Goal: Communication & Community: Share content

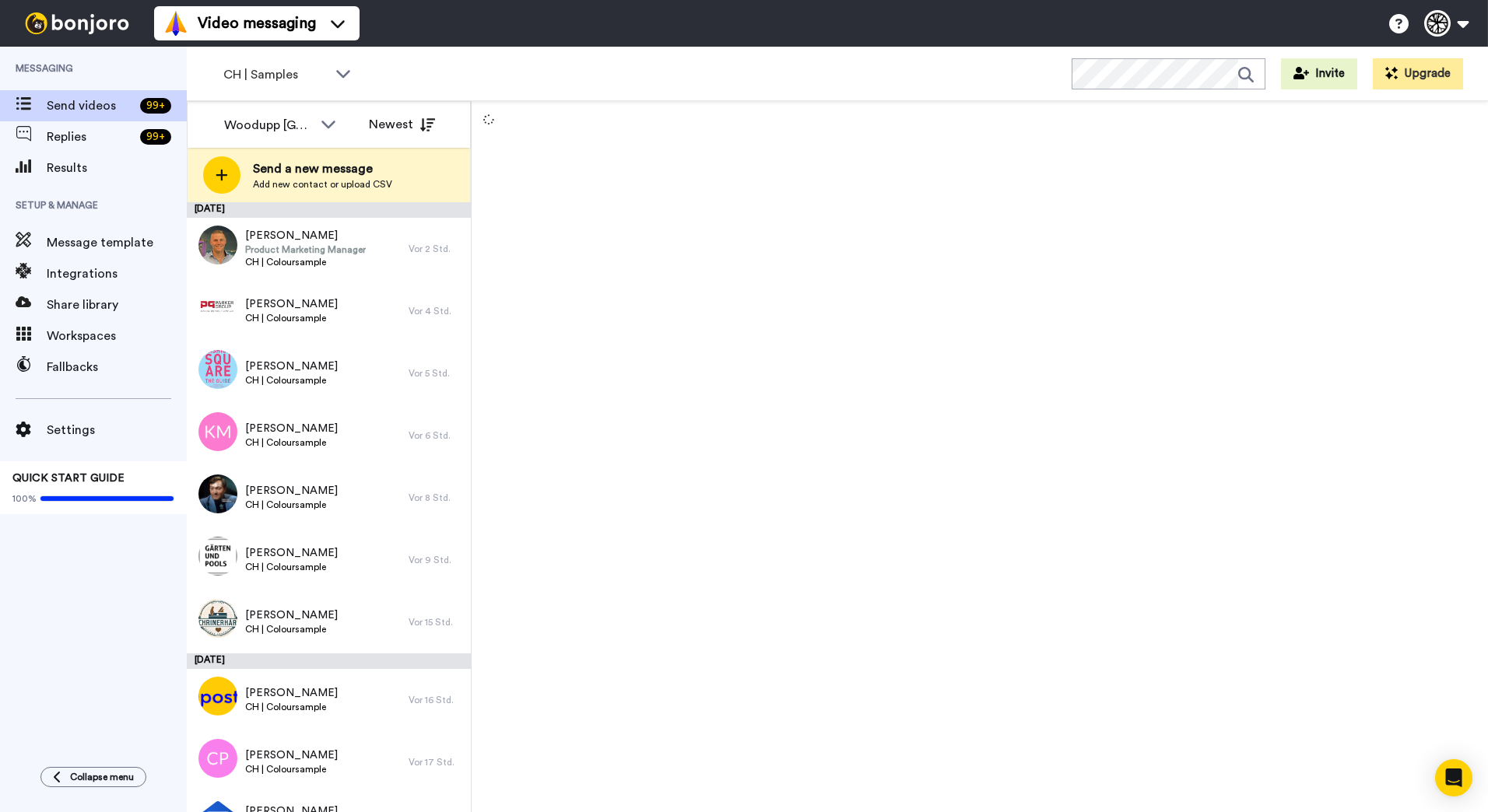
scroll to position [429, 0]
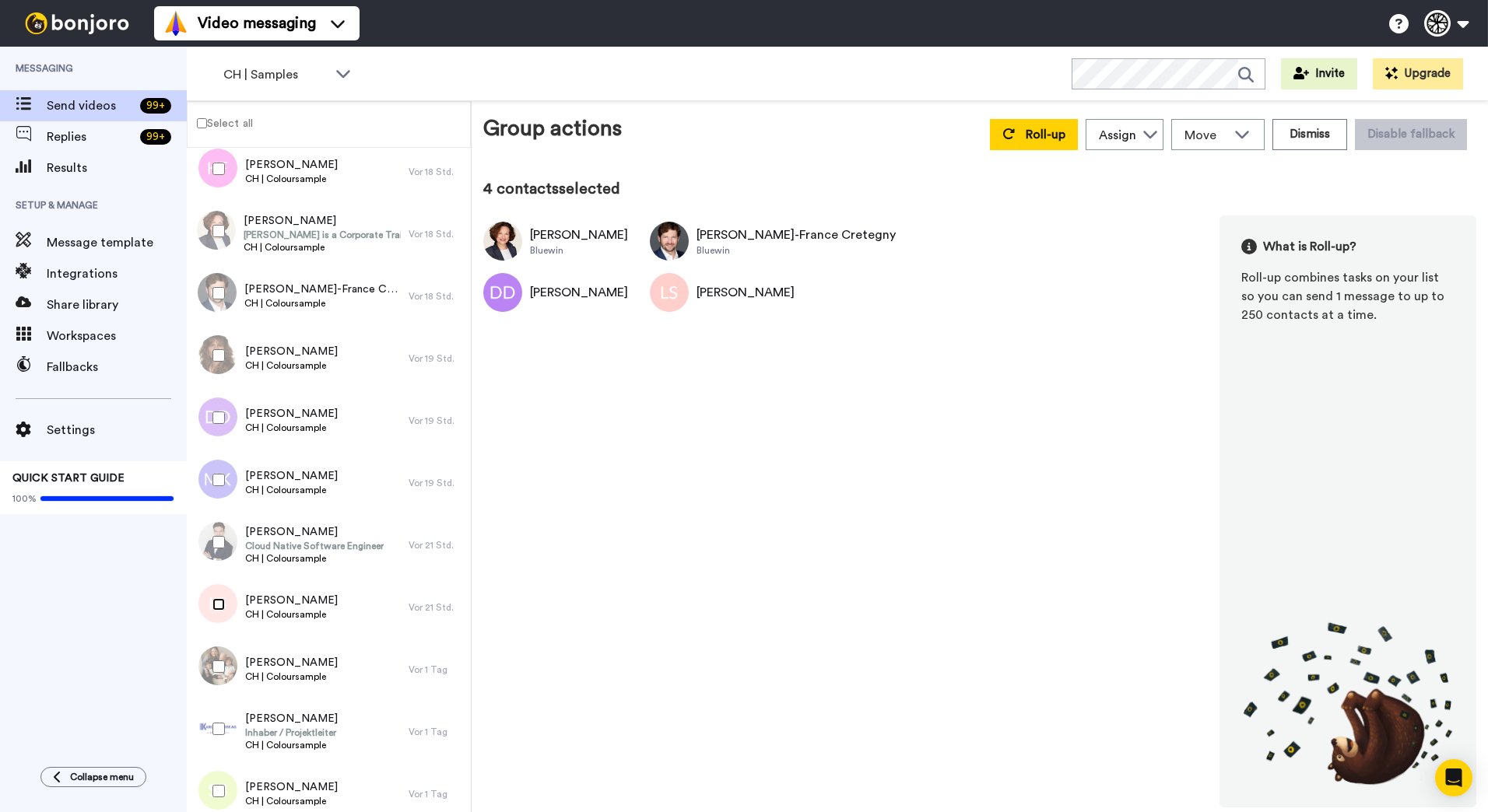
scroll to position [661, 0]
click at [1037, 139] on span "Roll-up" at bounding box center [1045, 135] width 40 height 13
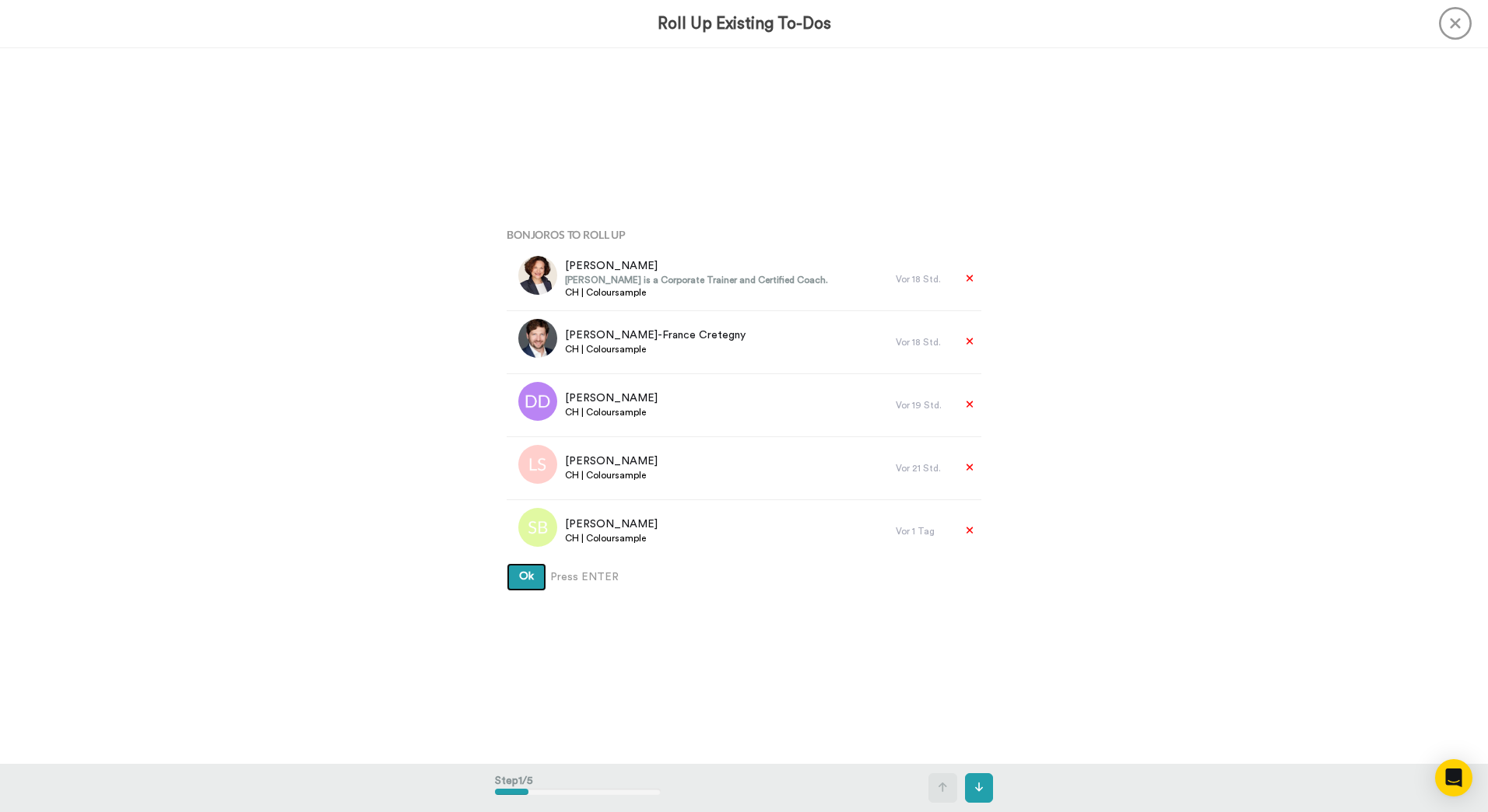
click at [506, 563] on button "Ok" at bounding box center [526, 577] width 40 height 28
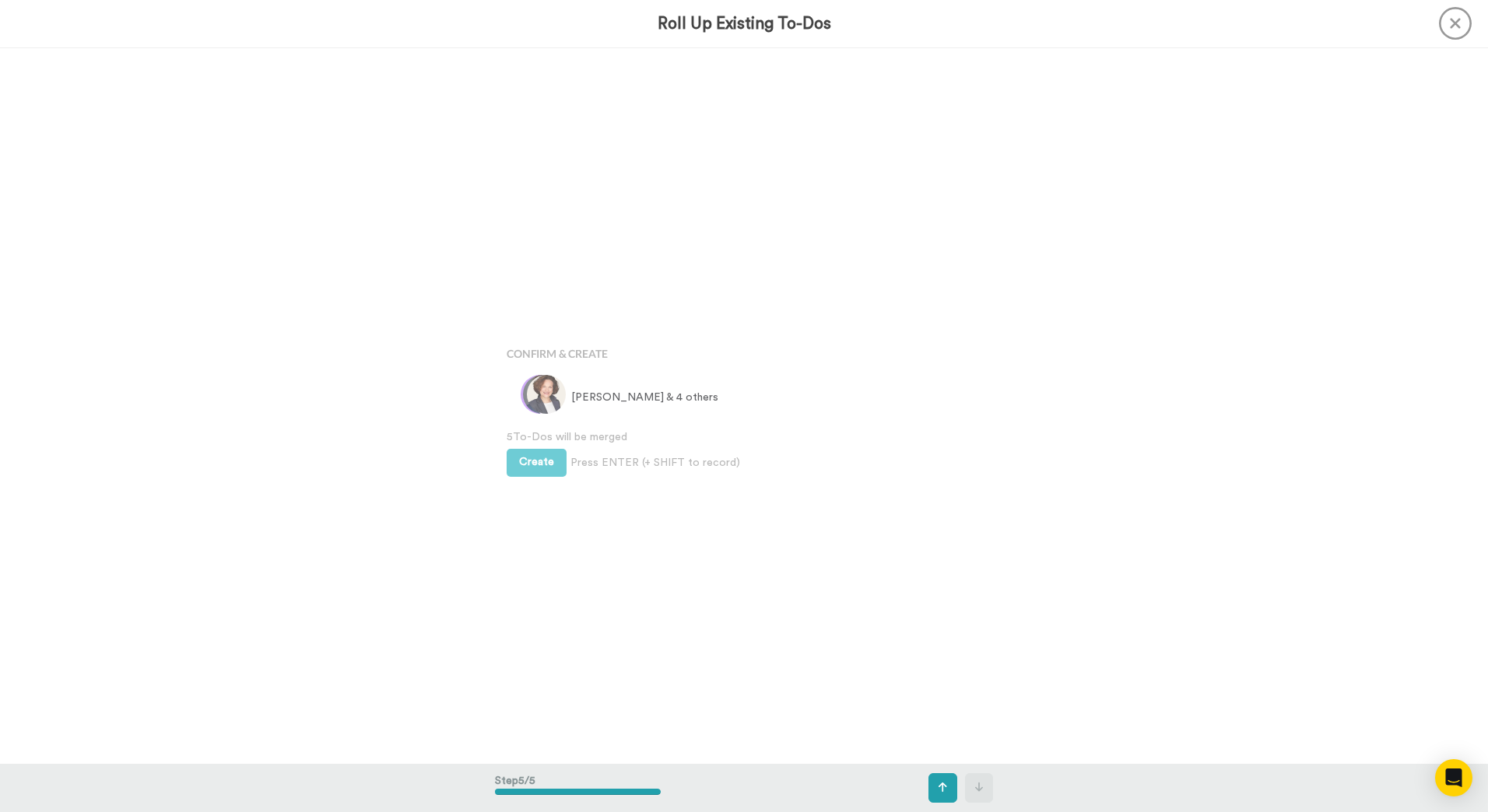
scroll to position [2865, 0]
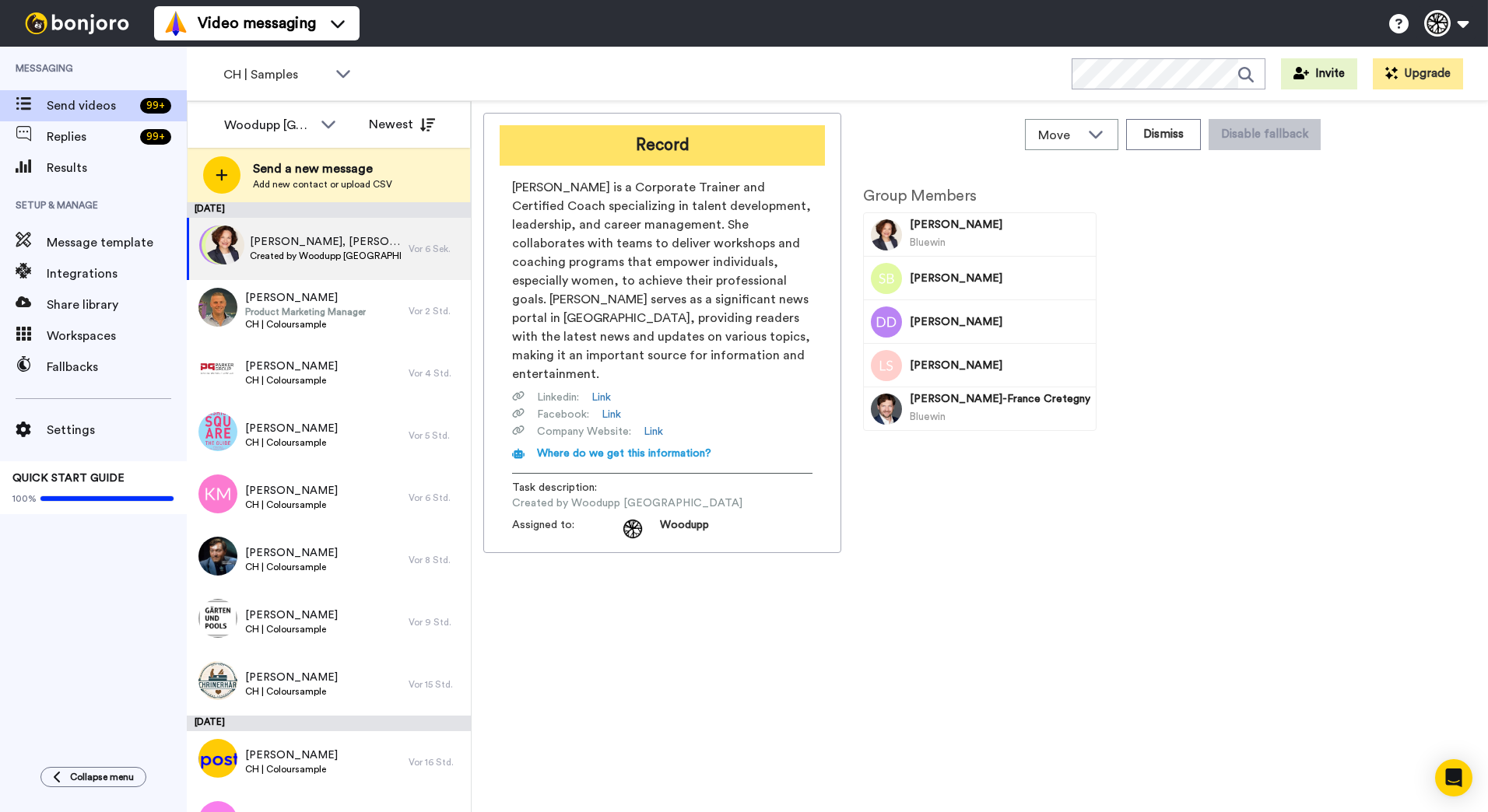
click at [650, 151] on button "Record" at bounding box center [662, 146] width 325 height 40
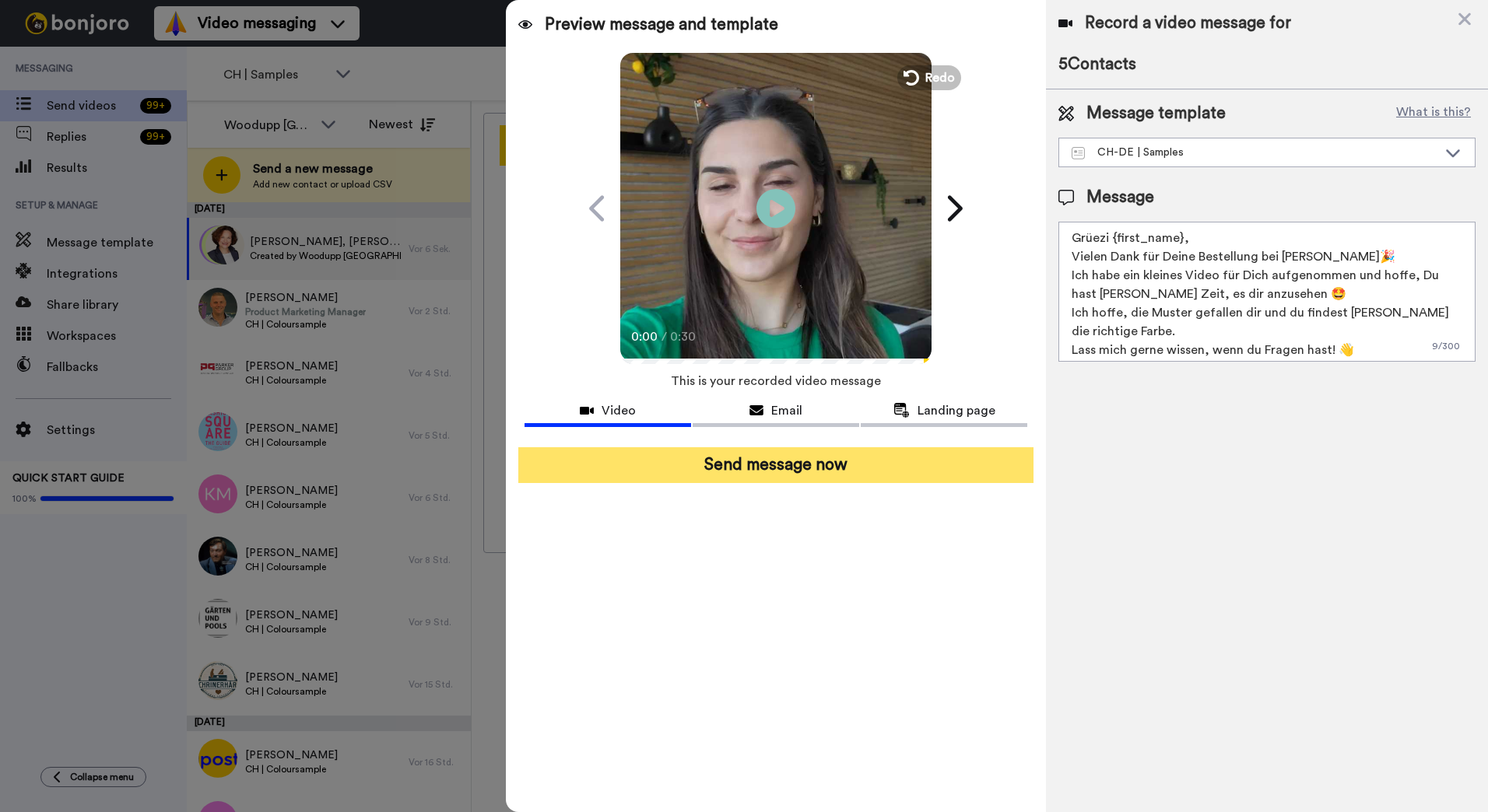
click at [841, 464] on button "Send message now" at bounding box center [776, 464] width 515 height 36
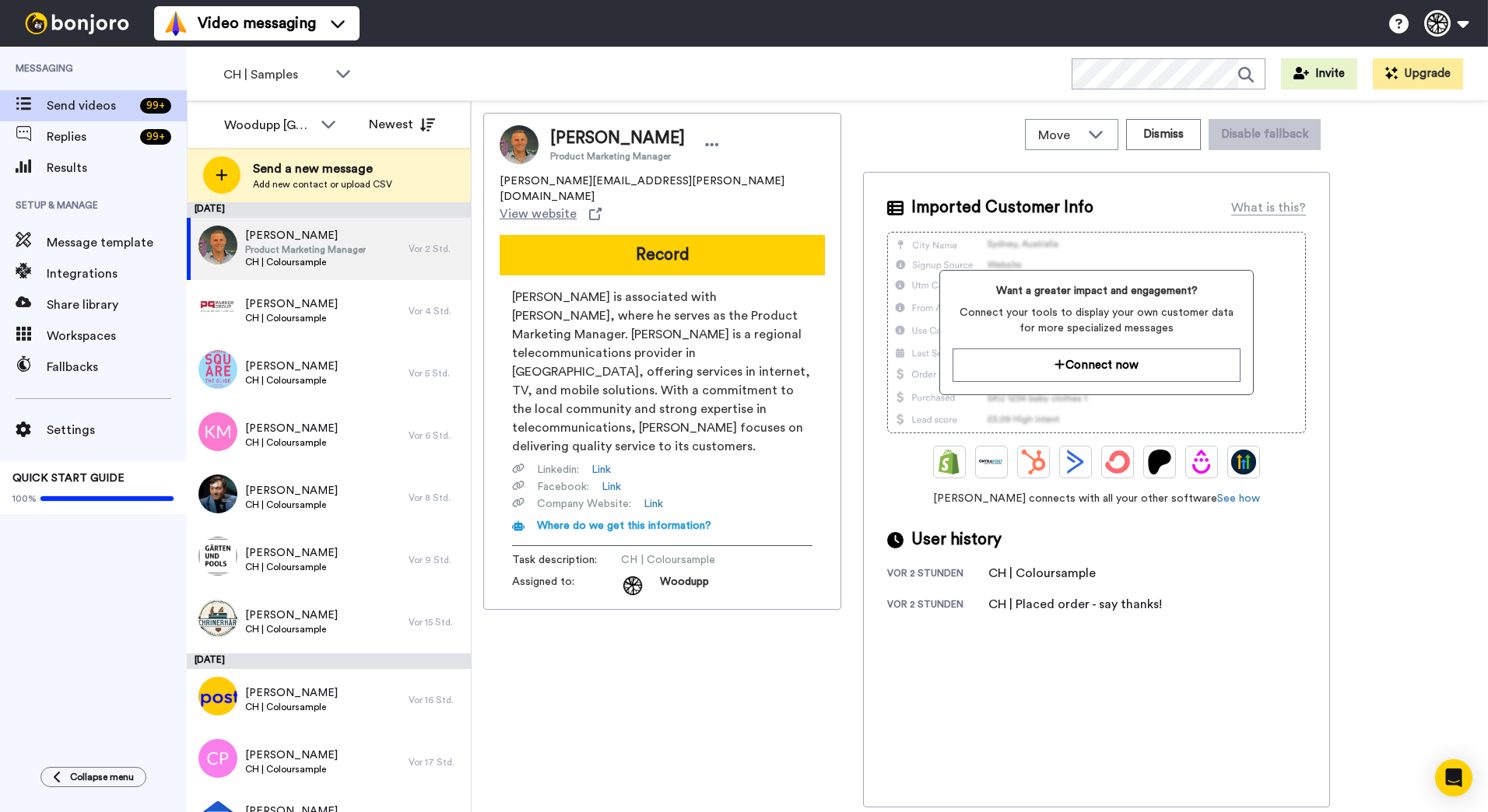
click at [802, 613] on div "Markus Frei Product Marketing Manager a.m.frei@evard.ch View website Record Mar…" at bounding box center [662, 460] width 358 height 695
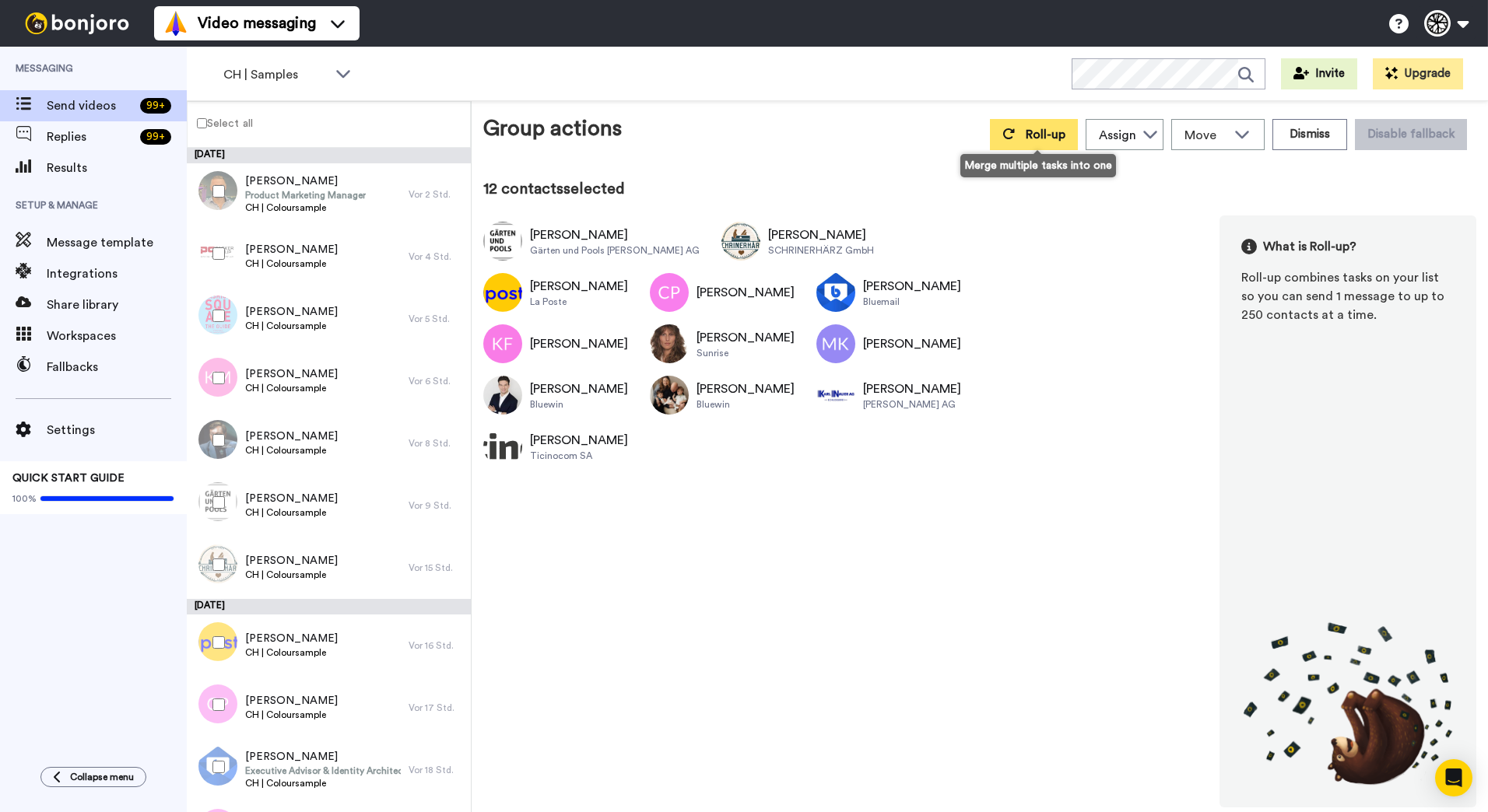
click at [1055, 143] on button "Roll-up" at bounding box center [1034, 135] width 88 height 31
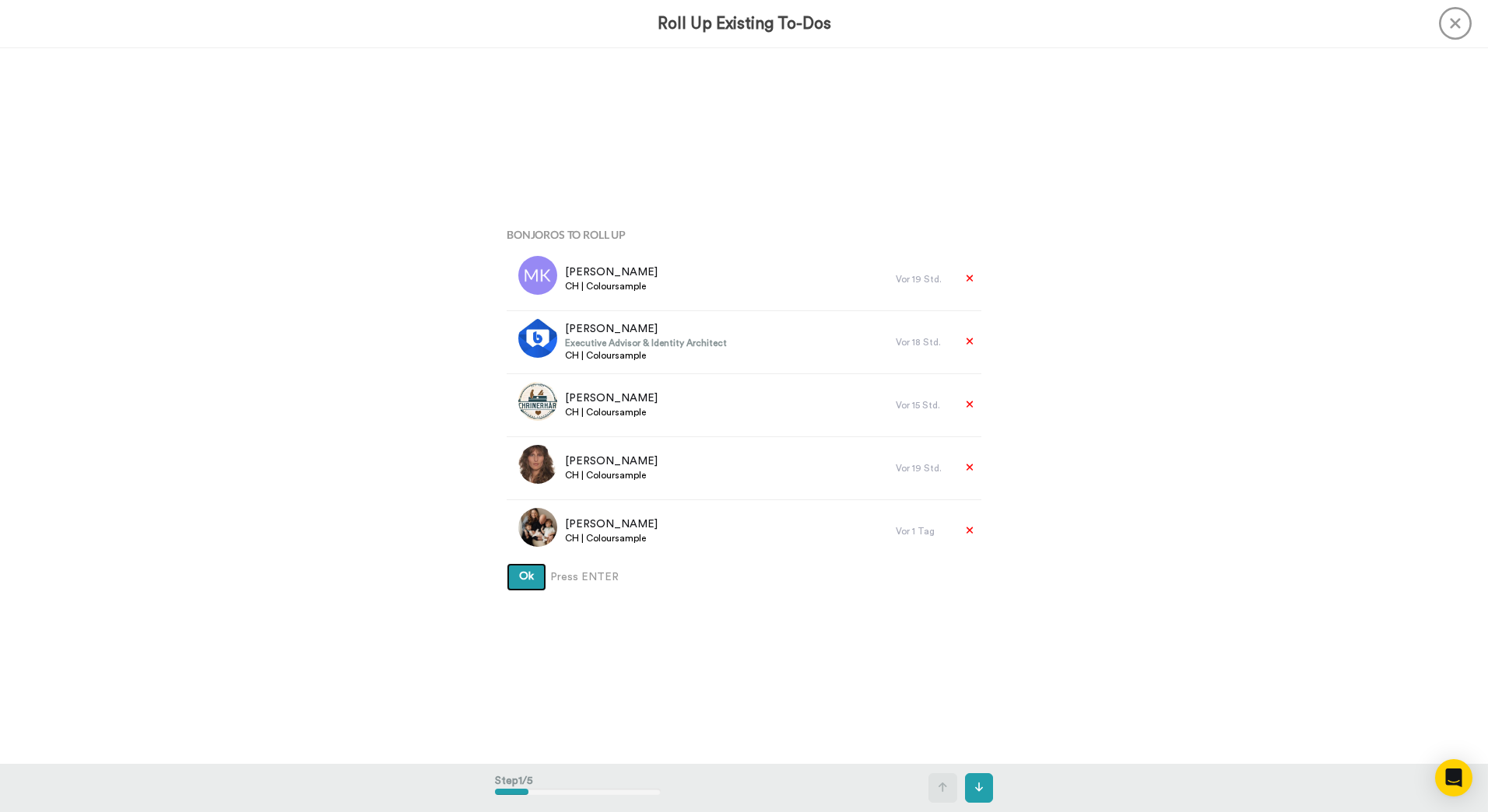
click at [506, 563] on button "Ok" at bounding box center [526, 577] width 40 height 28
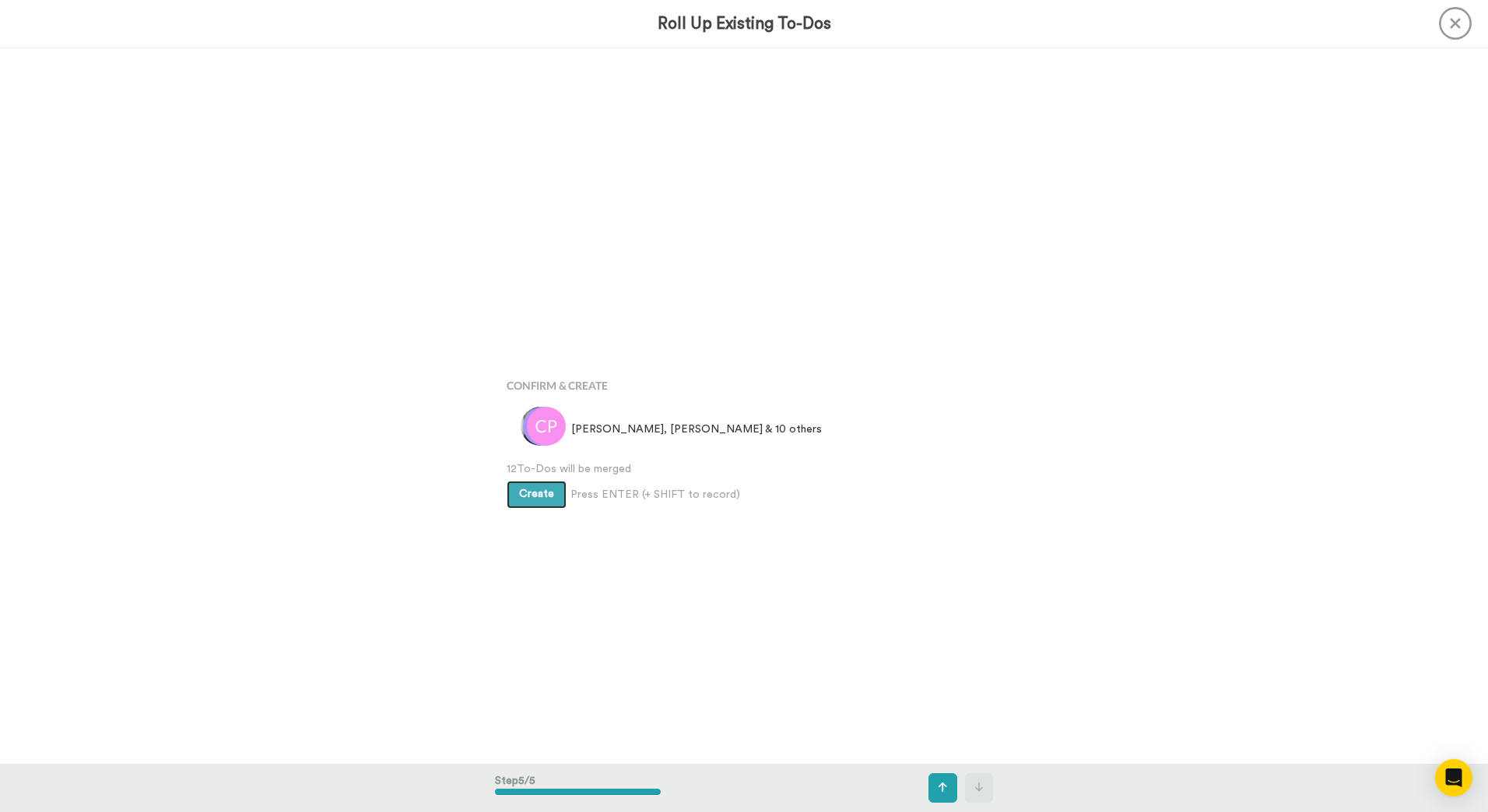
scroll to position [2865, 0]
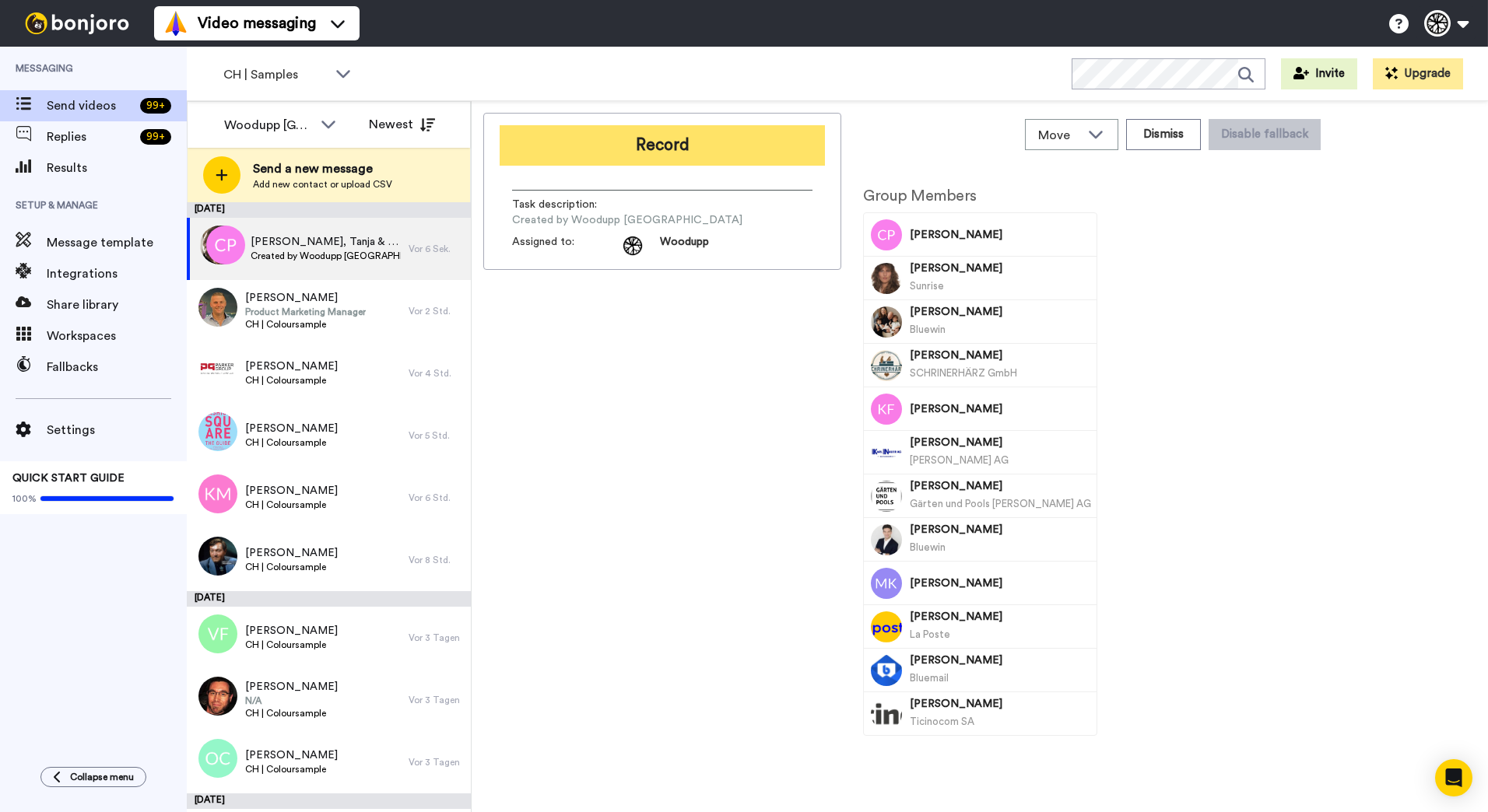
click at [732, 137] on button "Record" at bounding box center [662, 146] width 325 height 40
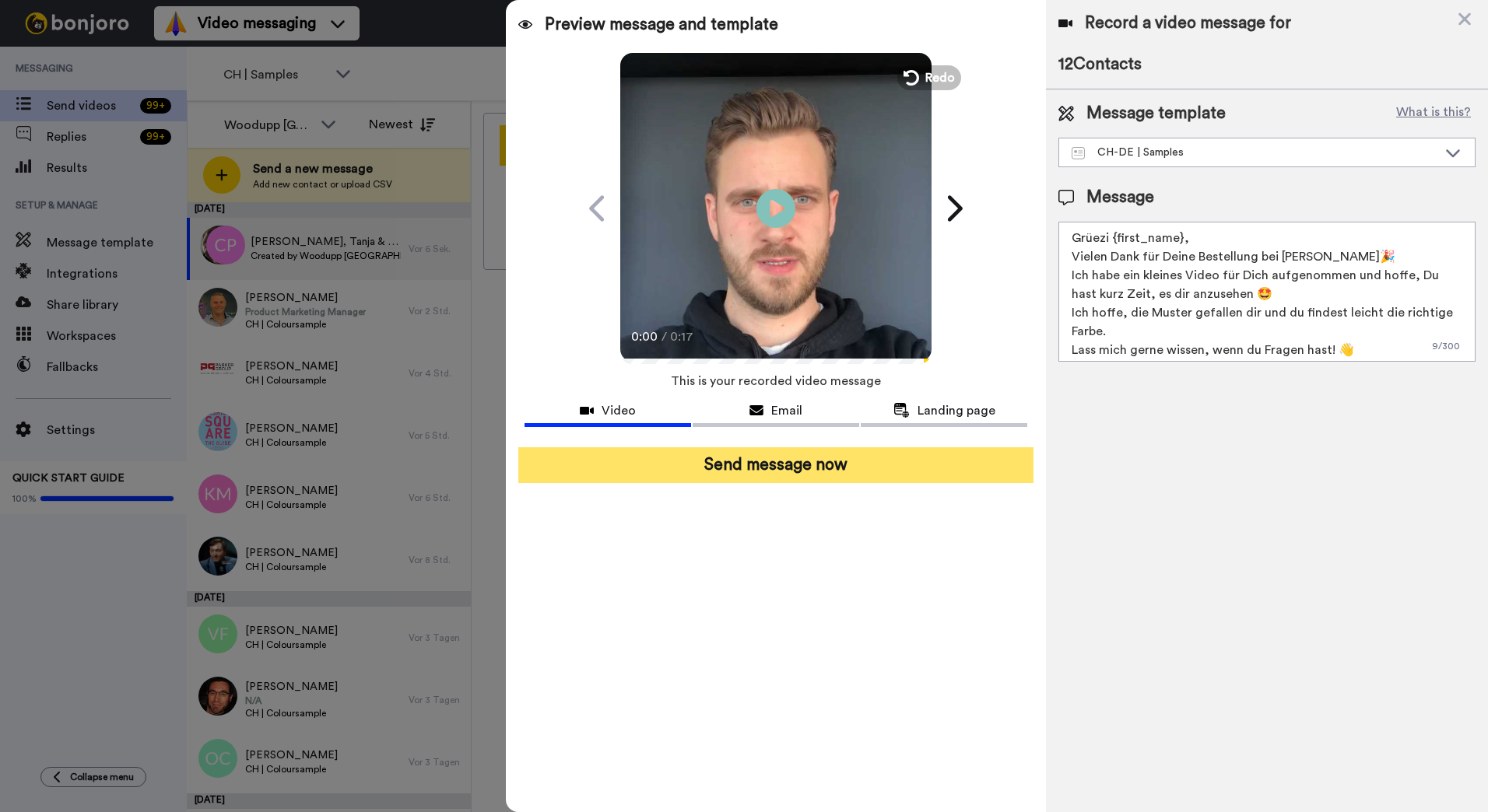
click at [855, 481] on button "Send message now" at bounding box center [776, 464] width 515 height 36
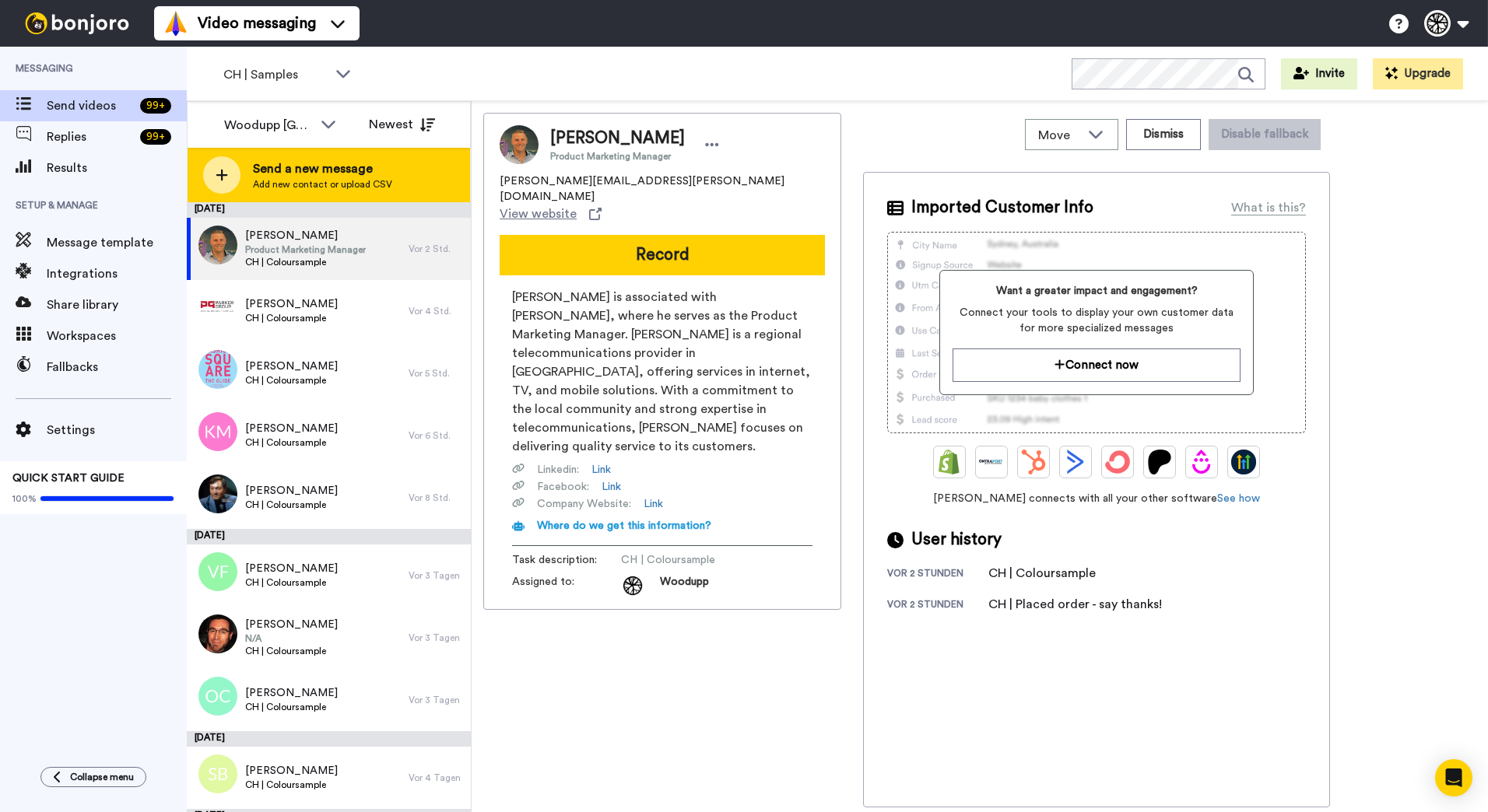
click at [405, 185] on div "Send a new message Add new contact or upload CSV" at bounding box center [329, 175] width 282 height 55
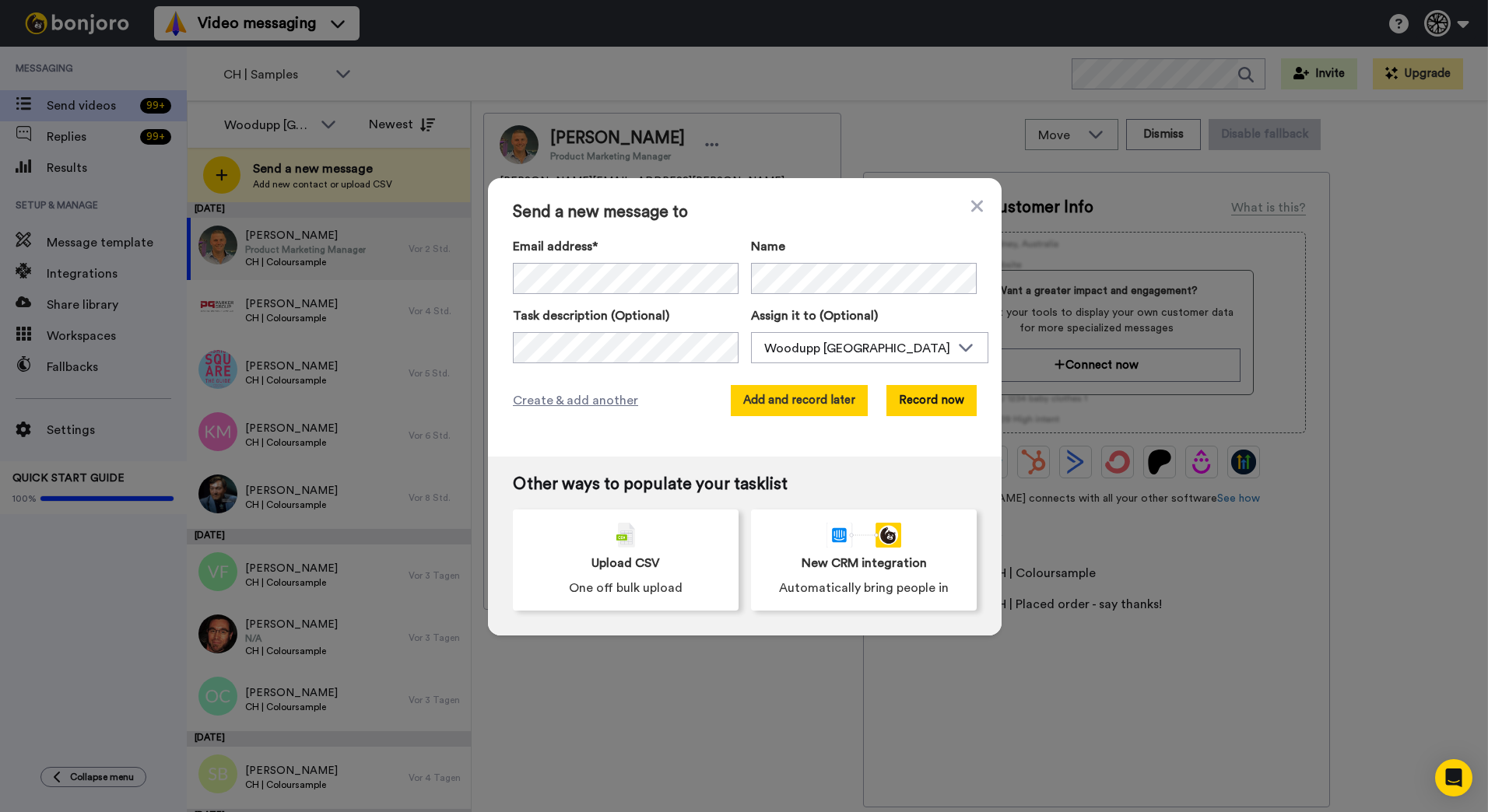
click at [828, 409] on button "Add and record later" at bounding box center [799, 401] width 137 height 31
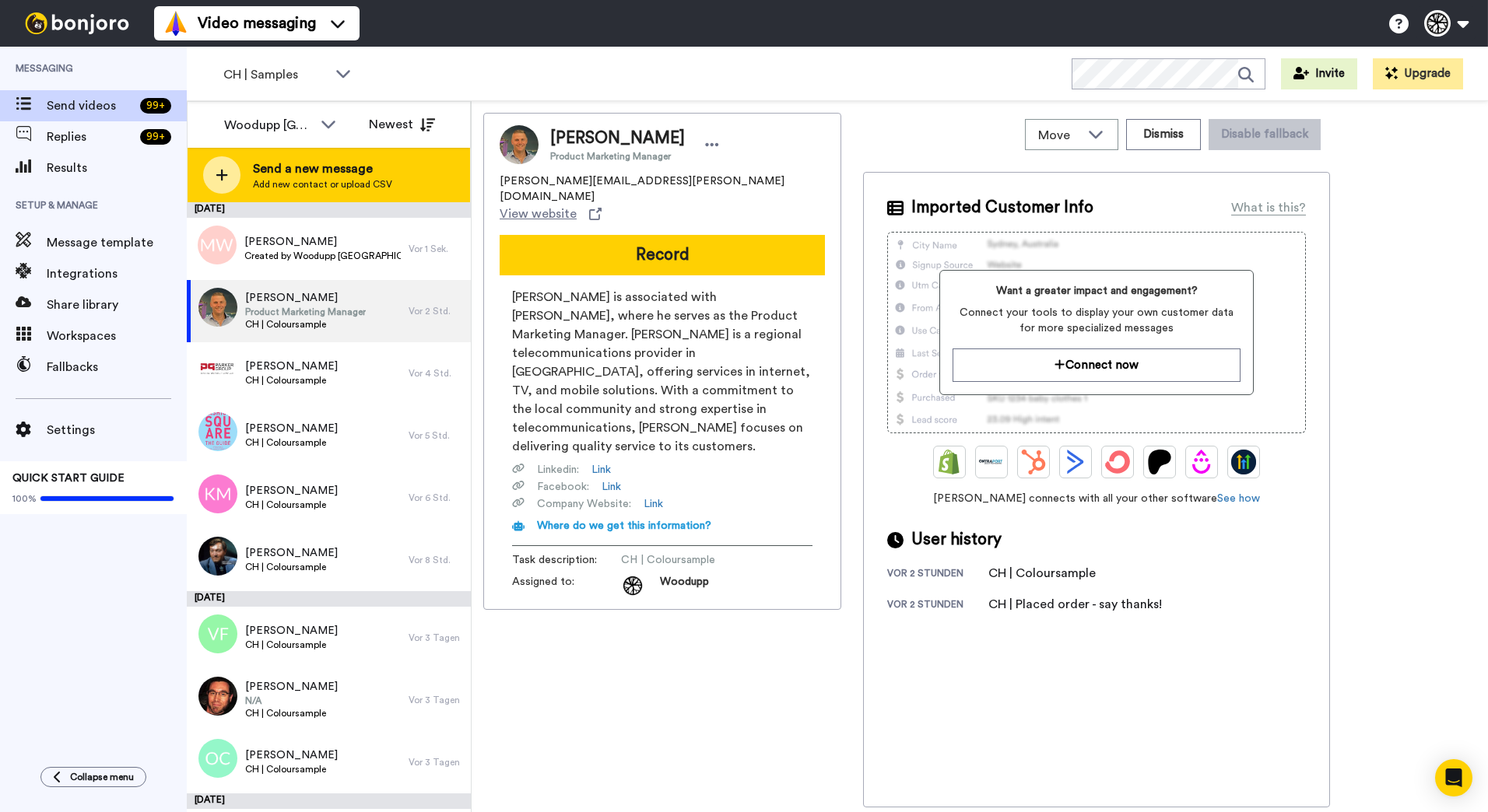
click at [296, 174] on span "Send a new message" at bounding box center [322, 168] width 139 height 19
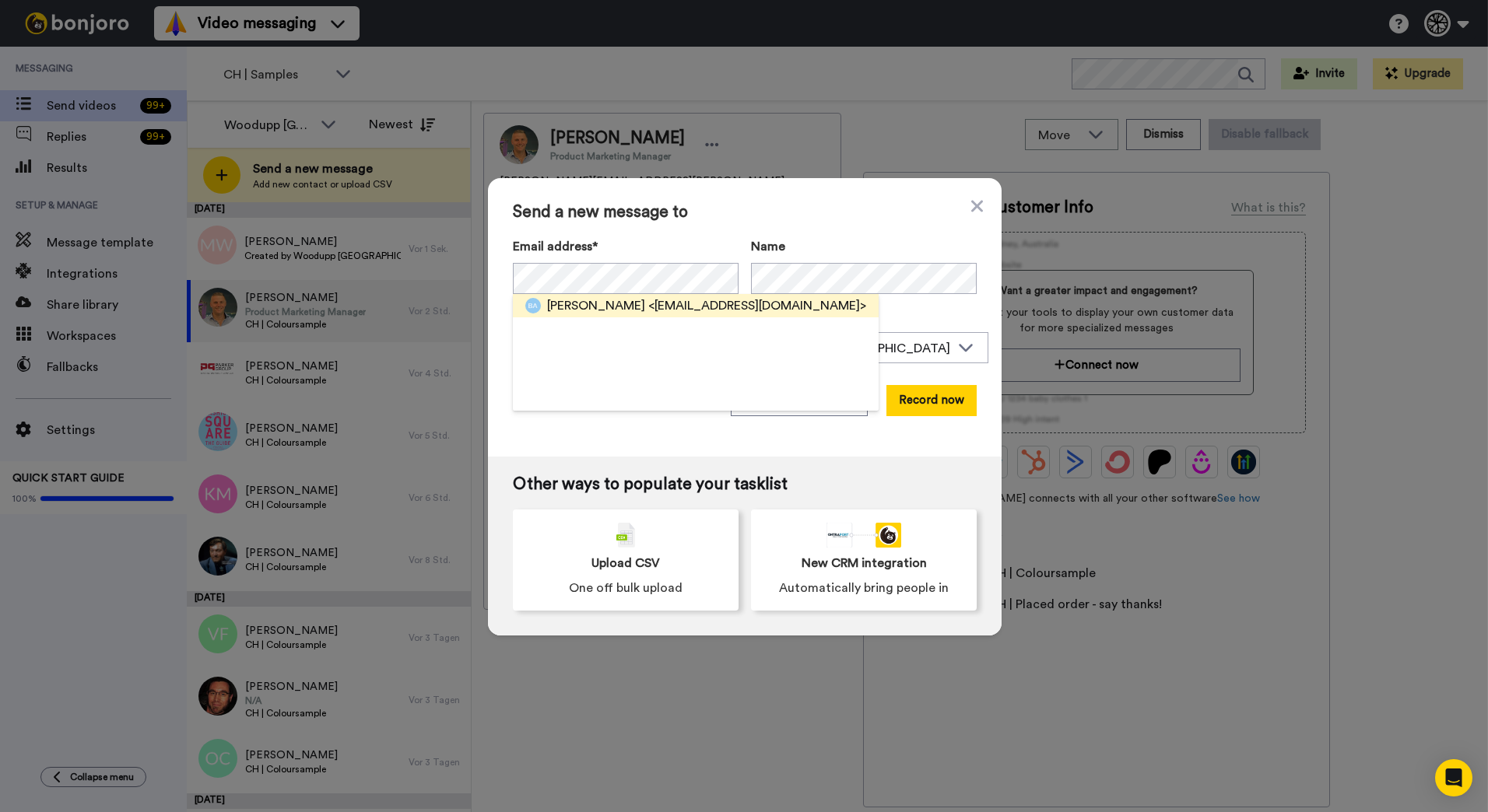
click at [645, 308] on span "Betschart Anton Schreinerei" at bounding box center [596, 306] width 98 height 19
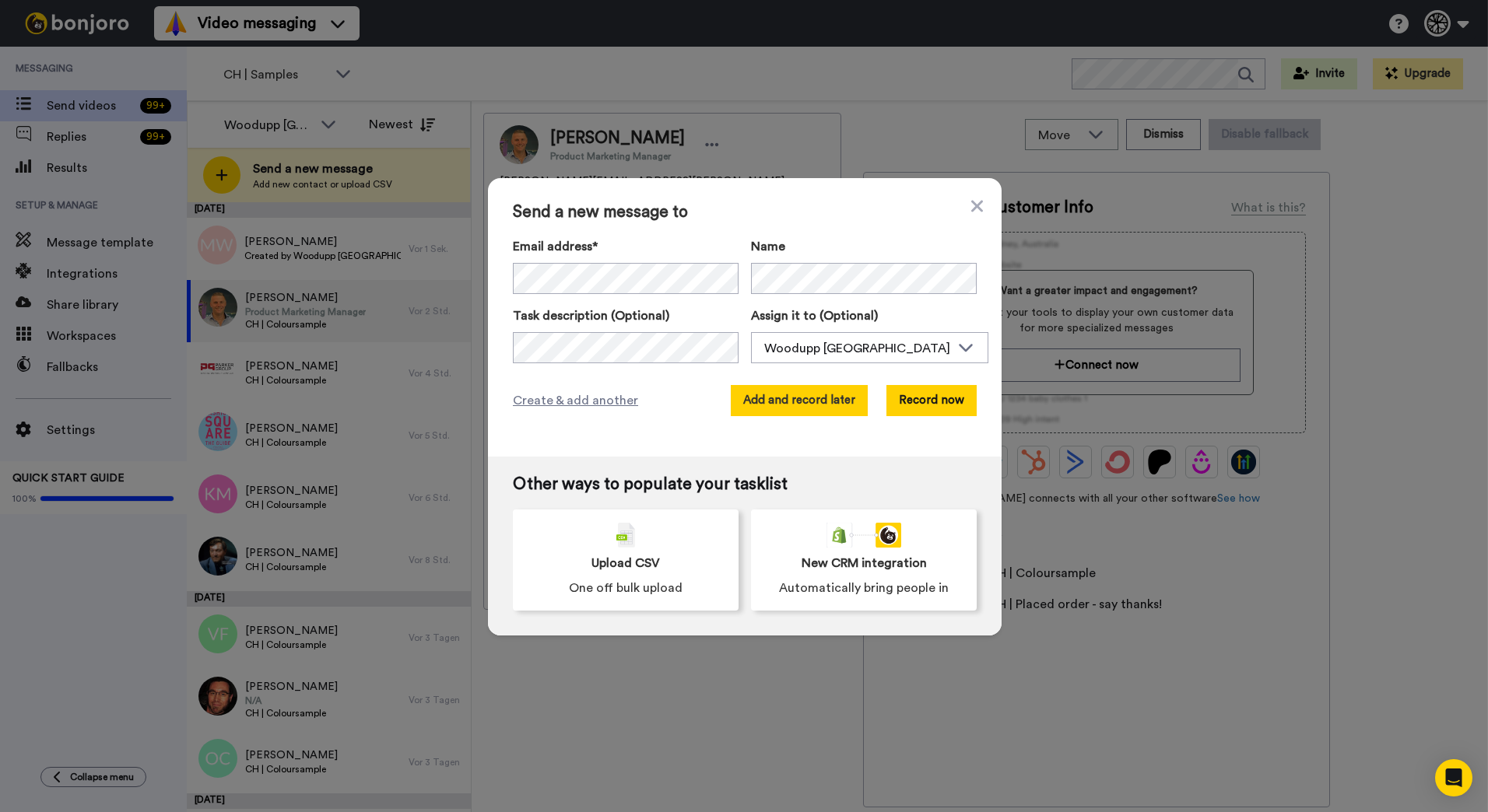
click at [804, 409] on button "Add and record later" at bounding box center [799, 401] width 137 height 31
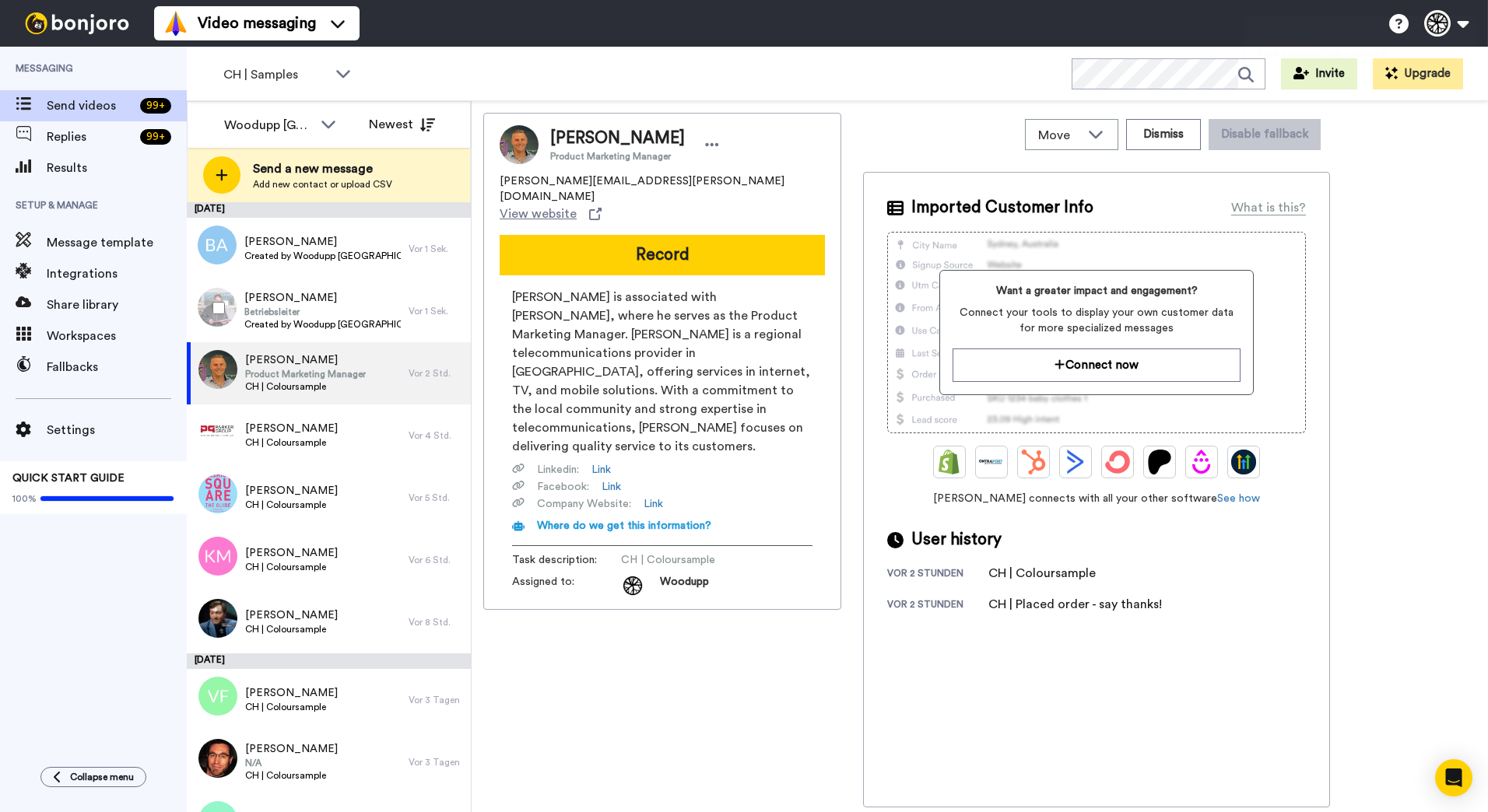
click at [214, 301] on div at bounding box center [216, 309] width 56 height 55
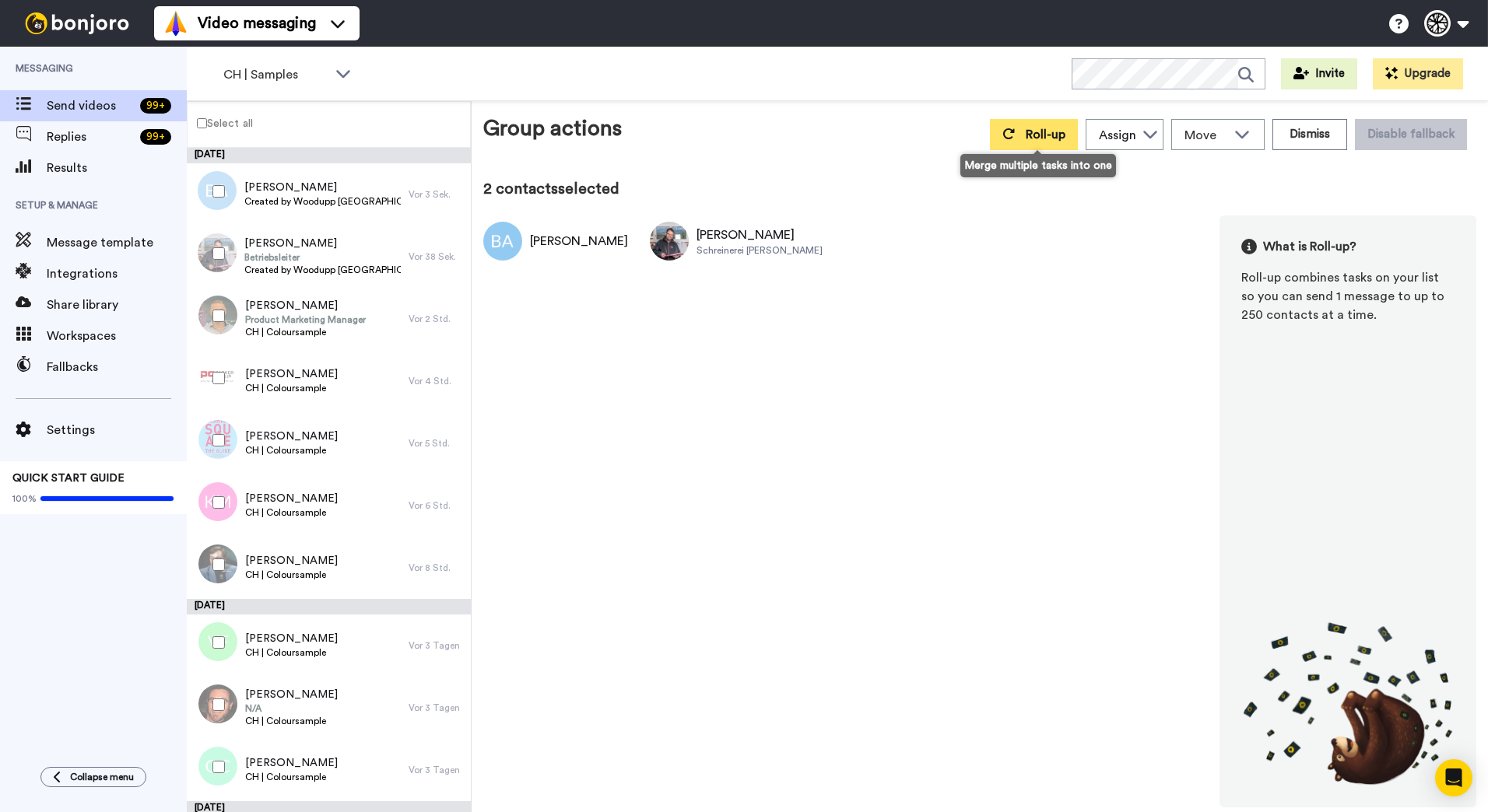
click at [1014, 130] on icon at bounding box center [1009, 134] width 13 height 13
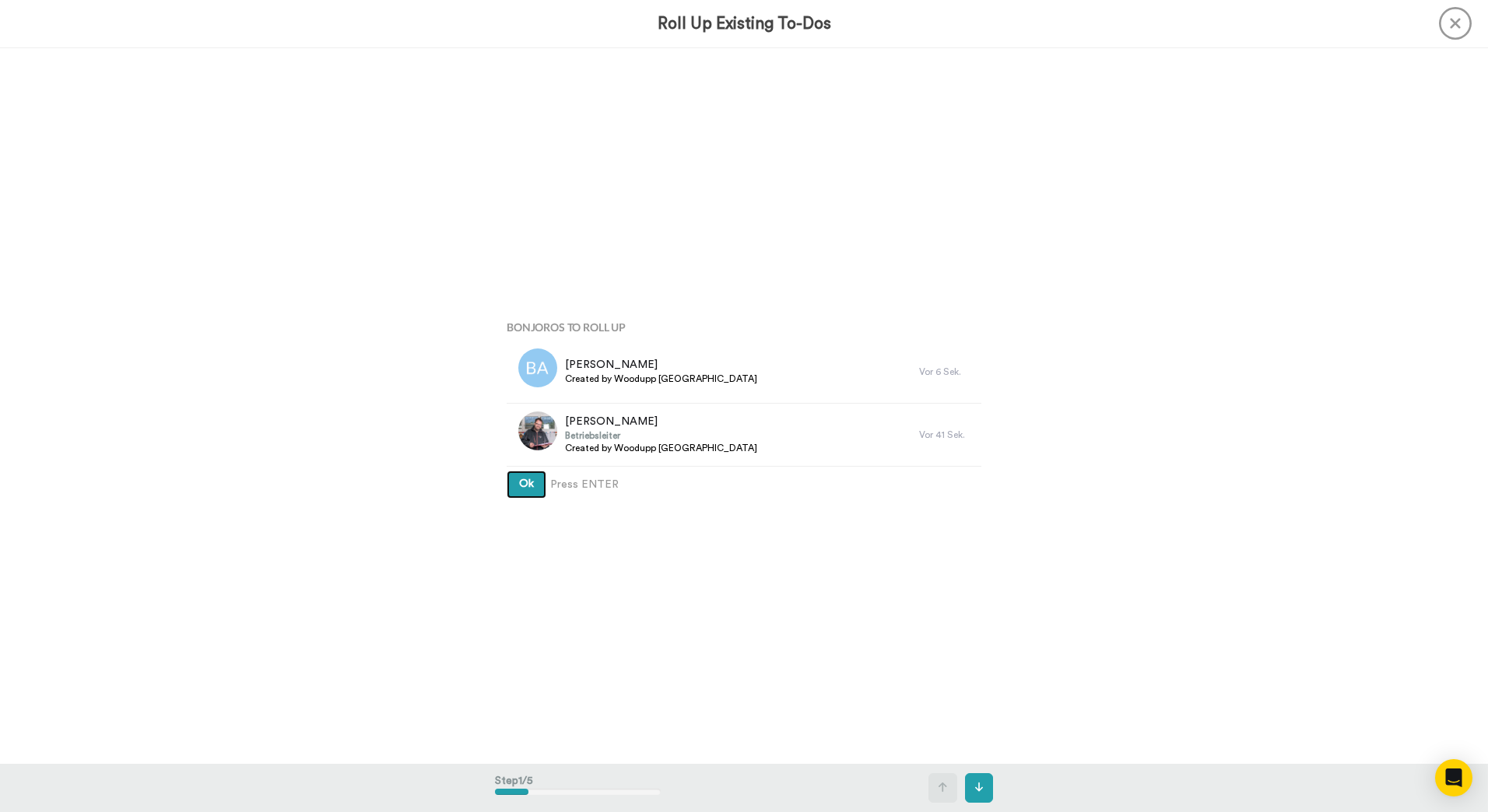
click at [506, 471] on button "Ok" at bounding box center [526, 484] width 40 height 28
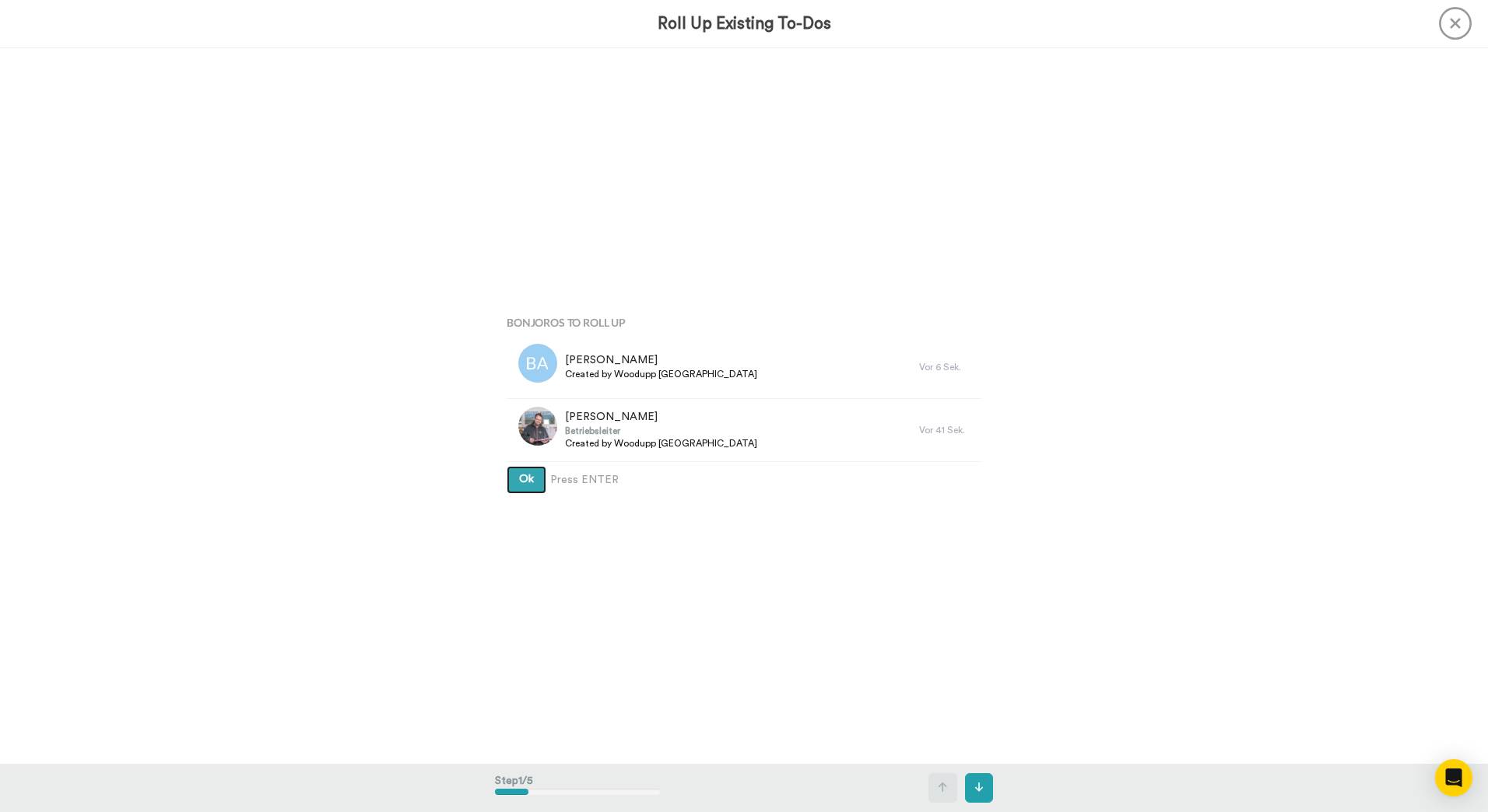
click at [506, 466] on button "Ok" at bounding box center [526, 480] width 40 height 28
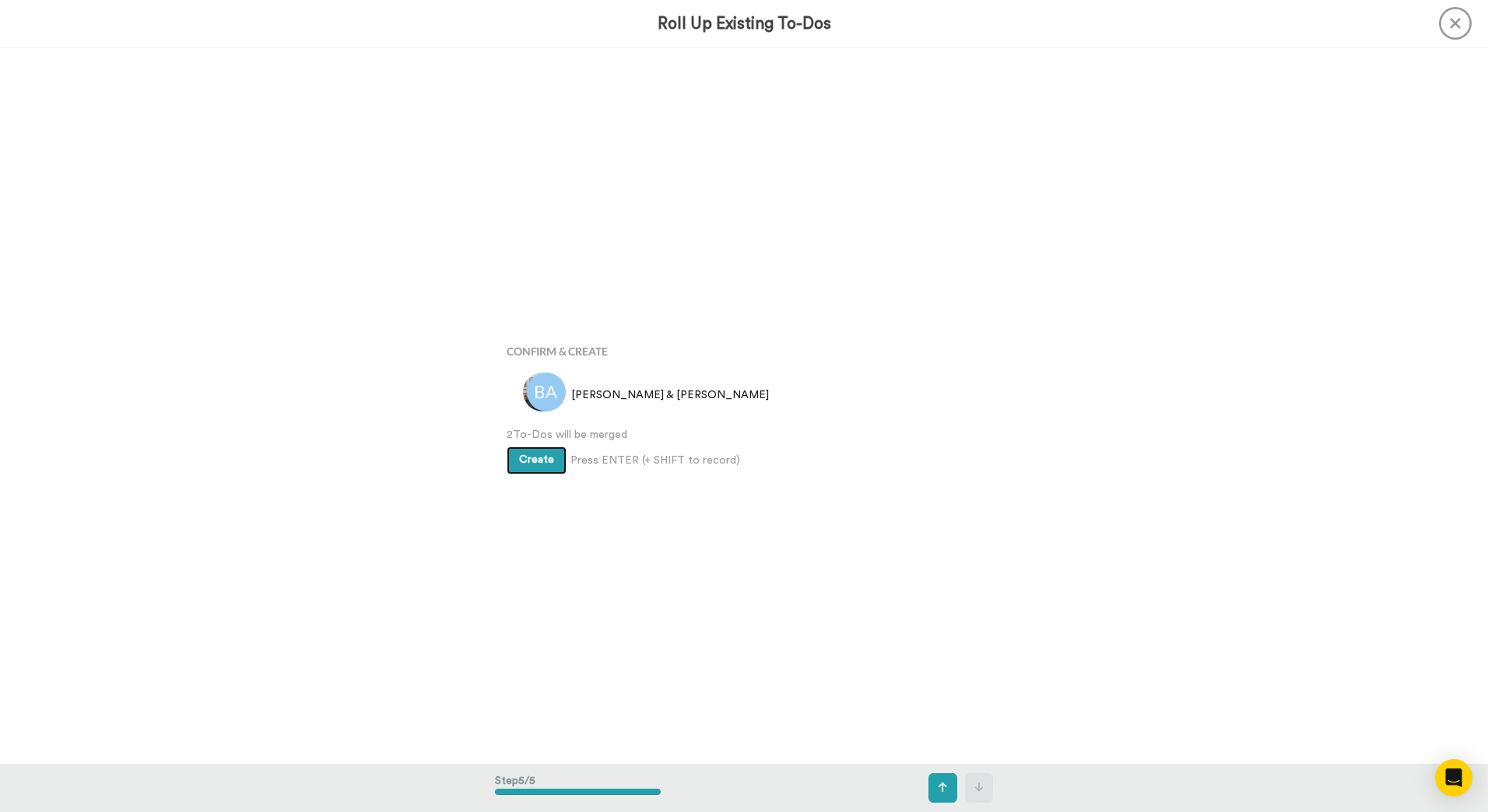
scroll to position [2865, 0]
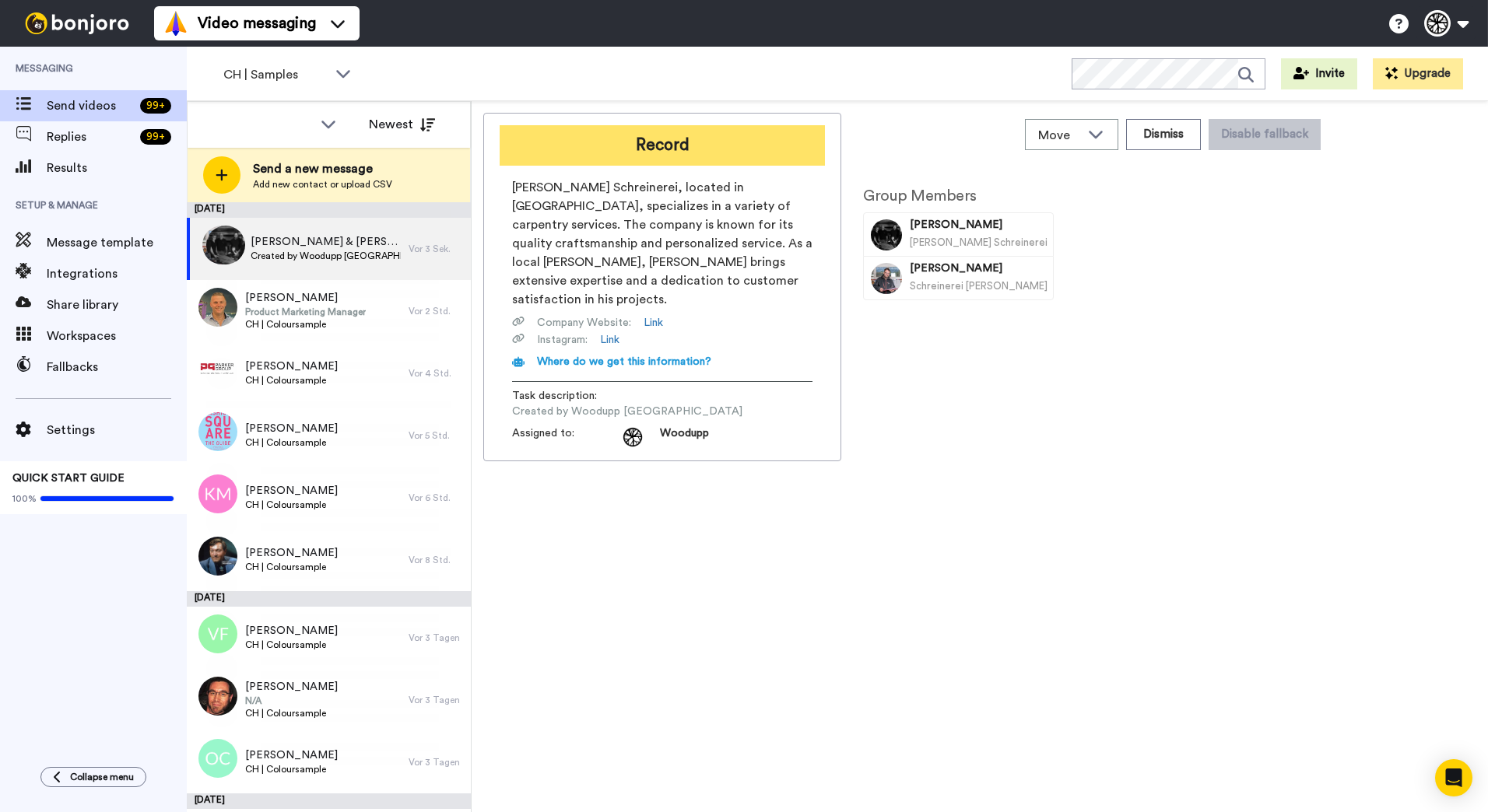
click at [764, 143] on button "Record" at bounding box center [662, 146] width 325 height 40
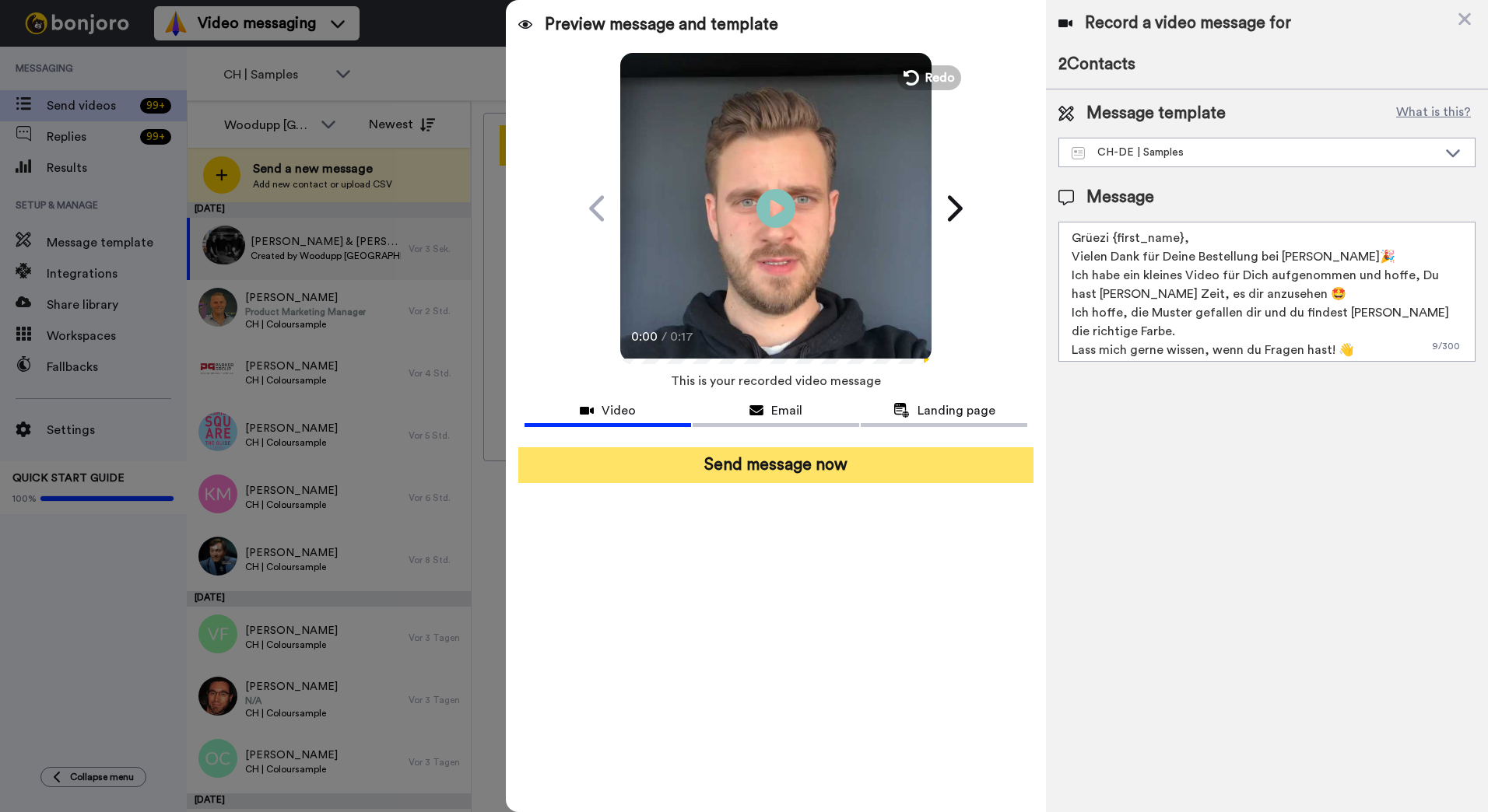
click at [847, 455] on button "Send message now" at bounding box center [776, 464] width 515 height 36
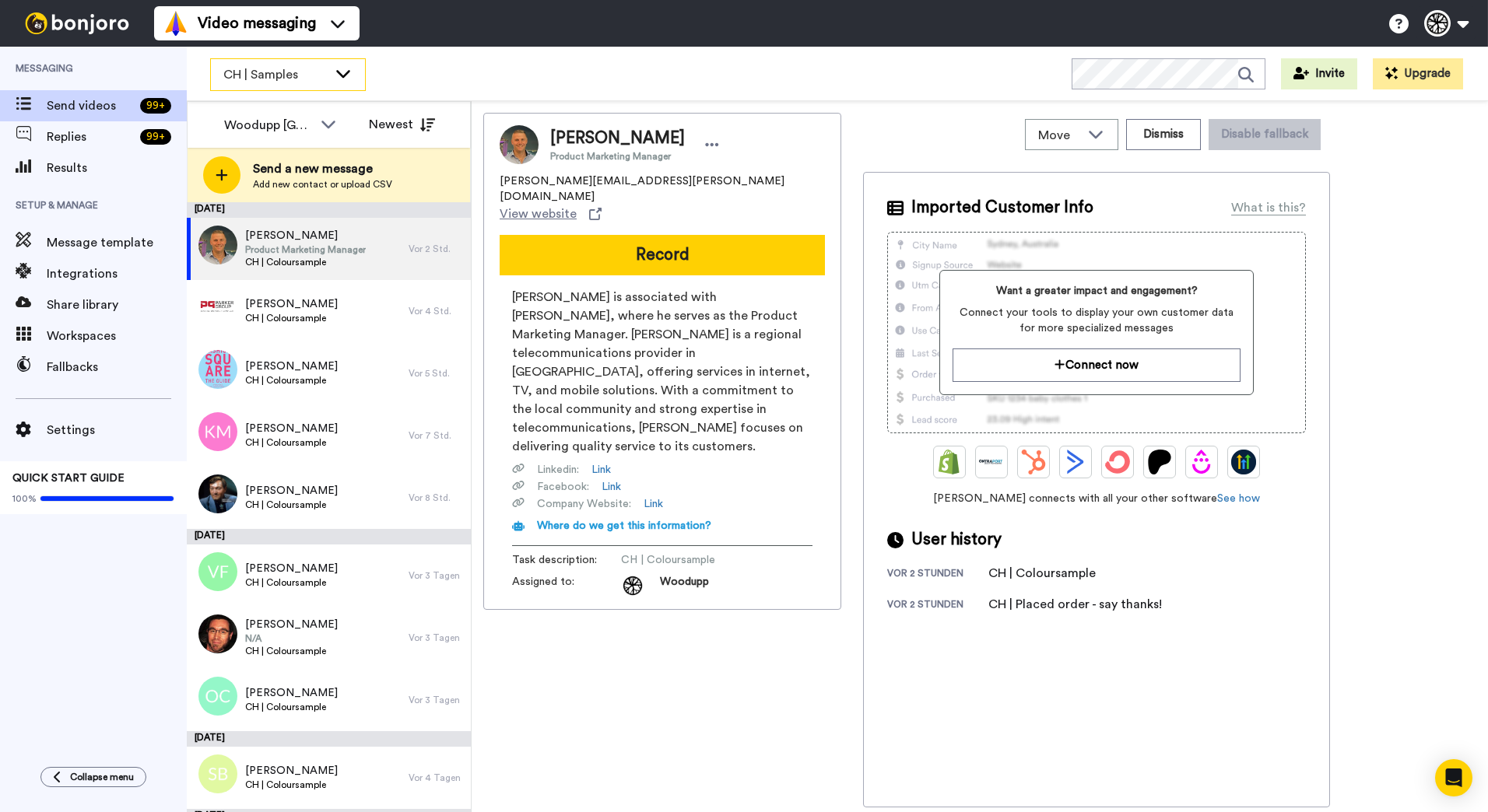
click at [301, 76] on span "CH | Samples" at bounding box center [275, 75] width 105 height 19
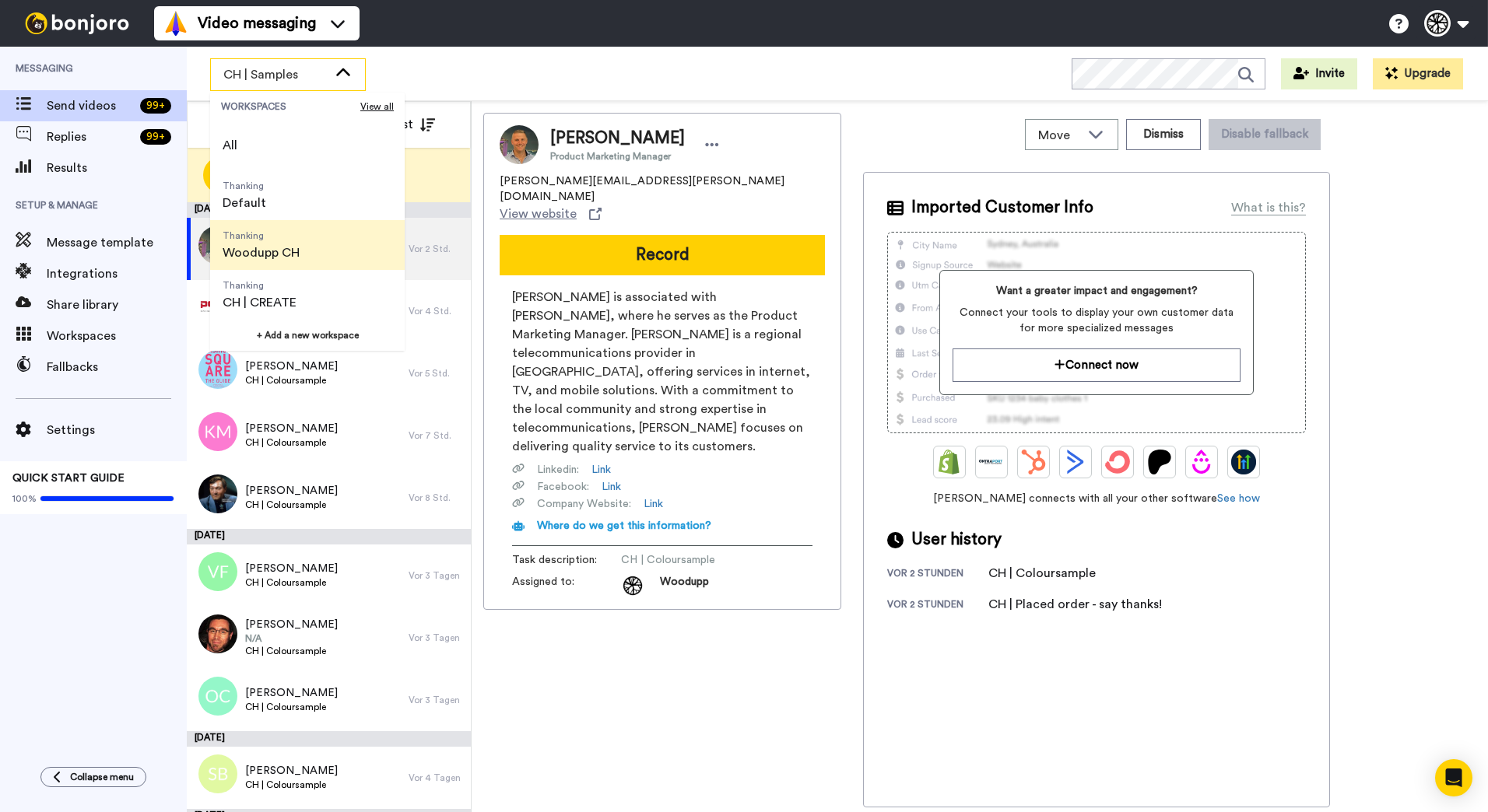
click at [297, 250] on span "Woodupp CH" at bounding box center [260, 252] width 77 height 19
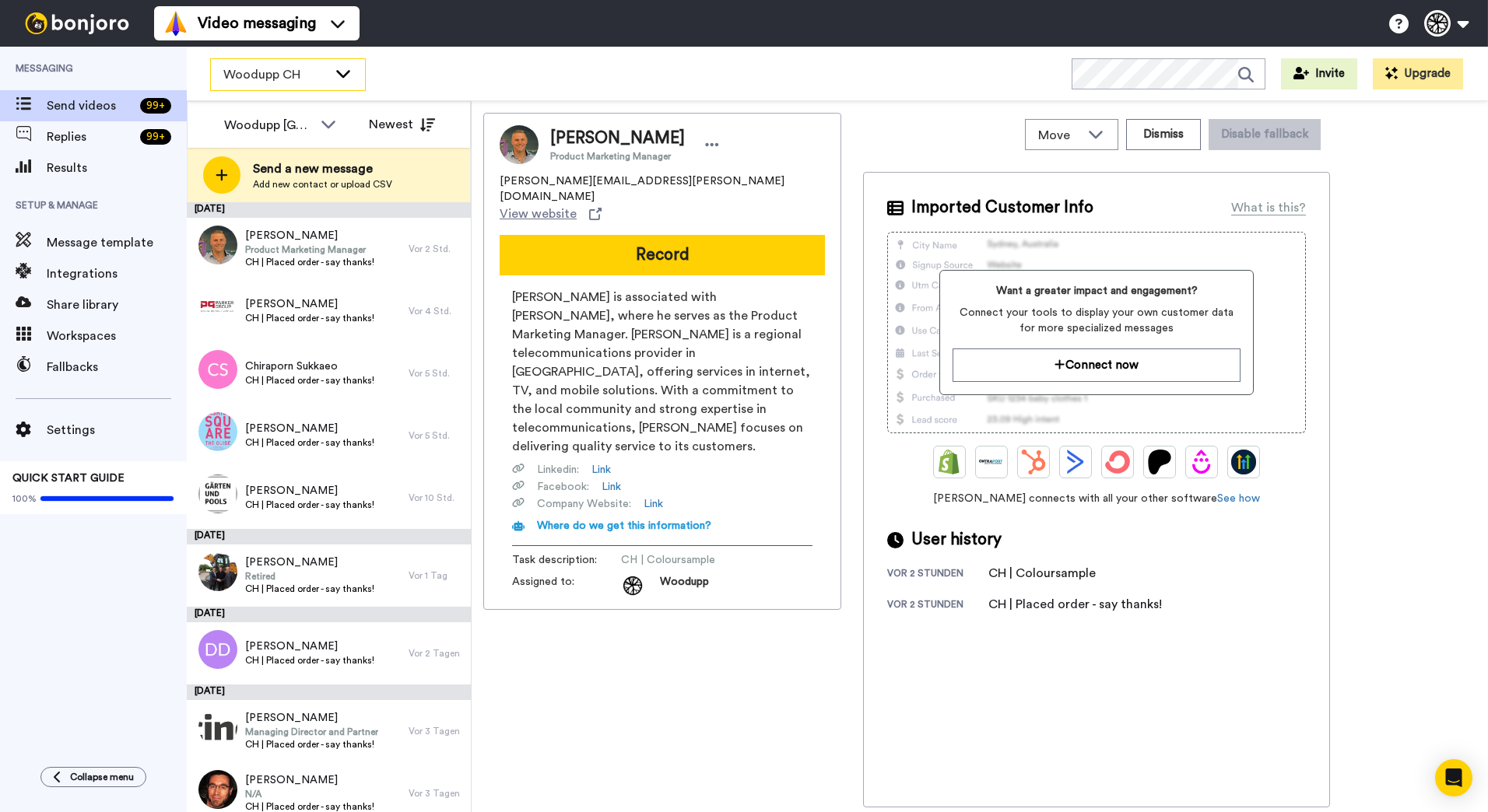
click at [342, 77] on icon at bounding box center [342, 74] width 14 height 8
click at [498, 51] on div "Woodupp CH WORKSPACES View all All Thanking Default Thanking Woodupp CH Thankin…" at bounding box center [837, 74] width 1301 height 55
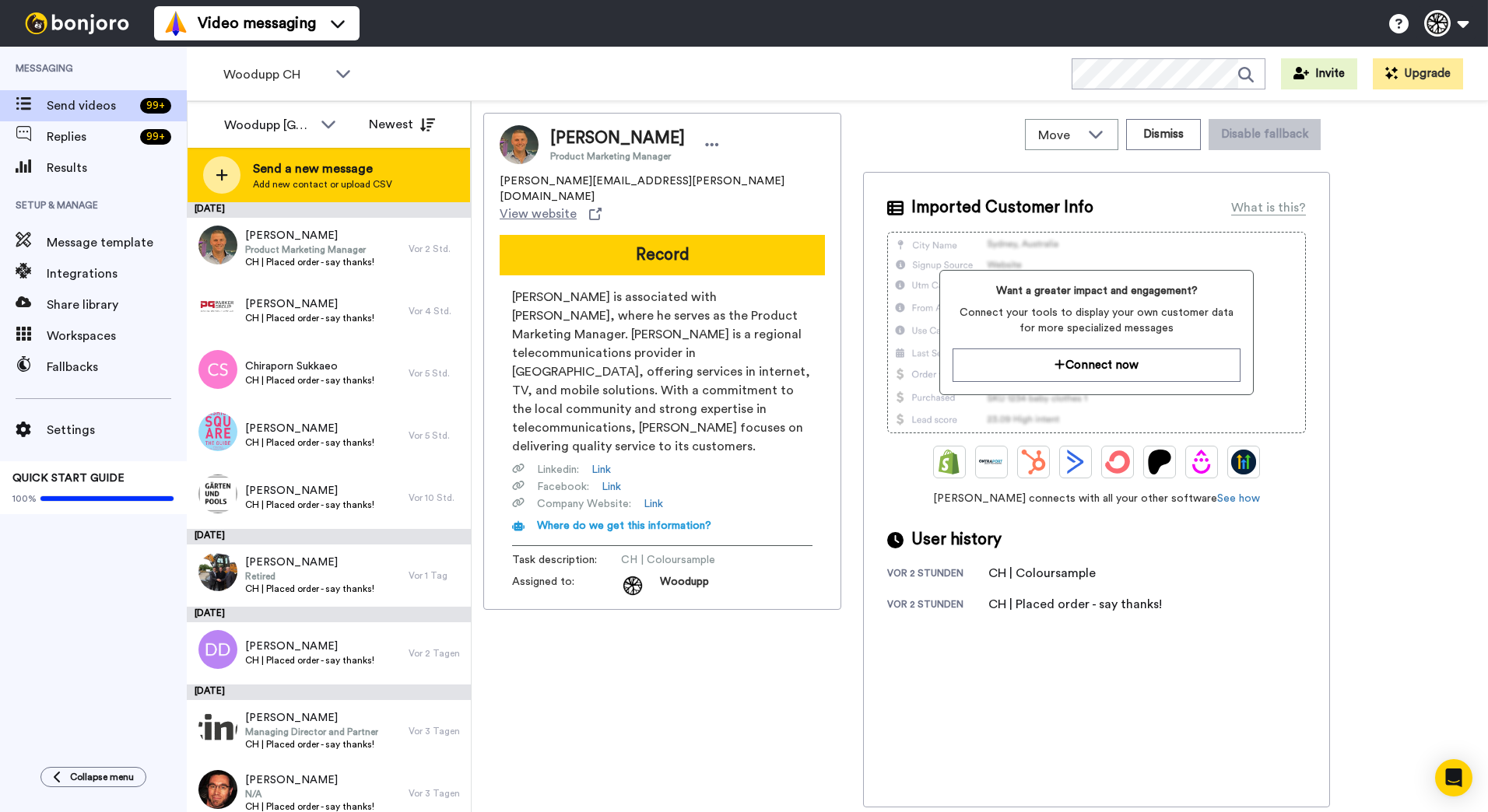
click at [283, 193] on div "Send a new message Add new contact or upload CSV" at bounding box center [329, 175] width 282 height 55
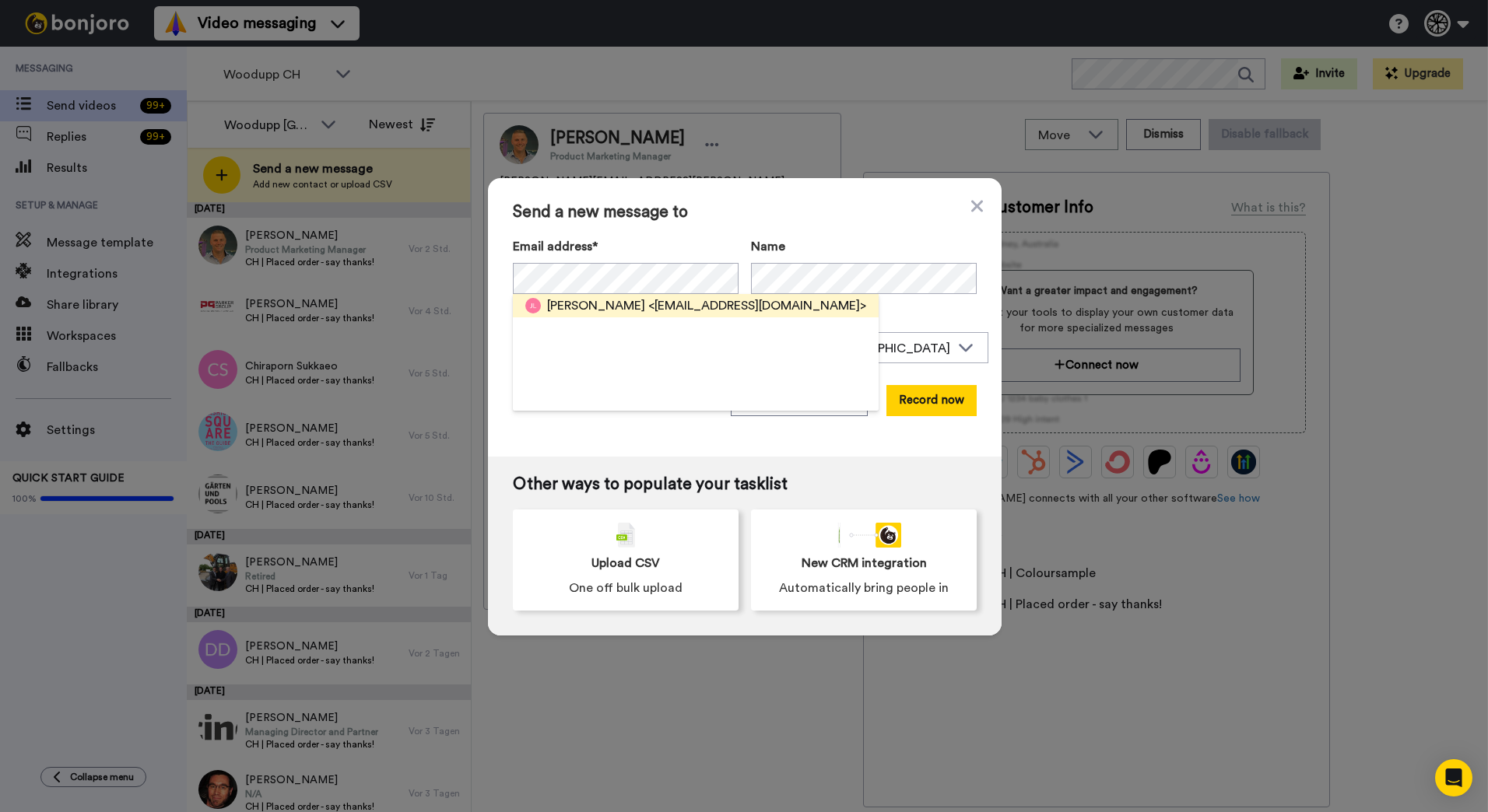
click at [668, 304] on span "<julielloansi@gmail.com>" at bounding box center [757, 306] width 218 height 19
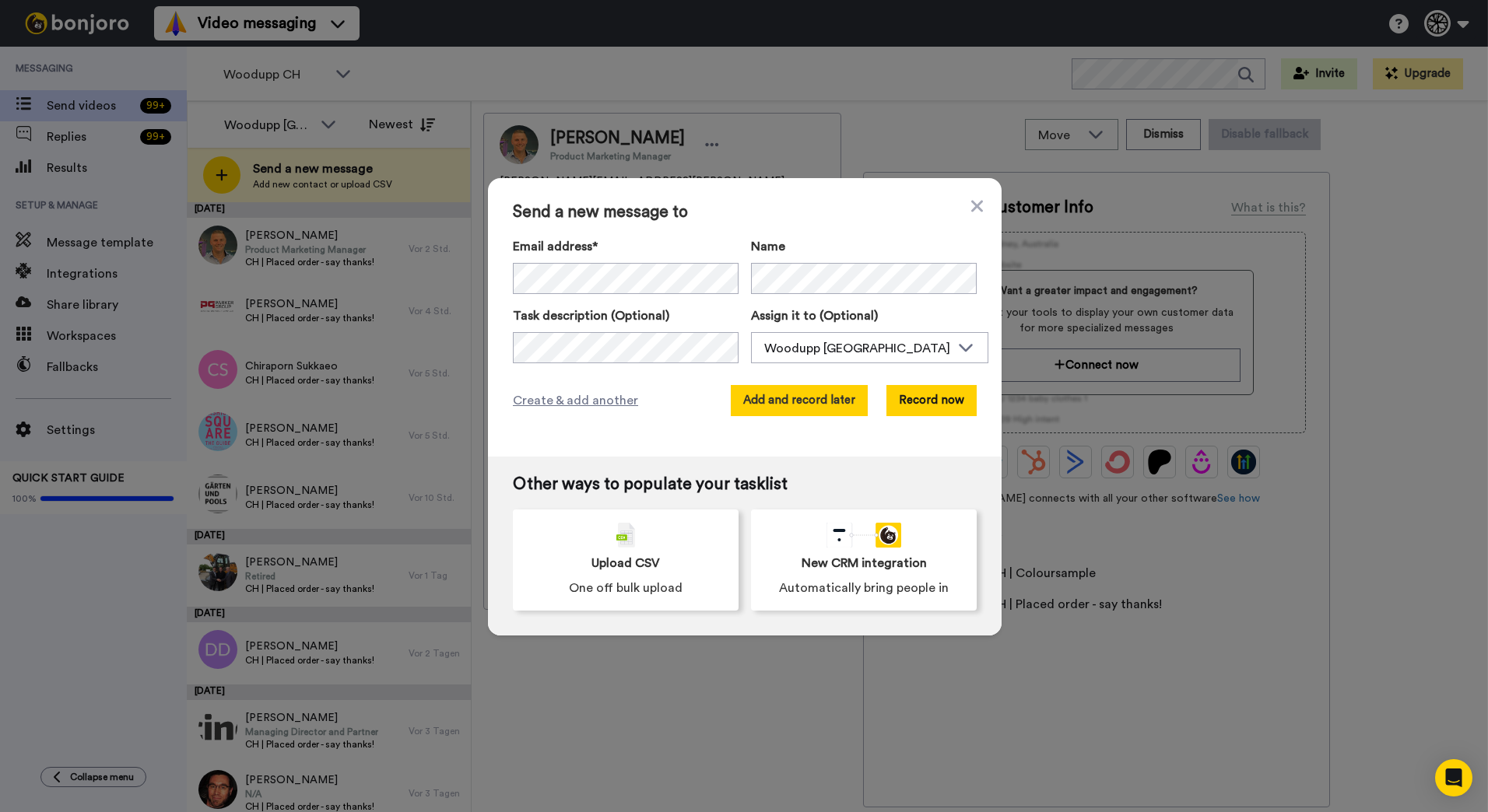
click at [816, 413] on button "Add and record later" at bounding box center [799, 401] width 137 height 31
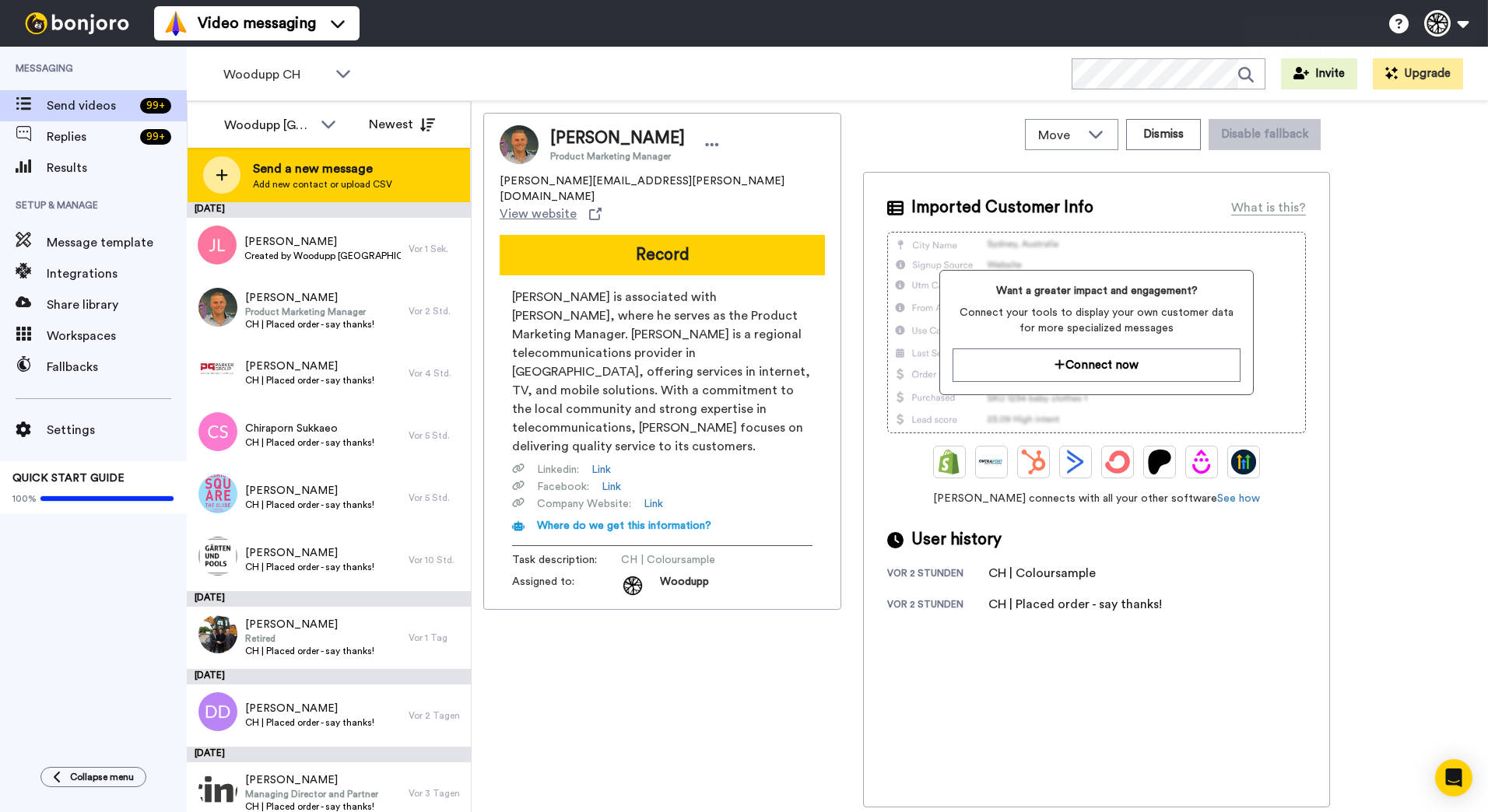
click at [246, 168] on div "Send a new message Add new contact or upload CSV" at bounding box center [329, 175] width 282 height 55
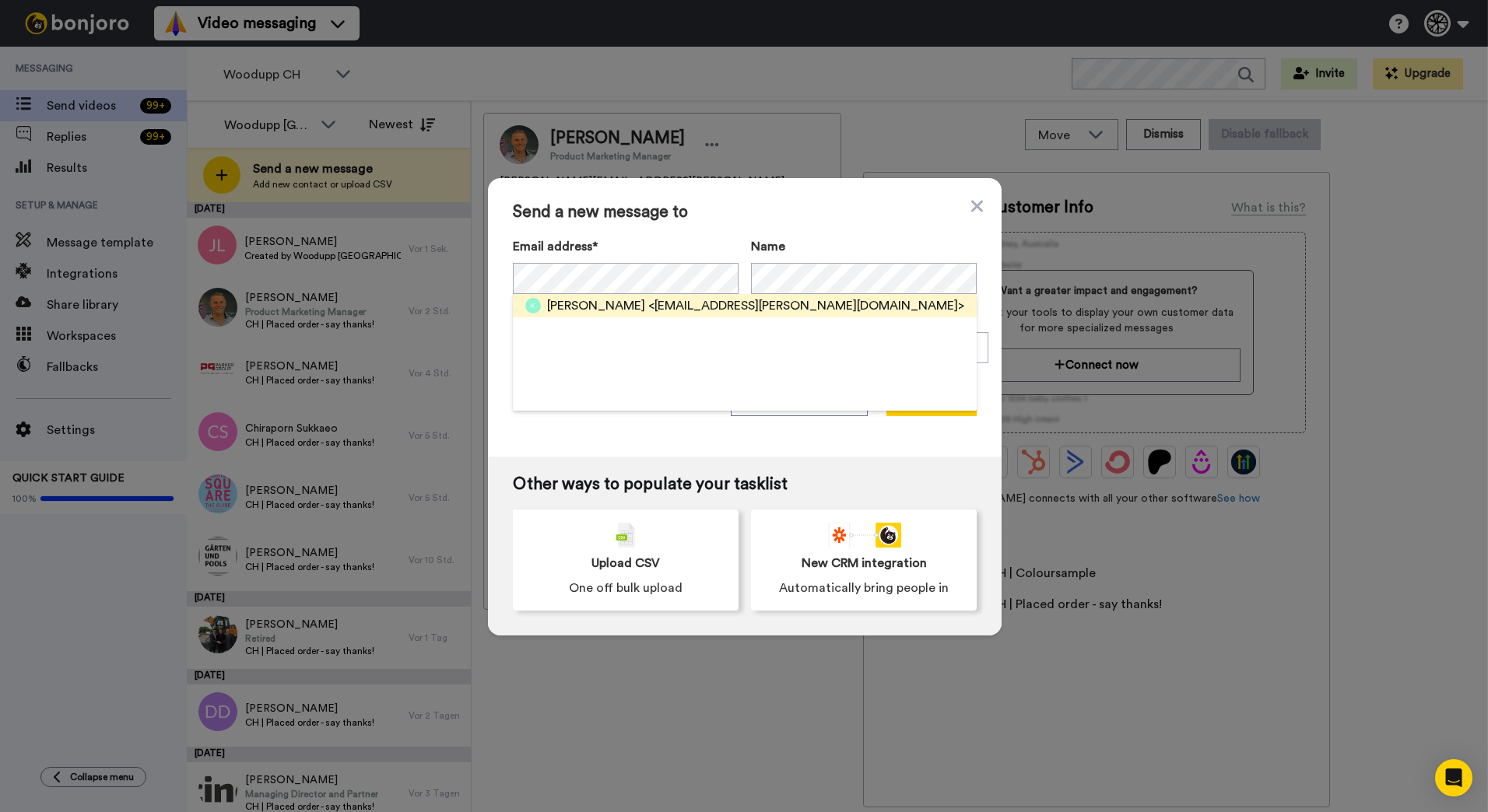
click at [648, 304] on span "<info@boscardin-bois.ch>" at bounding box center [806, 306] width 316 height 19
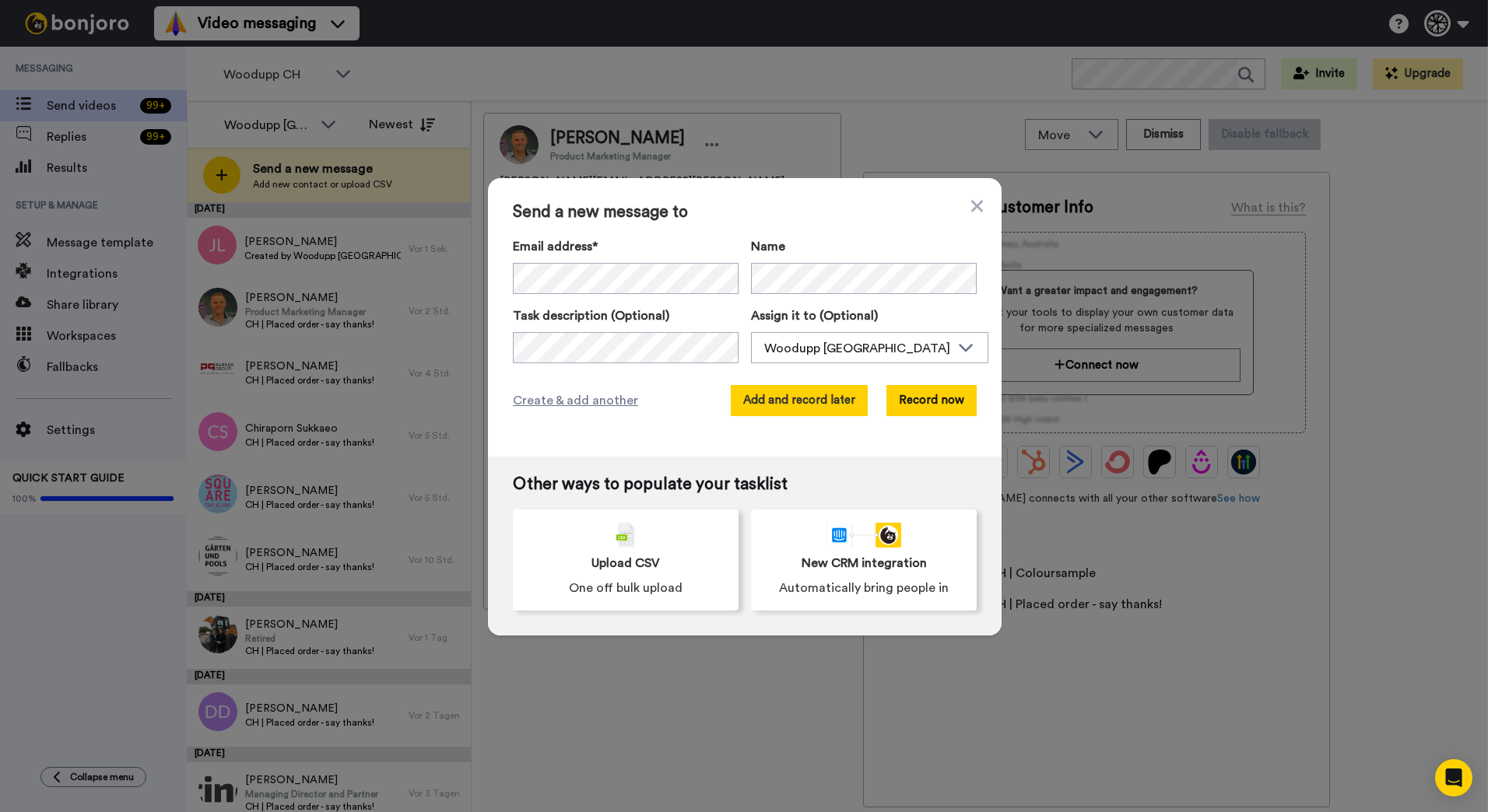
click at [829, 399] on button "Add and record later" at bounding box center [799, 401] width 137 height 31
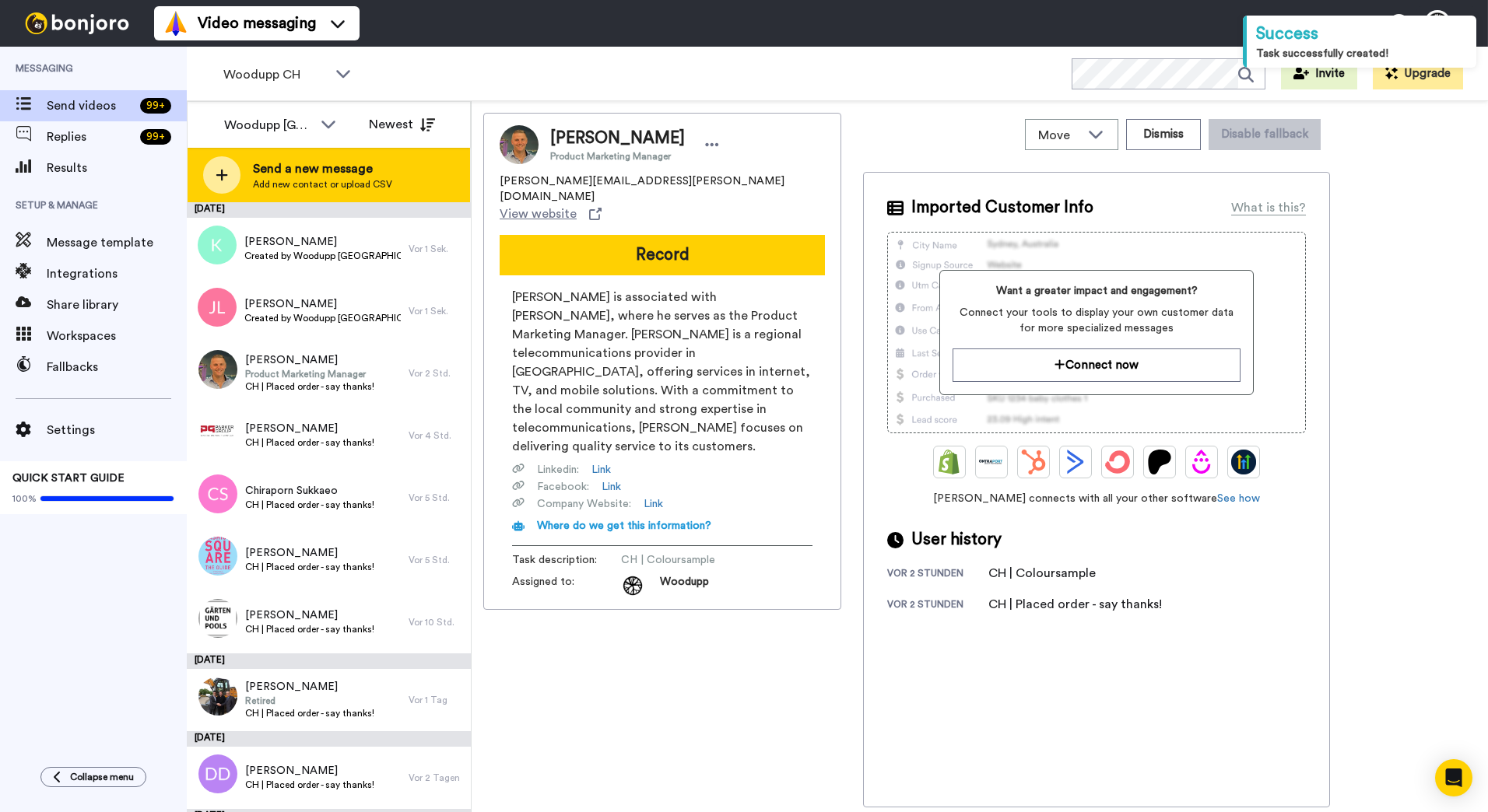
click at [305, 189] on span "Add new contact or upload CSV" at bounding box center [322, 185] width 139 height 13
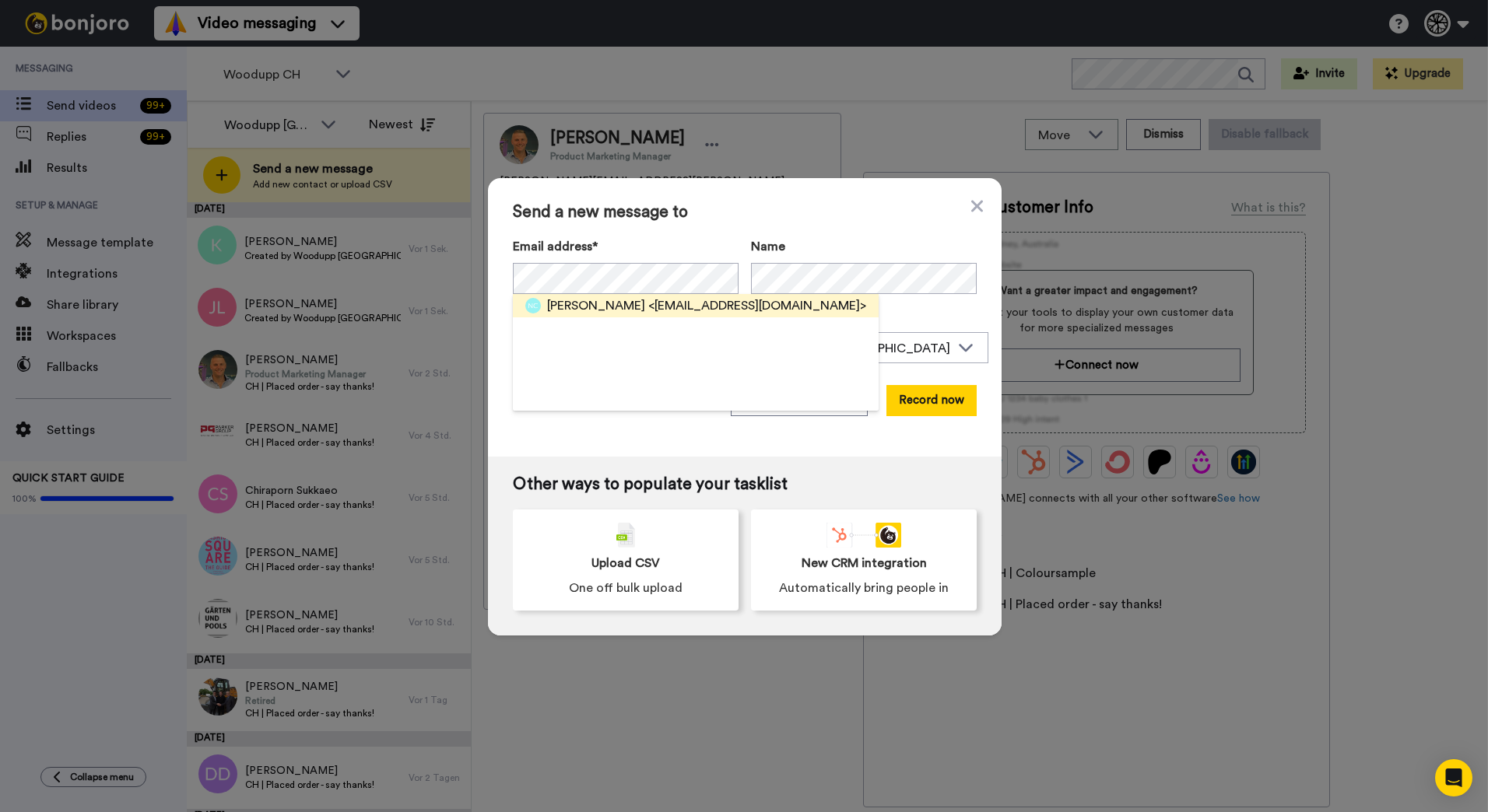
click at [648, 300] on span "<Ngchahine@gmail.com>" at bounding box center [757, 306] width 218 height 19
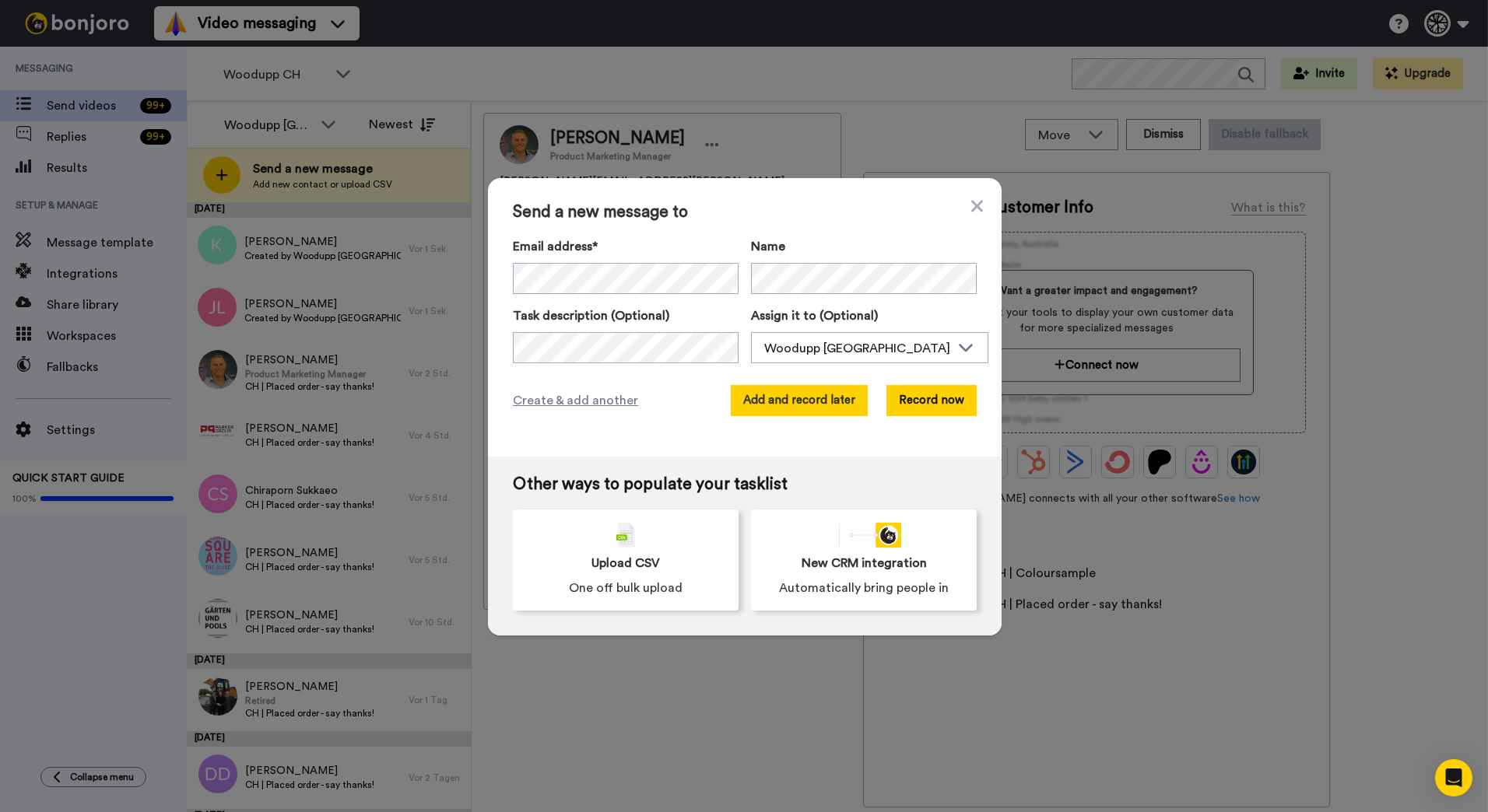
click at [769, 393] on button "Add and record later" at bounding box center [799, 401] width 137 height 31
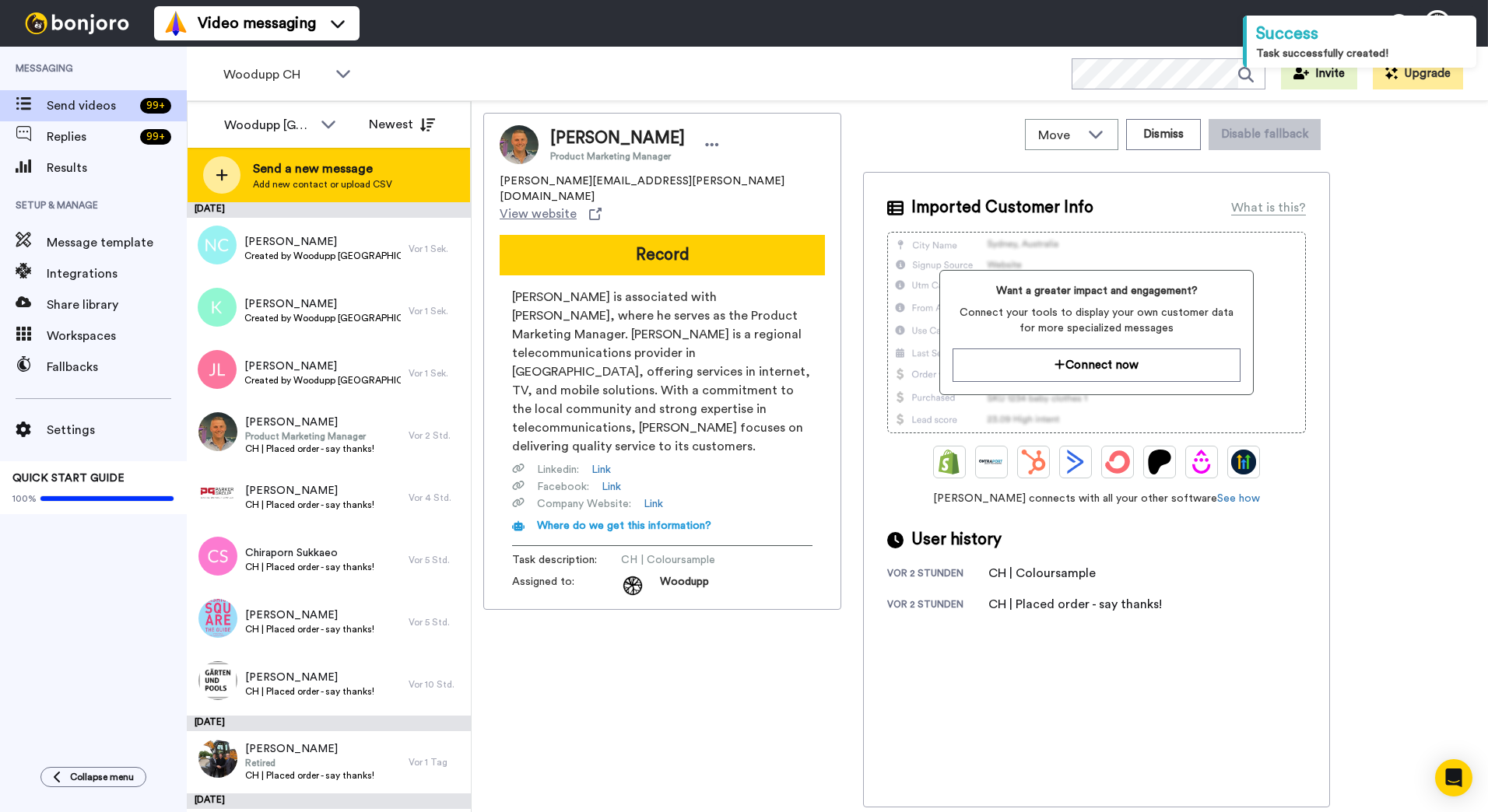
click at [292, 181] on span "Add new contact or upload CSV" at bounding box center [322, 185] width 139 height 13
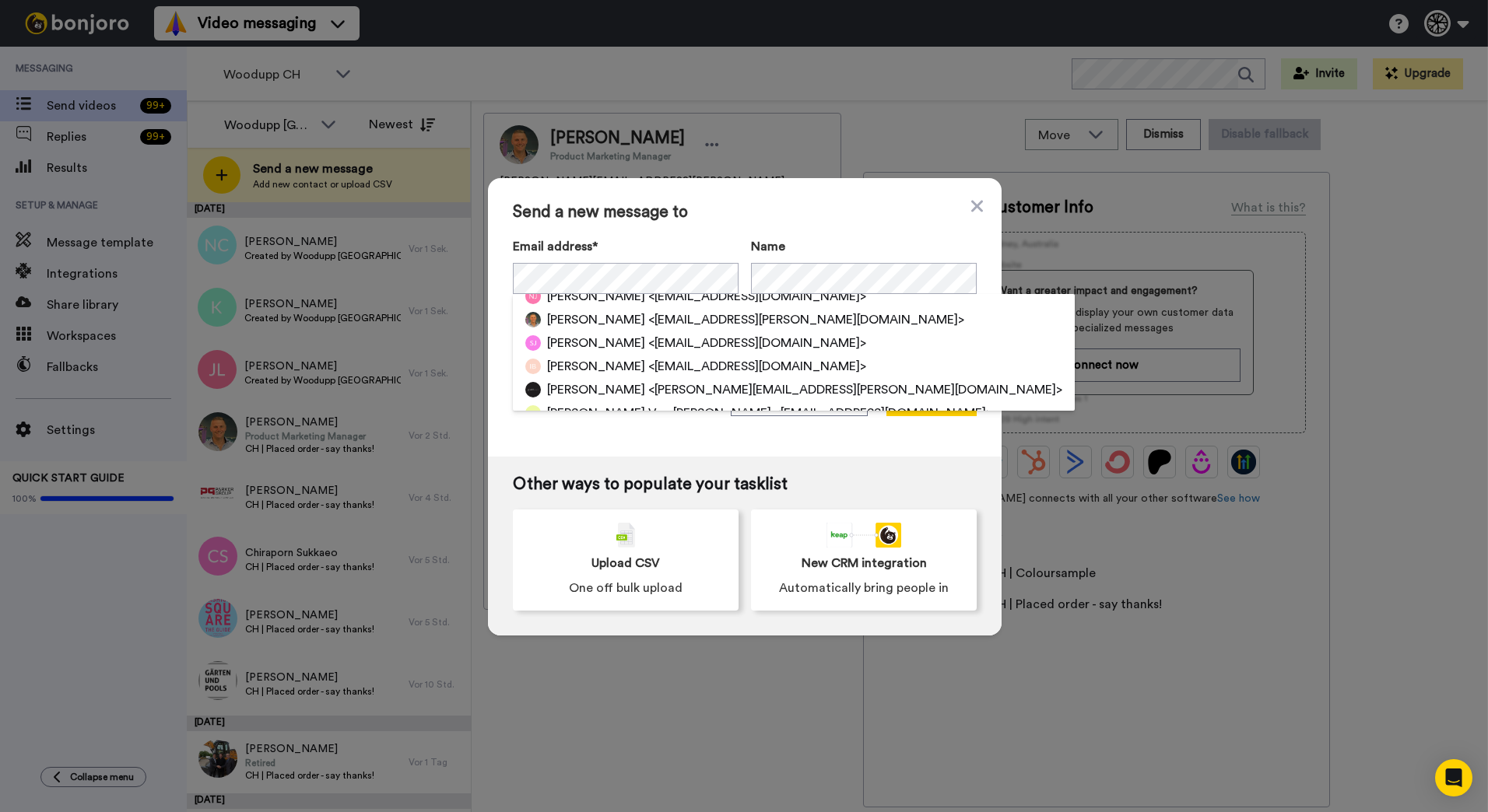
scroll to position [233, 0]
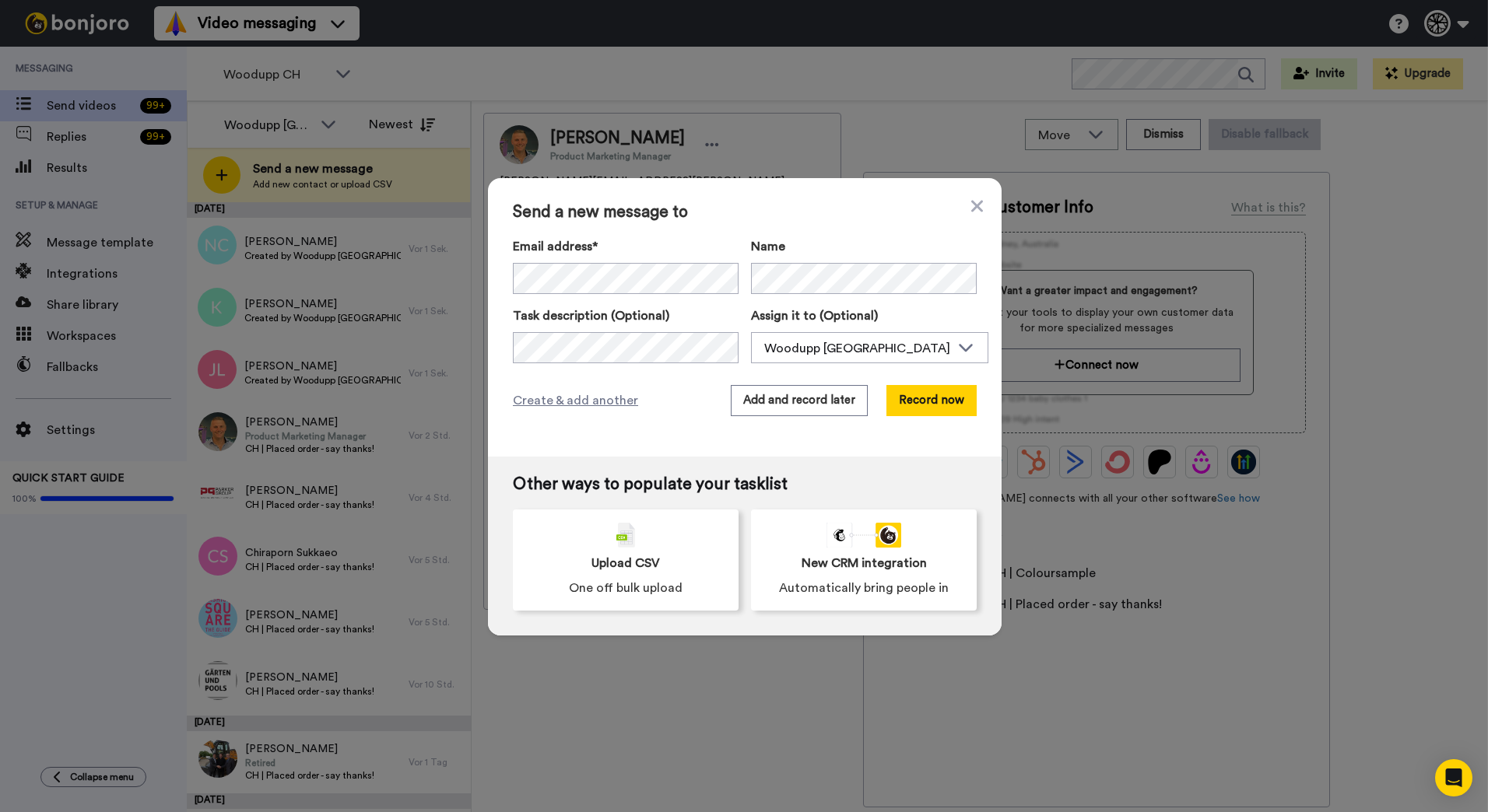
click at [882, 230] on div "Send a new message to Email address* Michael Wenger <m.wenger@schreinereischwar…" at bounding box center [745, 318] width 514 height 279
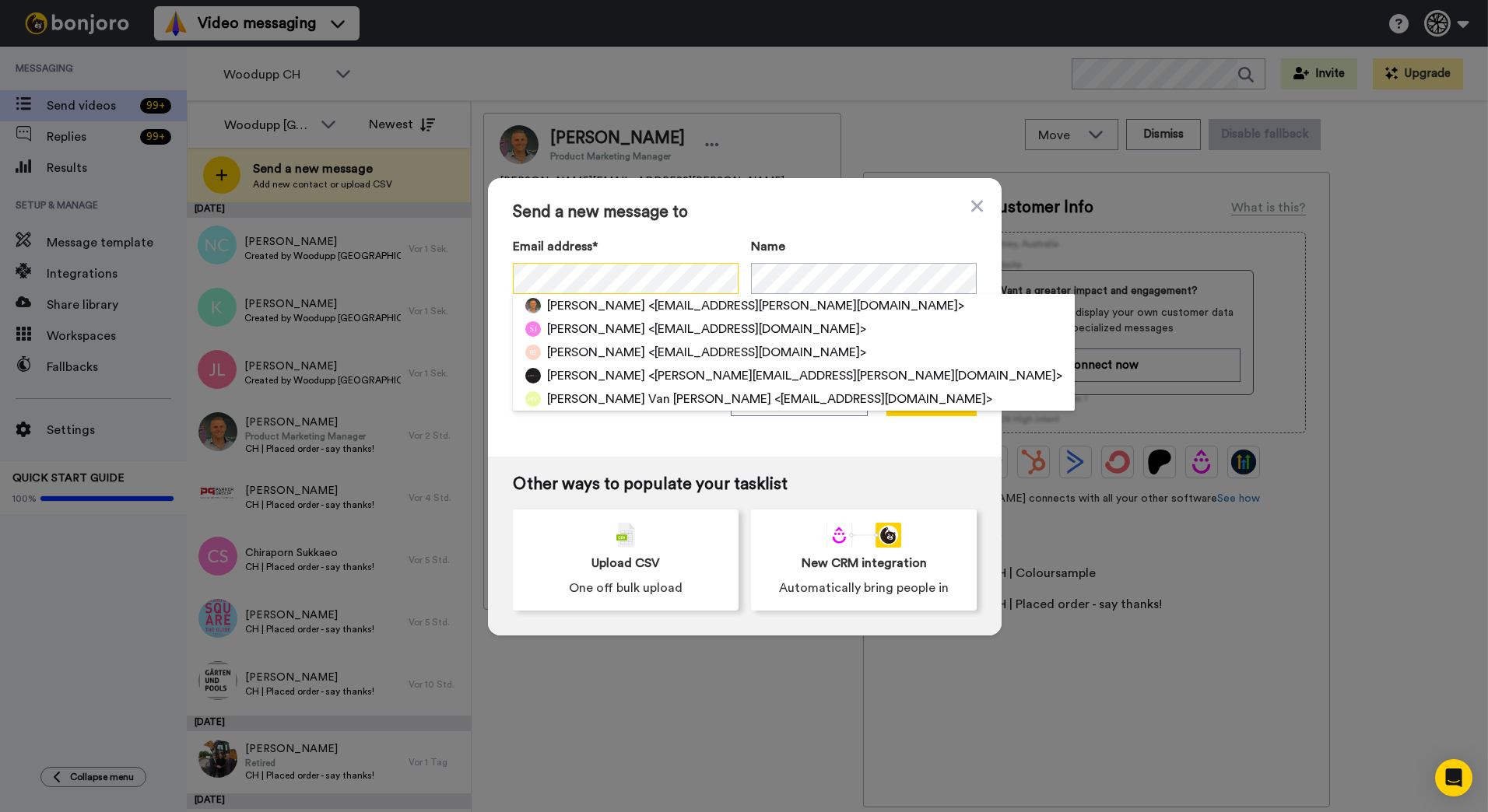
scroll to position [0, 0]
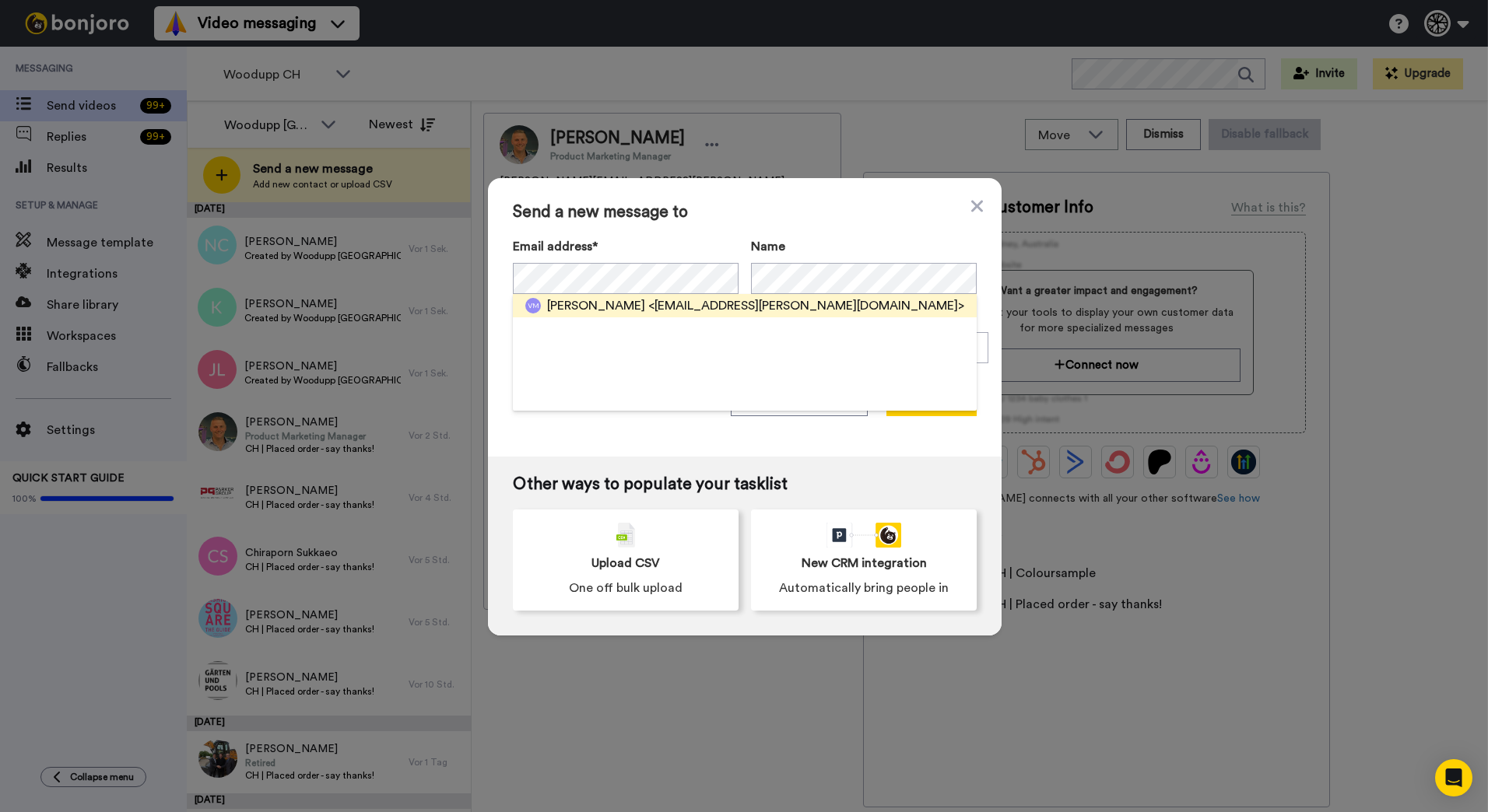
click at [668, 307] on span "<maury.vincent@gmail.com>" at bounding box center [806, 306] width 316 height 19
click at [651, 301] on span "<maury.vincent@gmail.com>" at bounding box center [806, 306] width 316 height 19
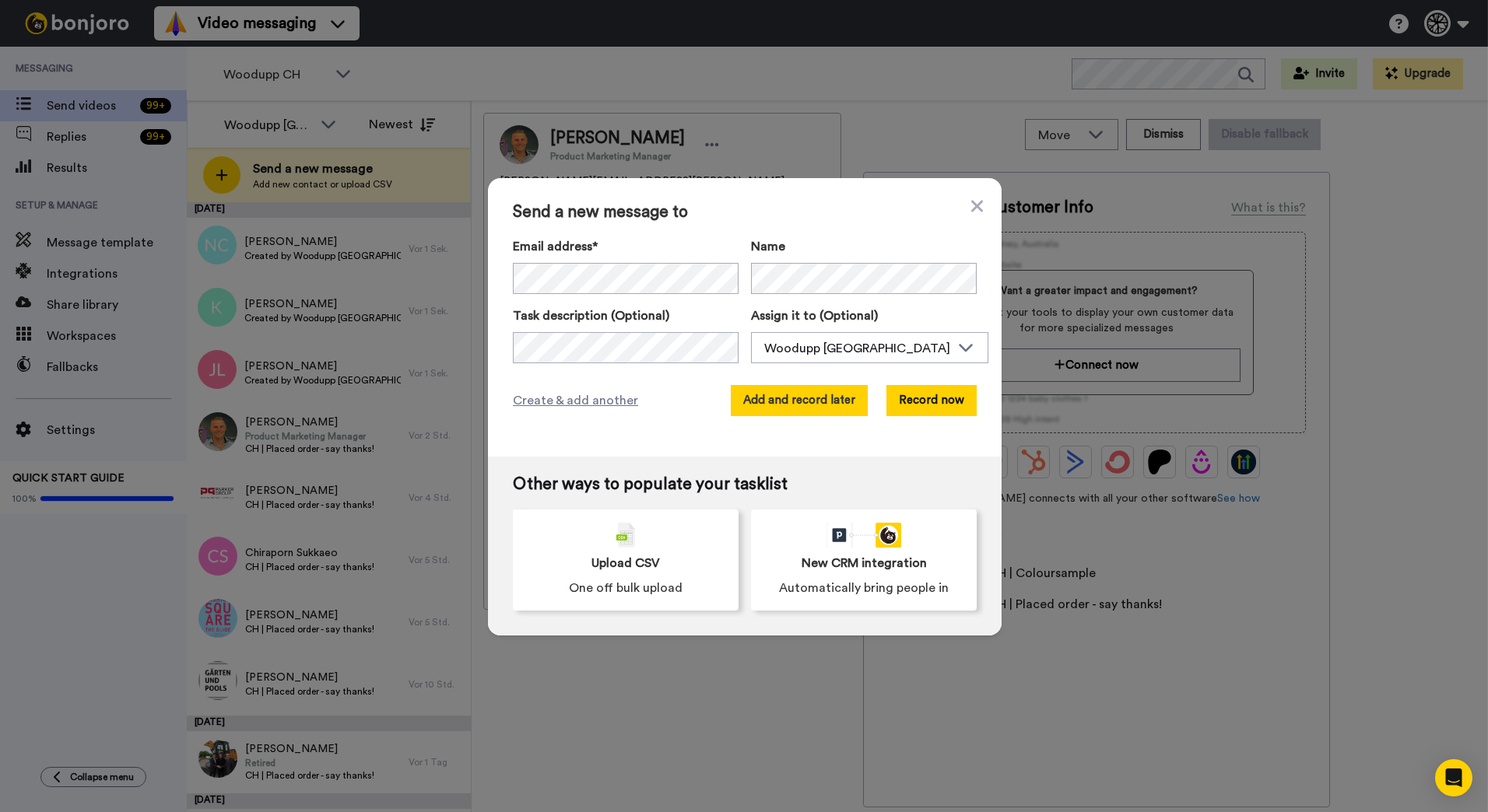
click at [810, 410] on button "Add and record later" at bounding box center [799, 401] width 137 height 31
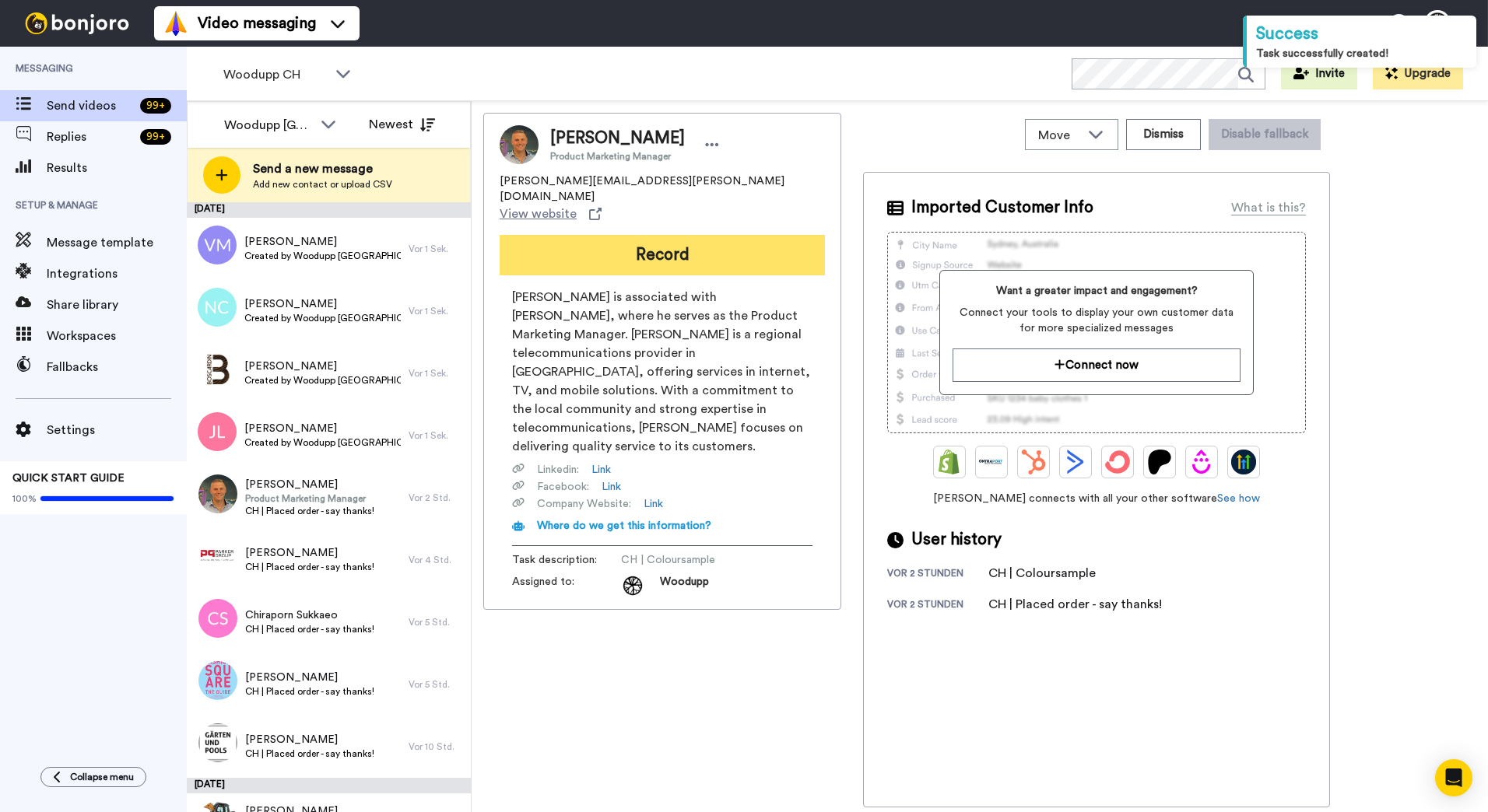
click at [683, 235] on button "Record" at bounding box center [662, 255] width 325 height 40
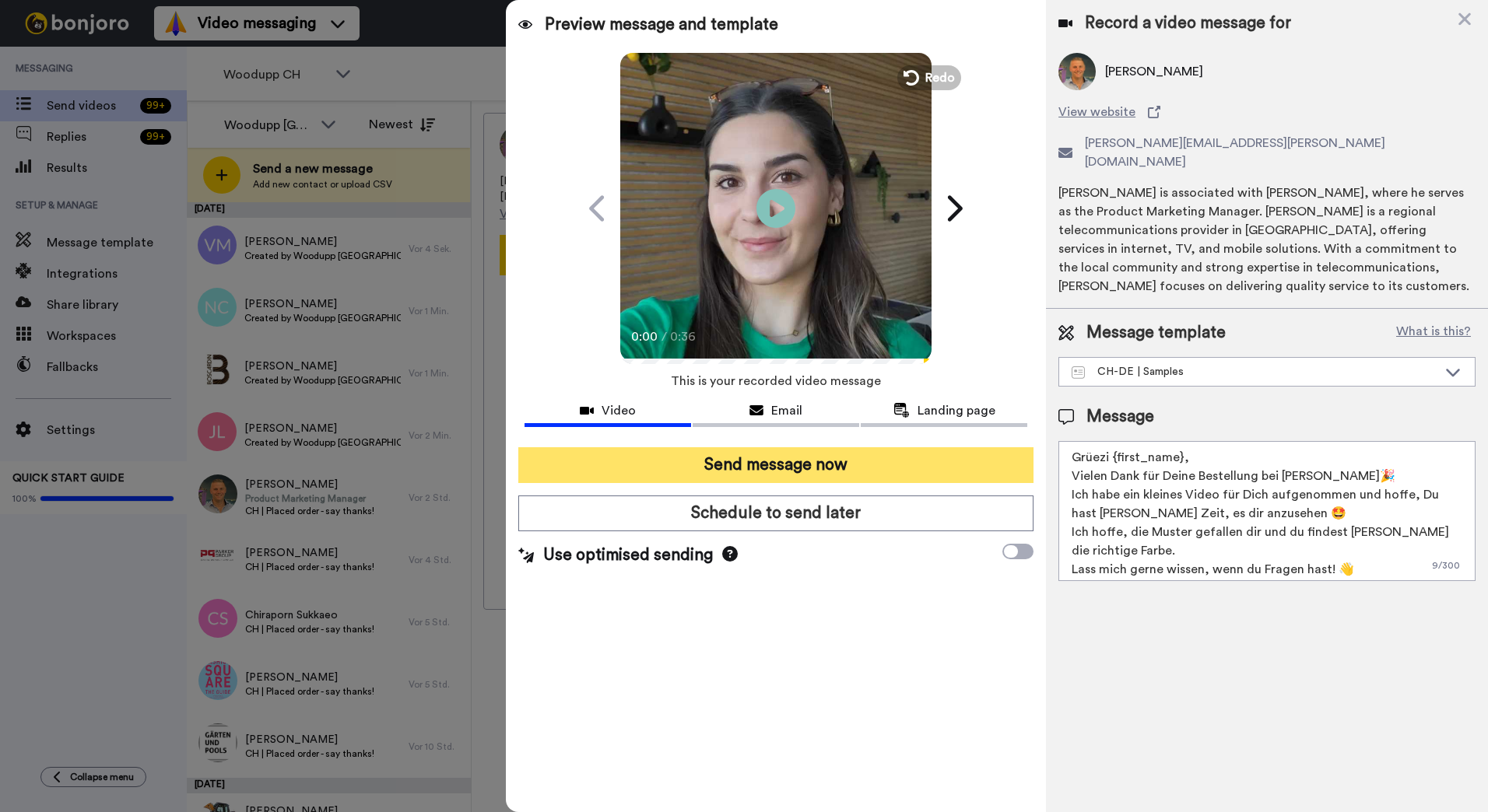
click at [872, 453] on button "Send message now" at bounding box center [776, 464] width 515 height 36
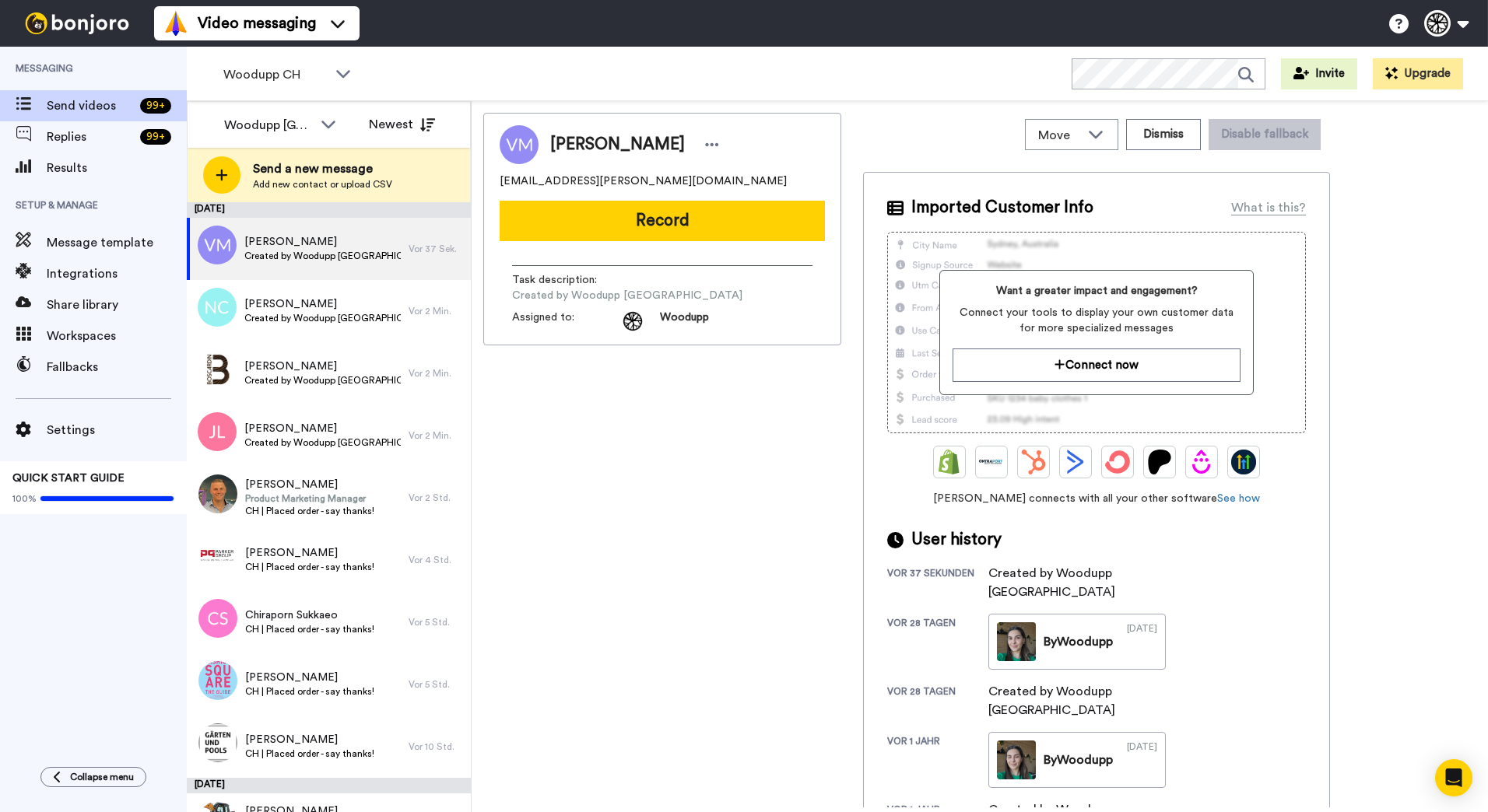
scroll to position [591, 0]
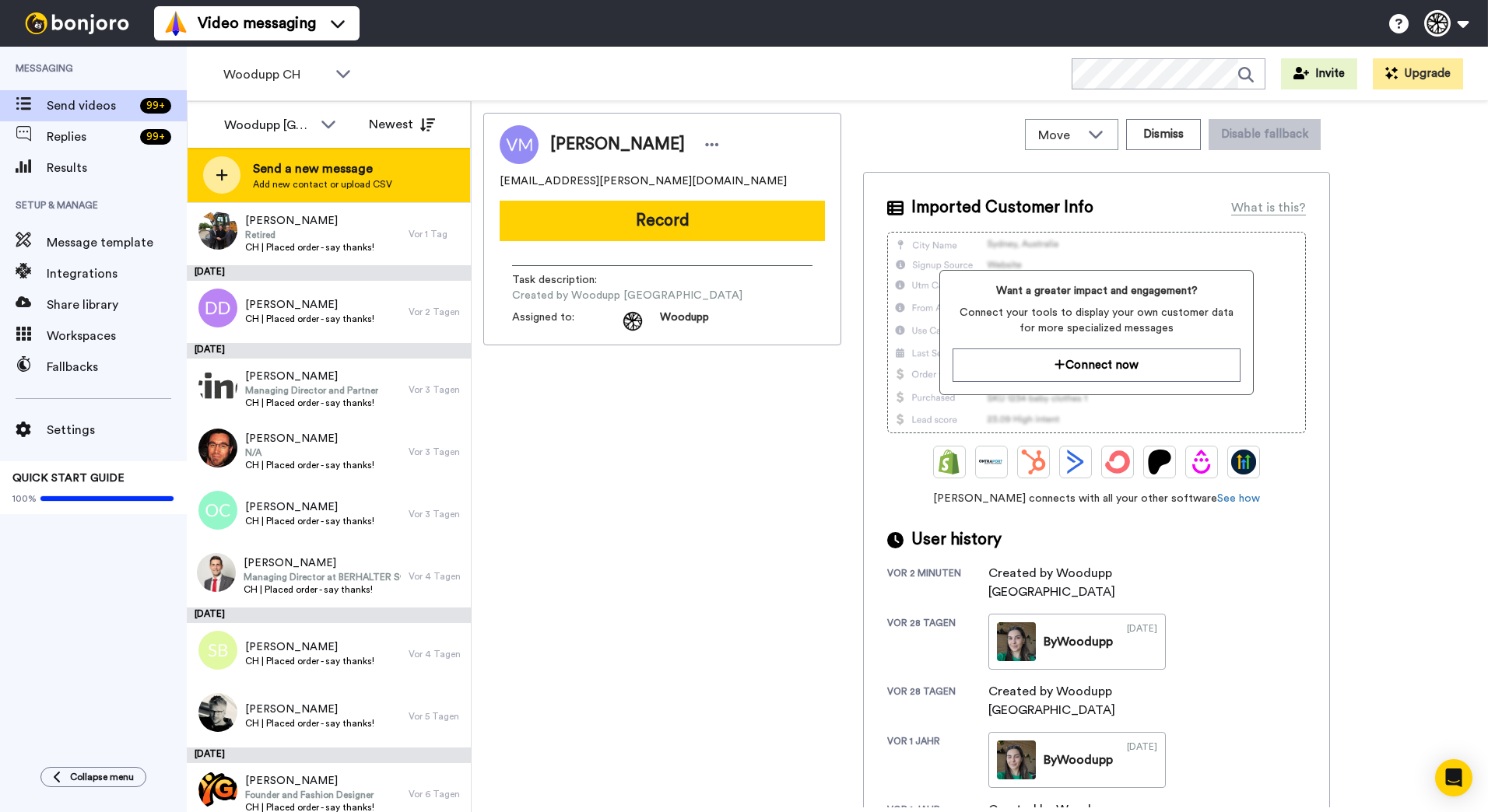
click at [352, 157] on div "Send a new message Add new contact or upload CSV" at bounding box center [329, 175] width 282 height 55
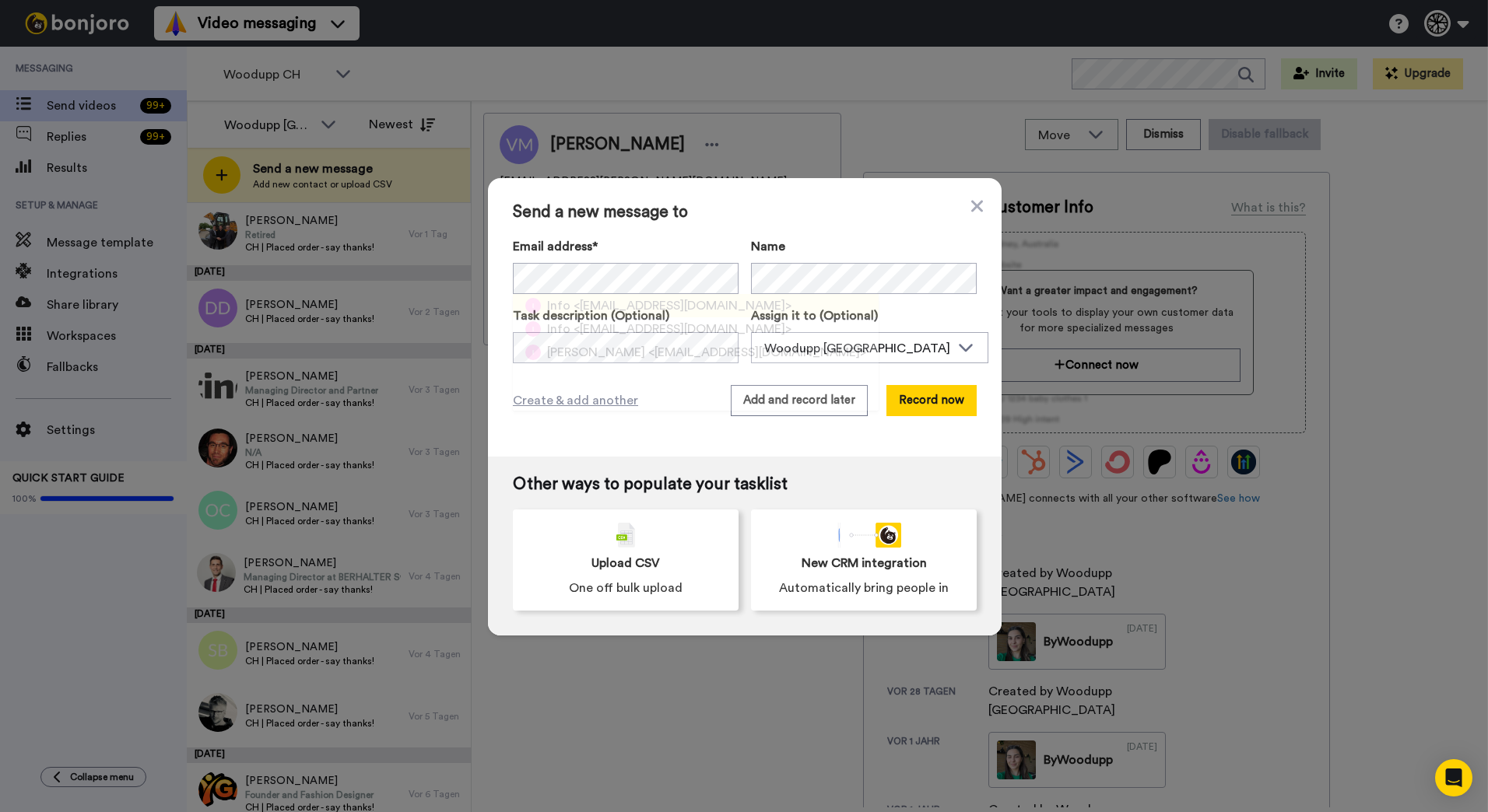
click at [654, 300] on span "<info@spectroom.ch>" at bounding box center [682, 306] width 218 height 19
click at [833, 403] on button "Add and record later" at bounding box center [799, 401] width 137 height 31
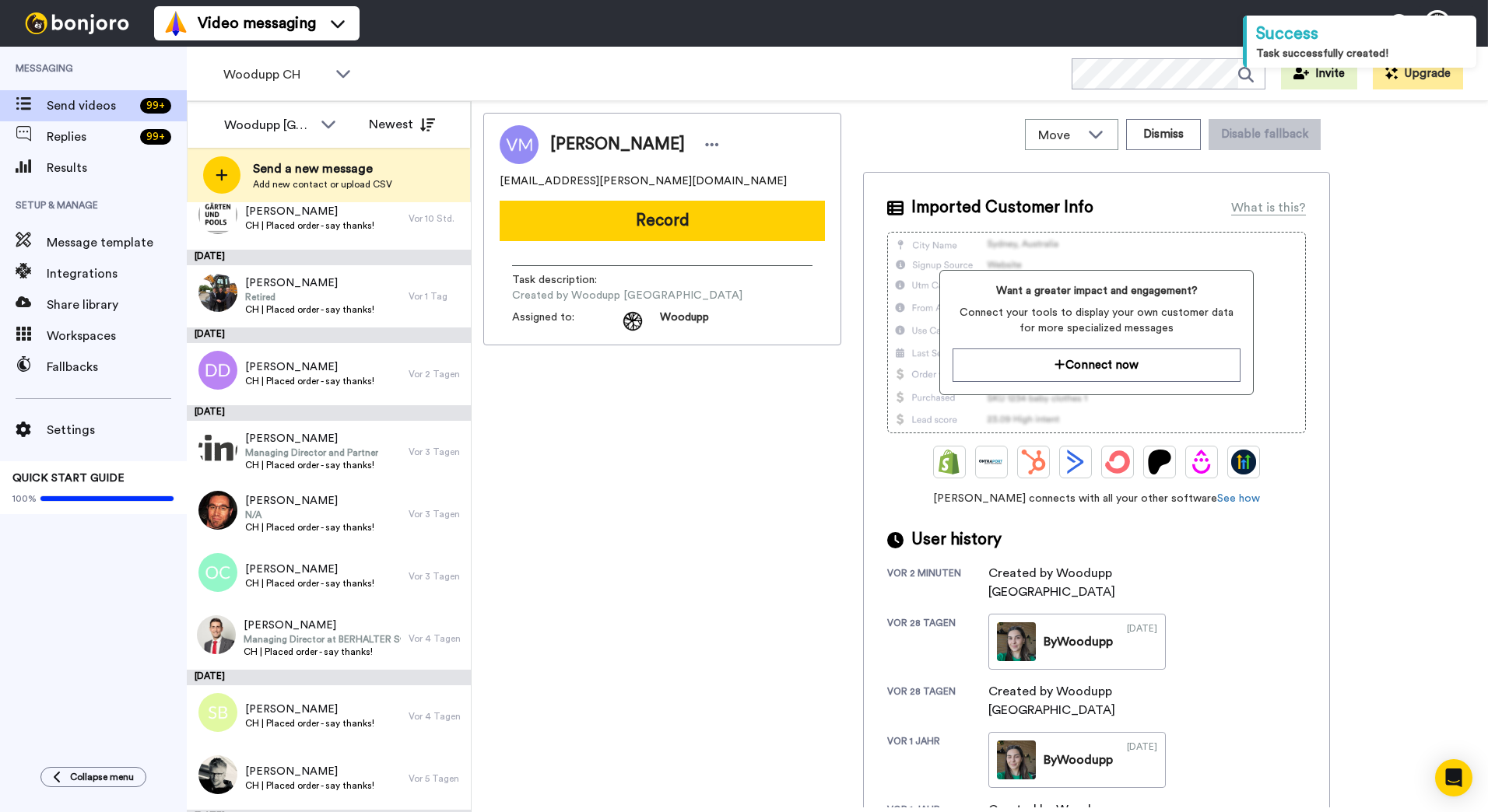
scroll to position [653, 0]
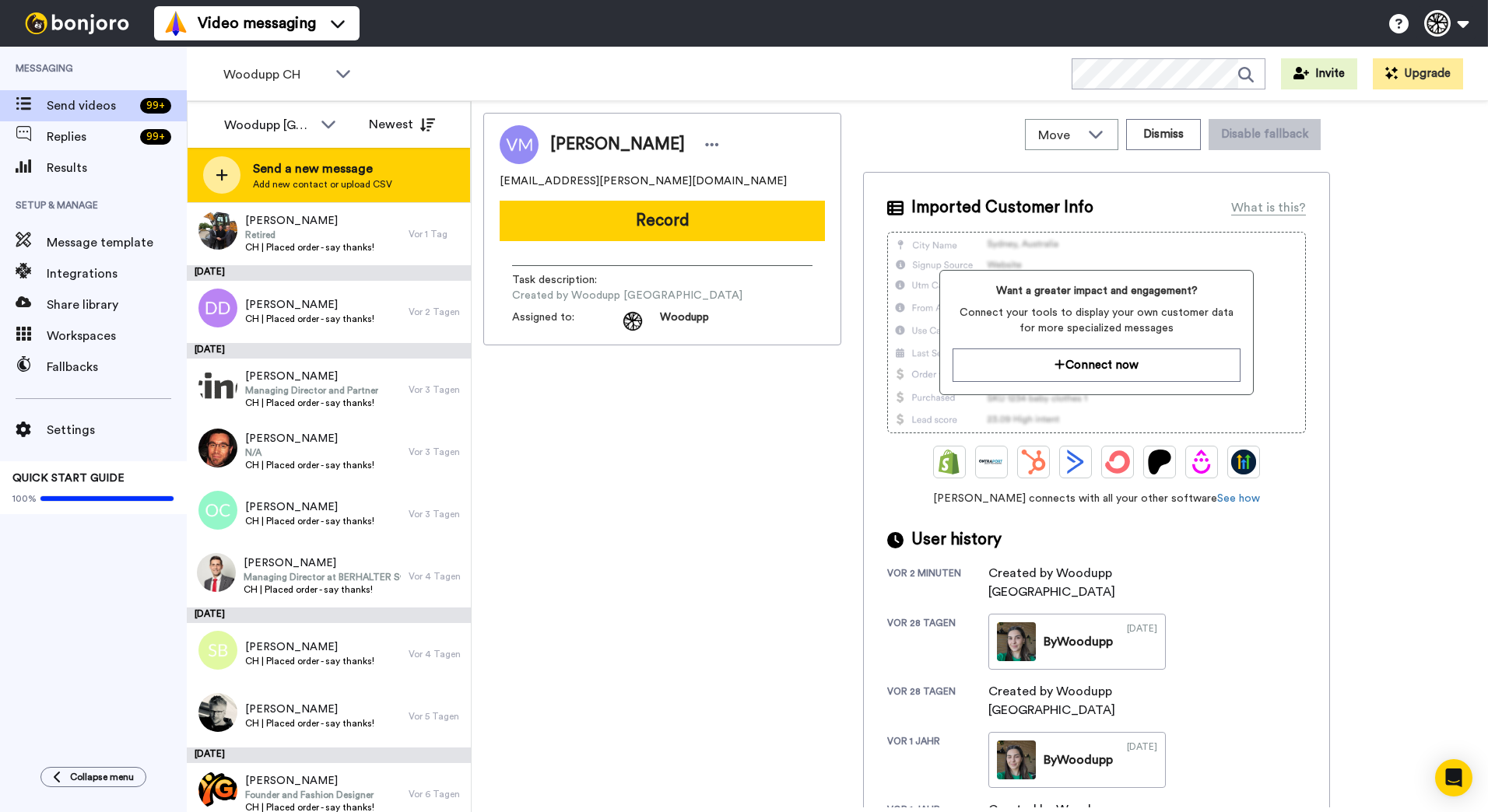
click at [389, 163] on div "Send a new message Add new contact or upload CSV" at bounding box center [329, 175] width 282 height 55
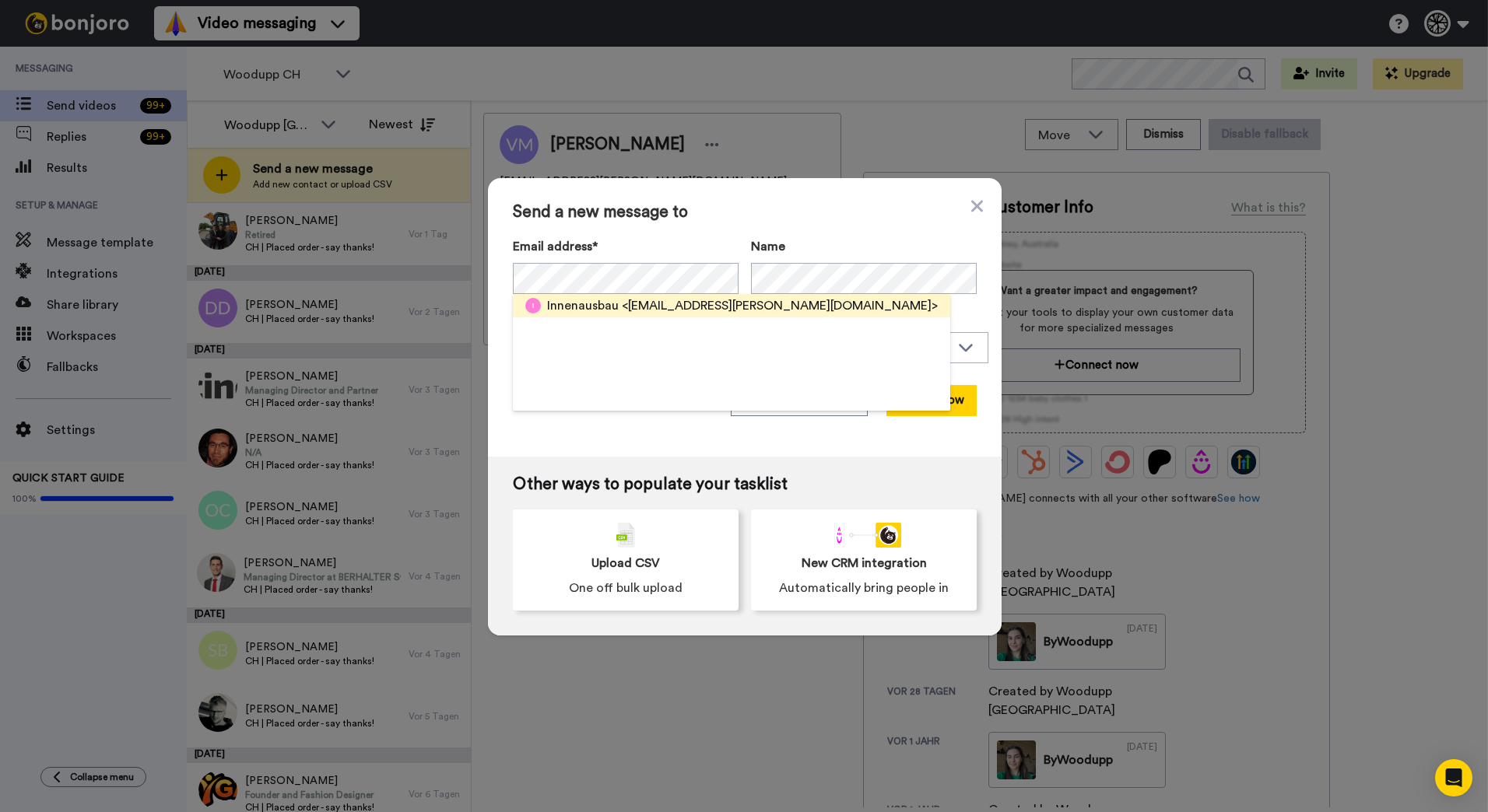
click at [687, 313] on span "<innenausbau@huesser.com>" at bounding box center [780, 306] width 316 height 19
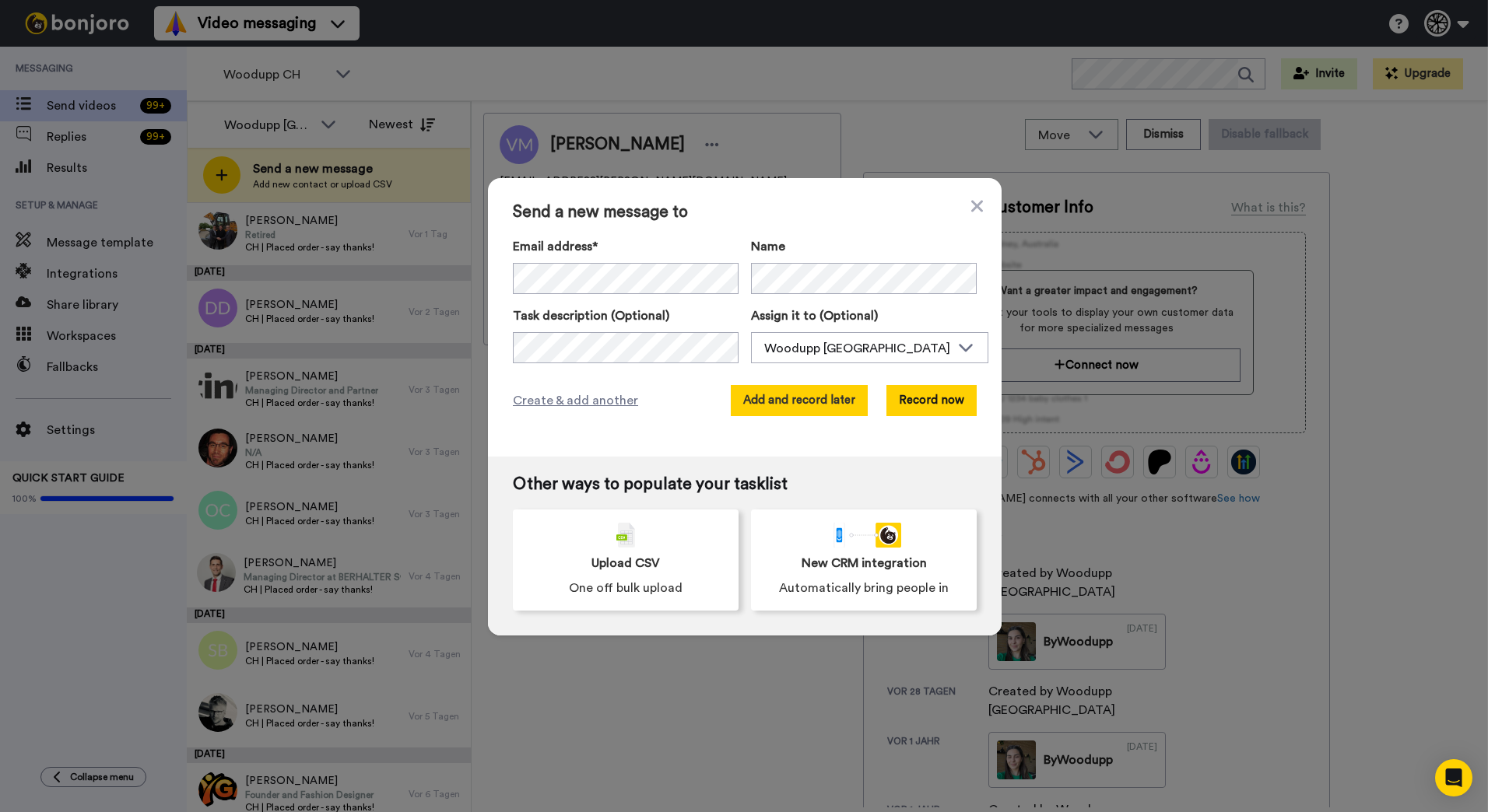
click at [804, 397] on button "Add and record later" at bounding box center [799, 401] width 137 height 31
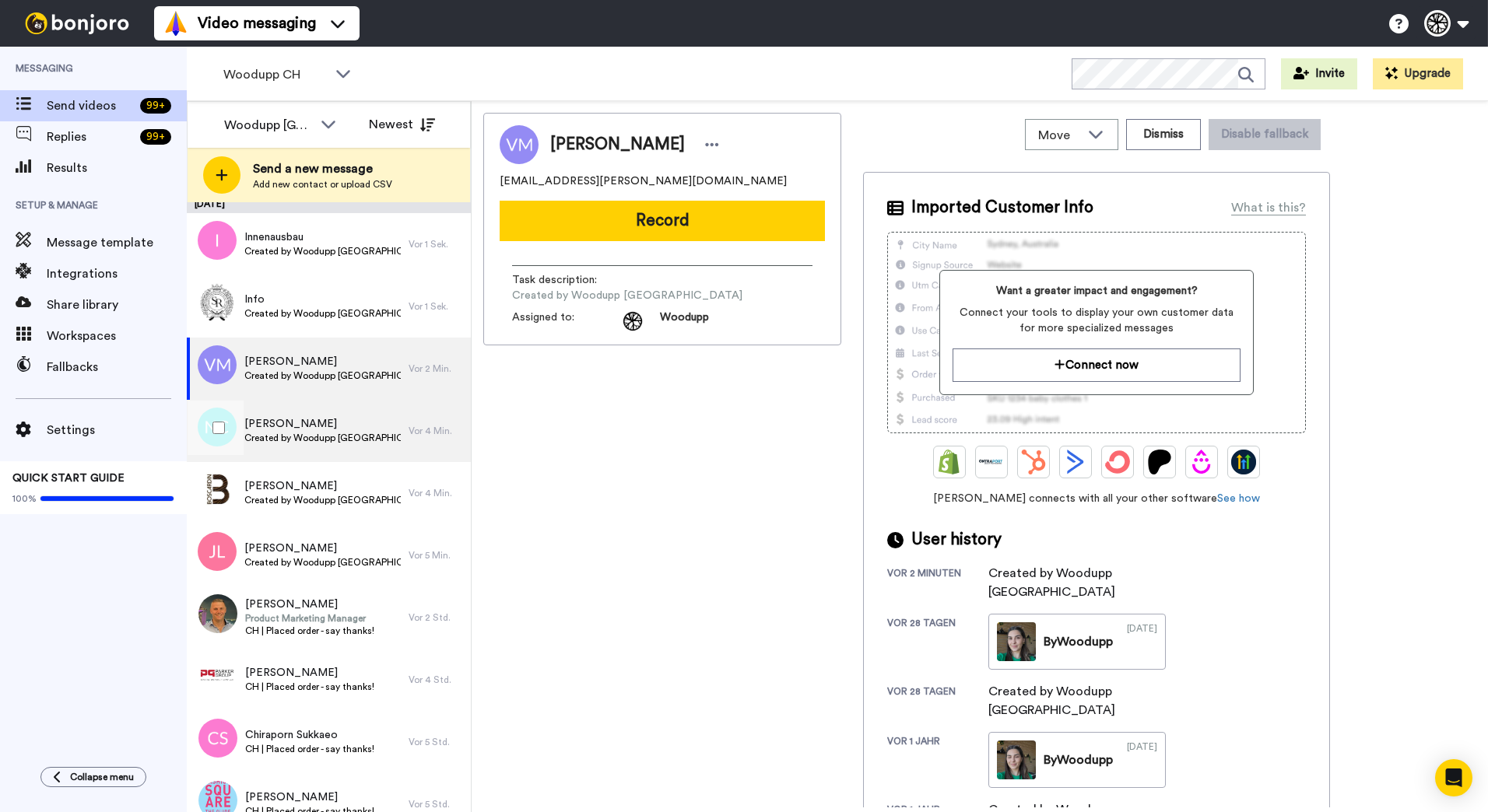
scroll to position [0, 0]
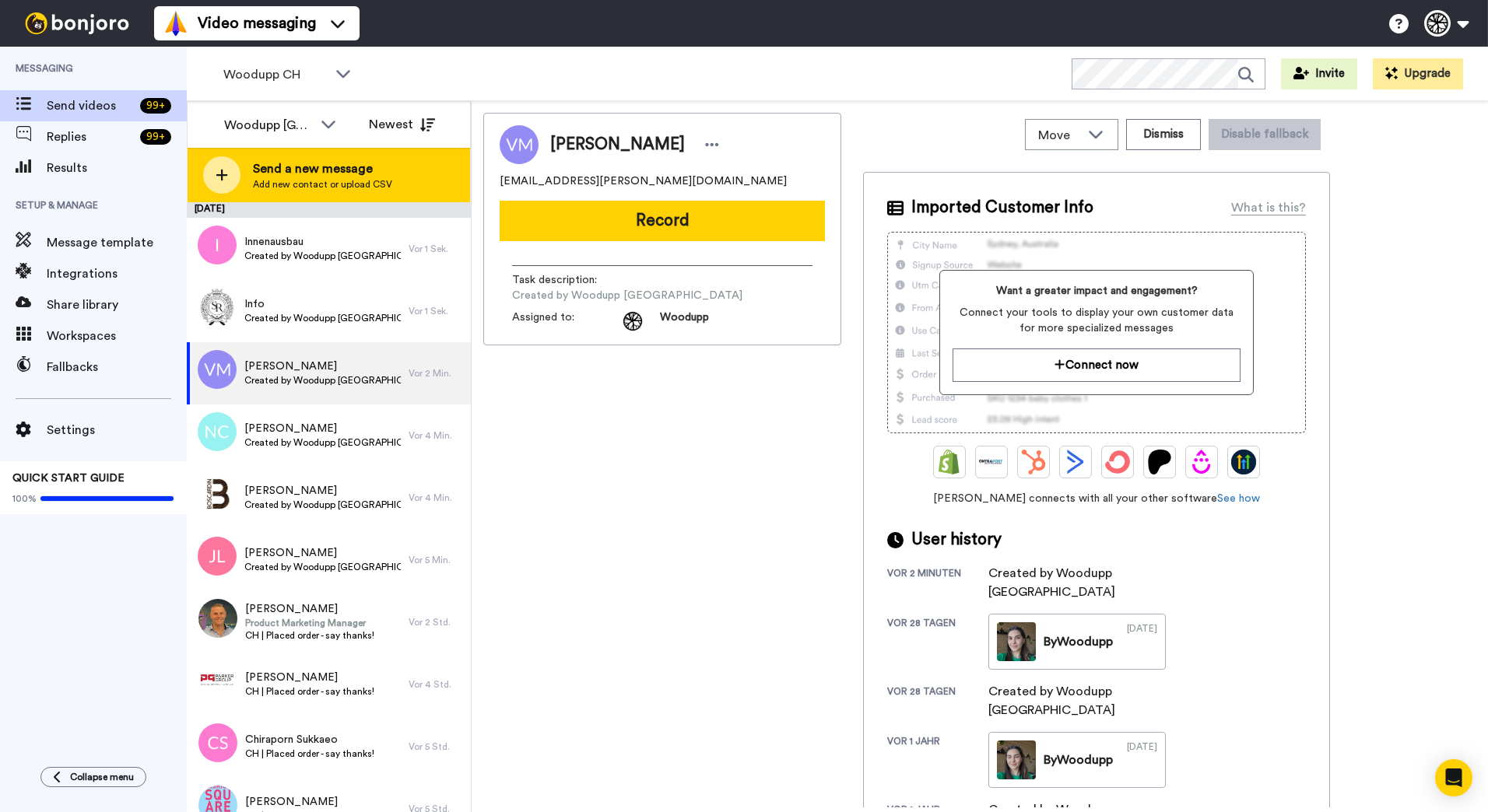
click at [320, 170] on span "Send a new message" at bounding box center [322, 168] width 139 height 19
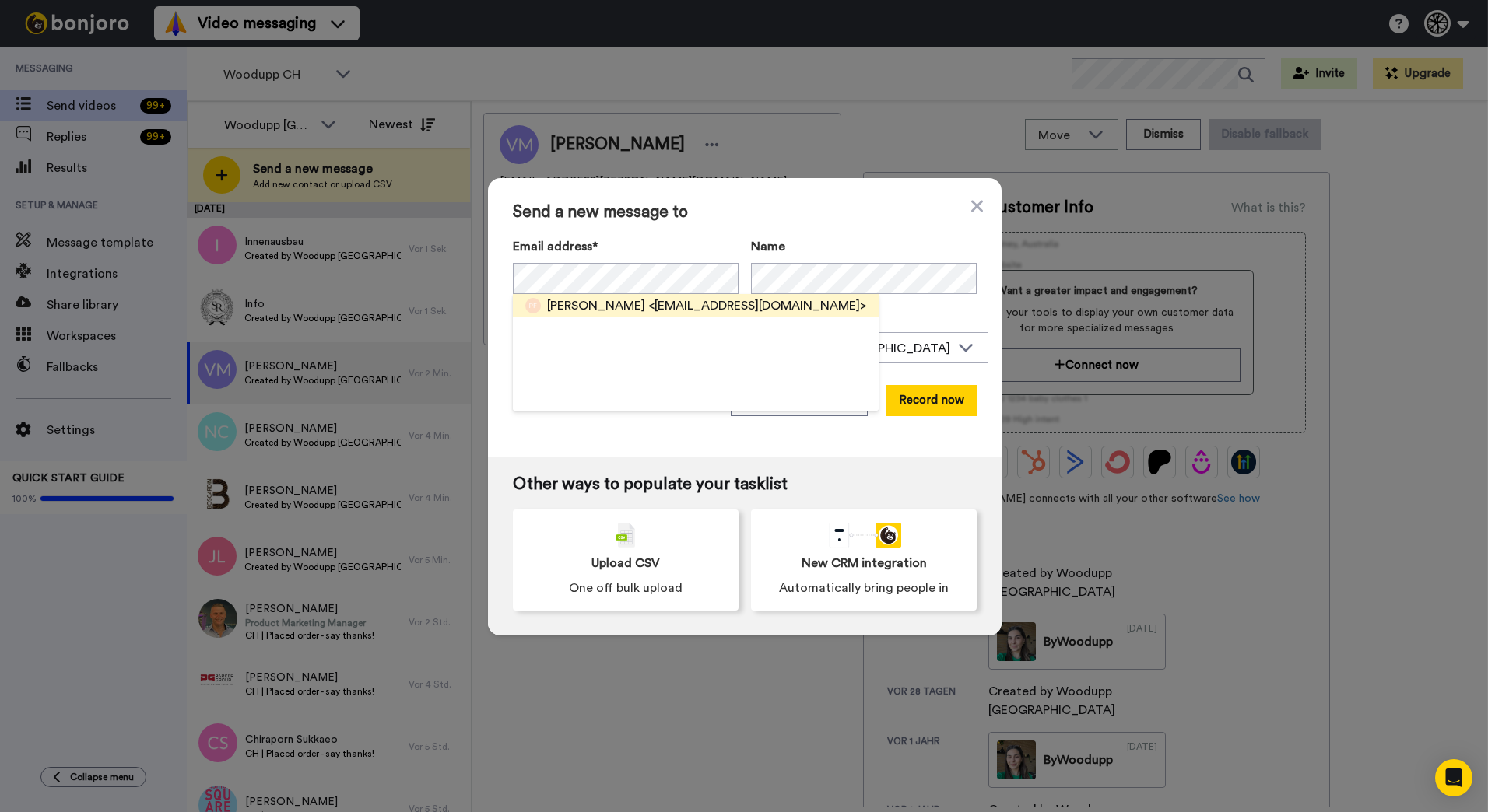
click at [680, 296] on div "Pius Furter <info@furter-schreinerei.ch>" at bounding box center [696, 306] width 366 height 24
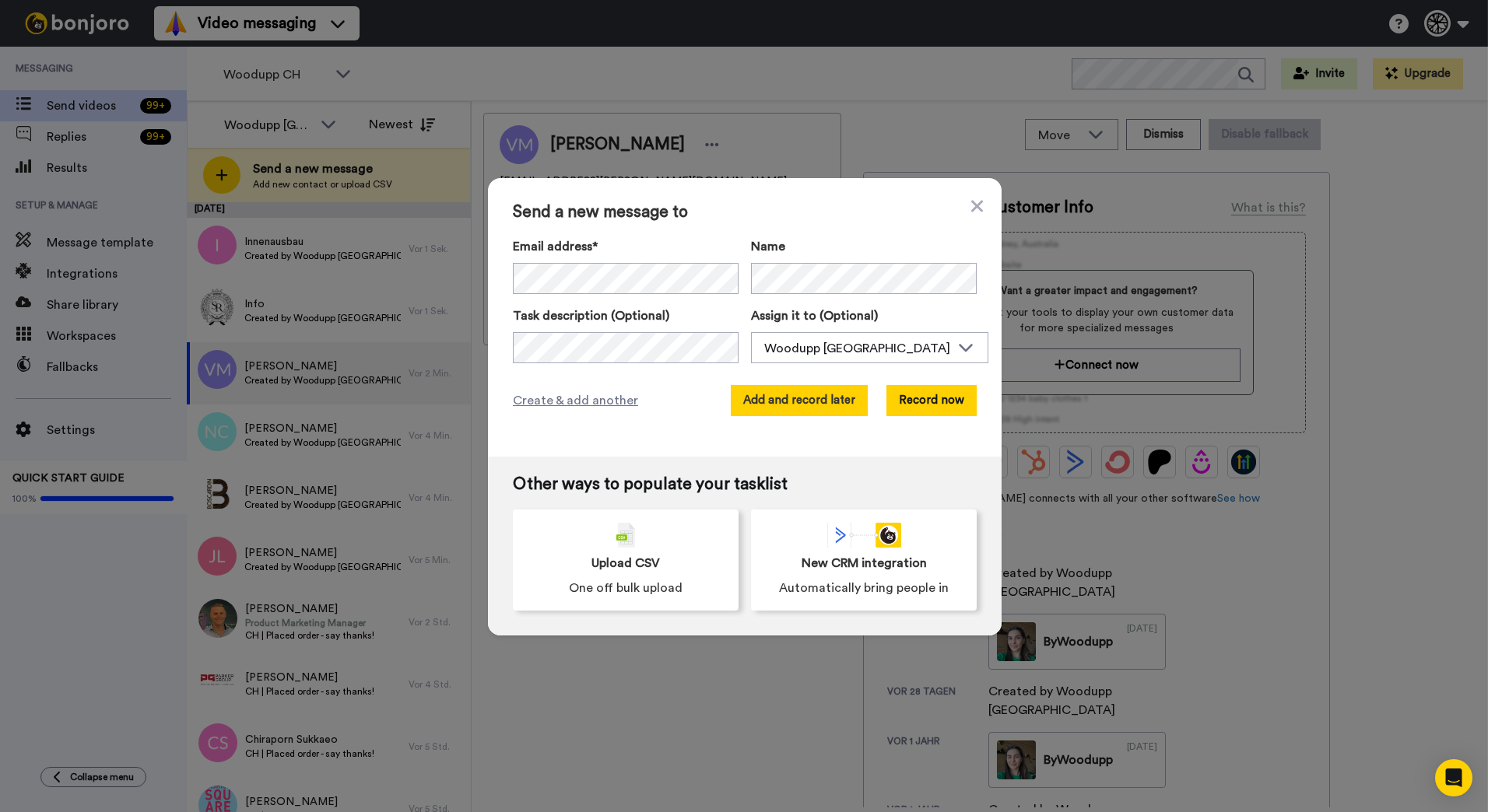
click at [776, 386] on button "Add and record later" at bounding box center [799, 401] width 137 height 31
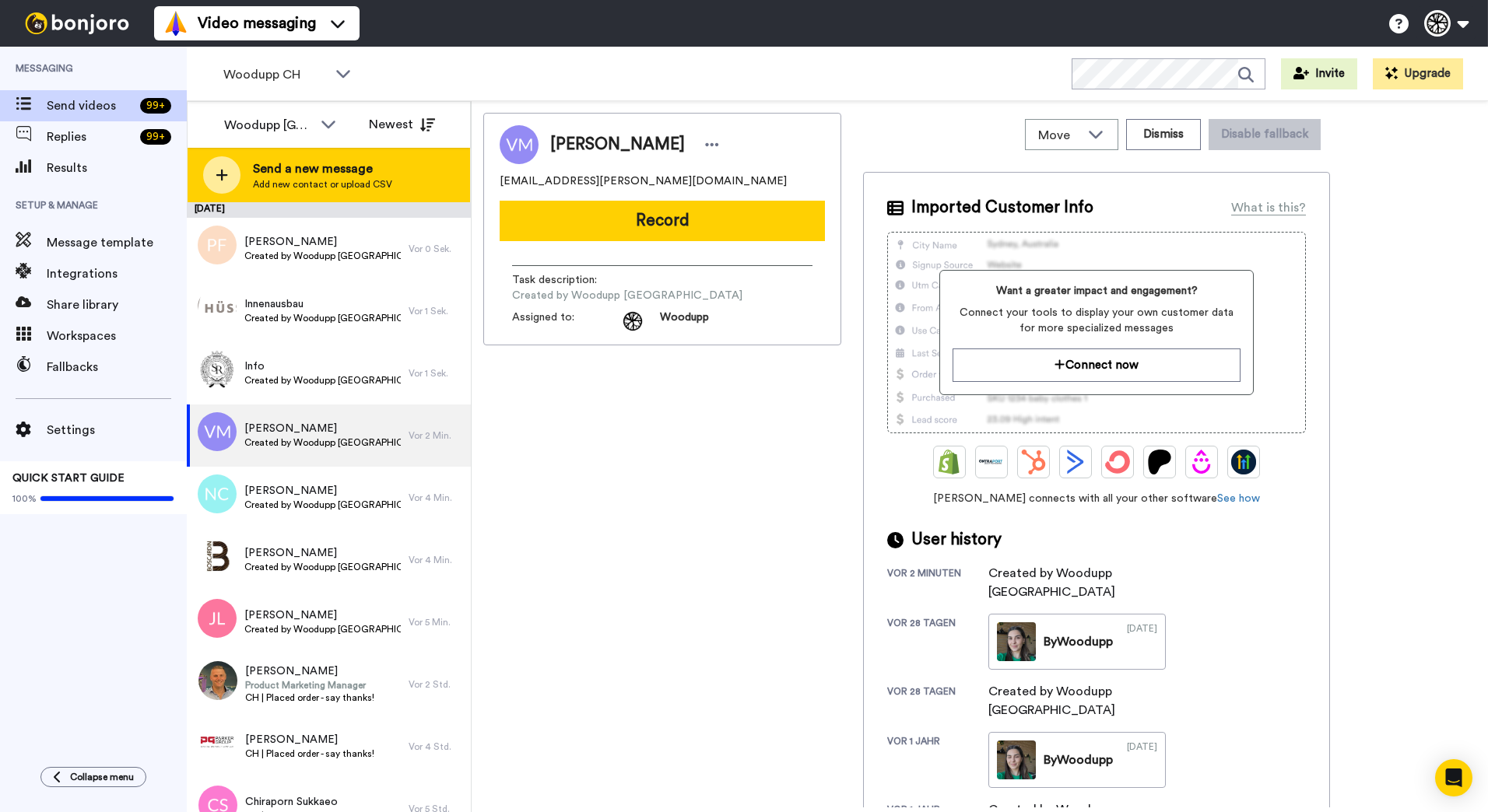
click at [331, 183] on span "Add new contact or upload CSV" at bounding box center [322, 185] width 139 height 13
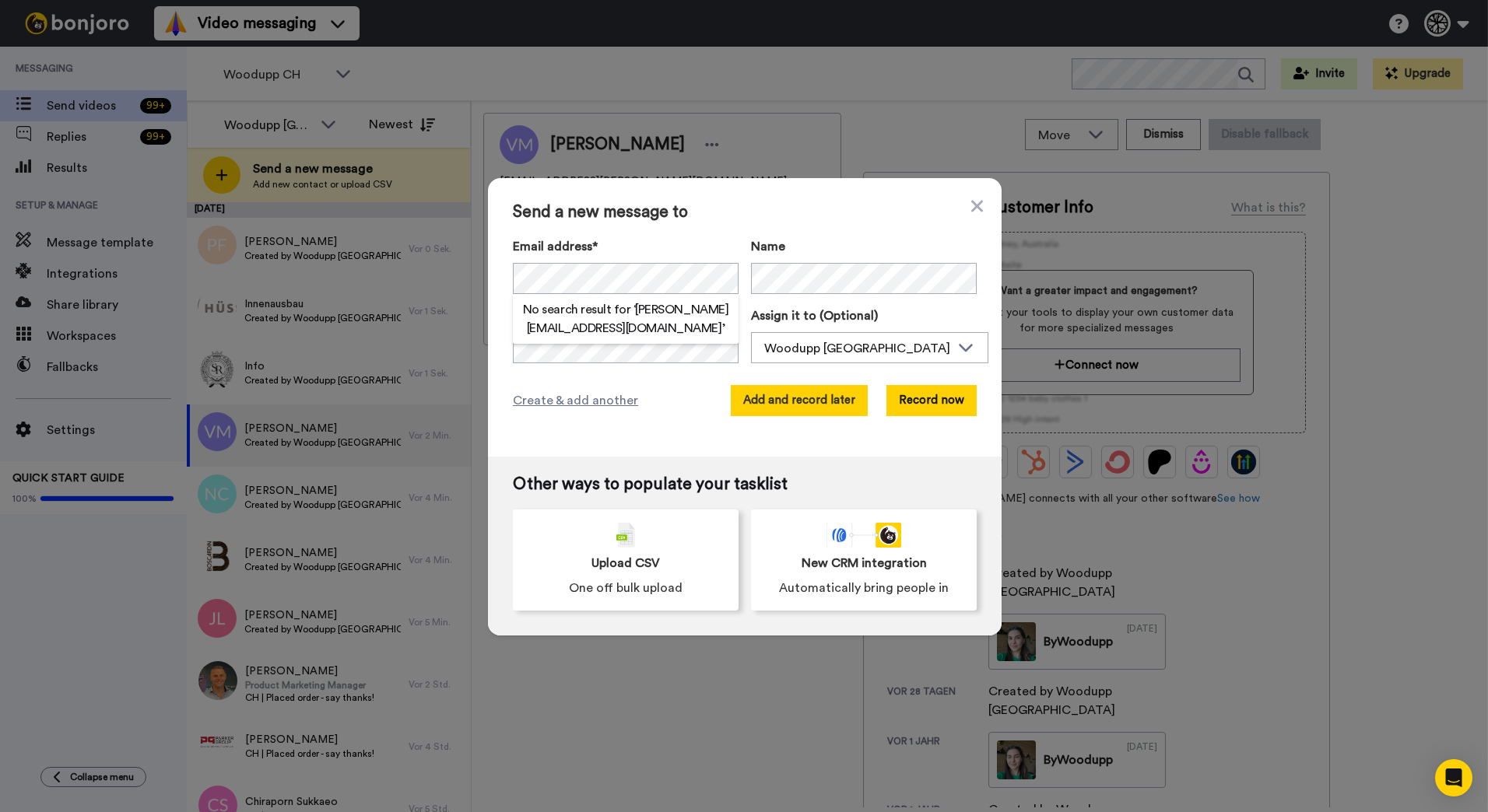
click at [831, 400] on button "Add and record later" at bounding box center [799, 401] width 137 height 31
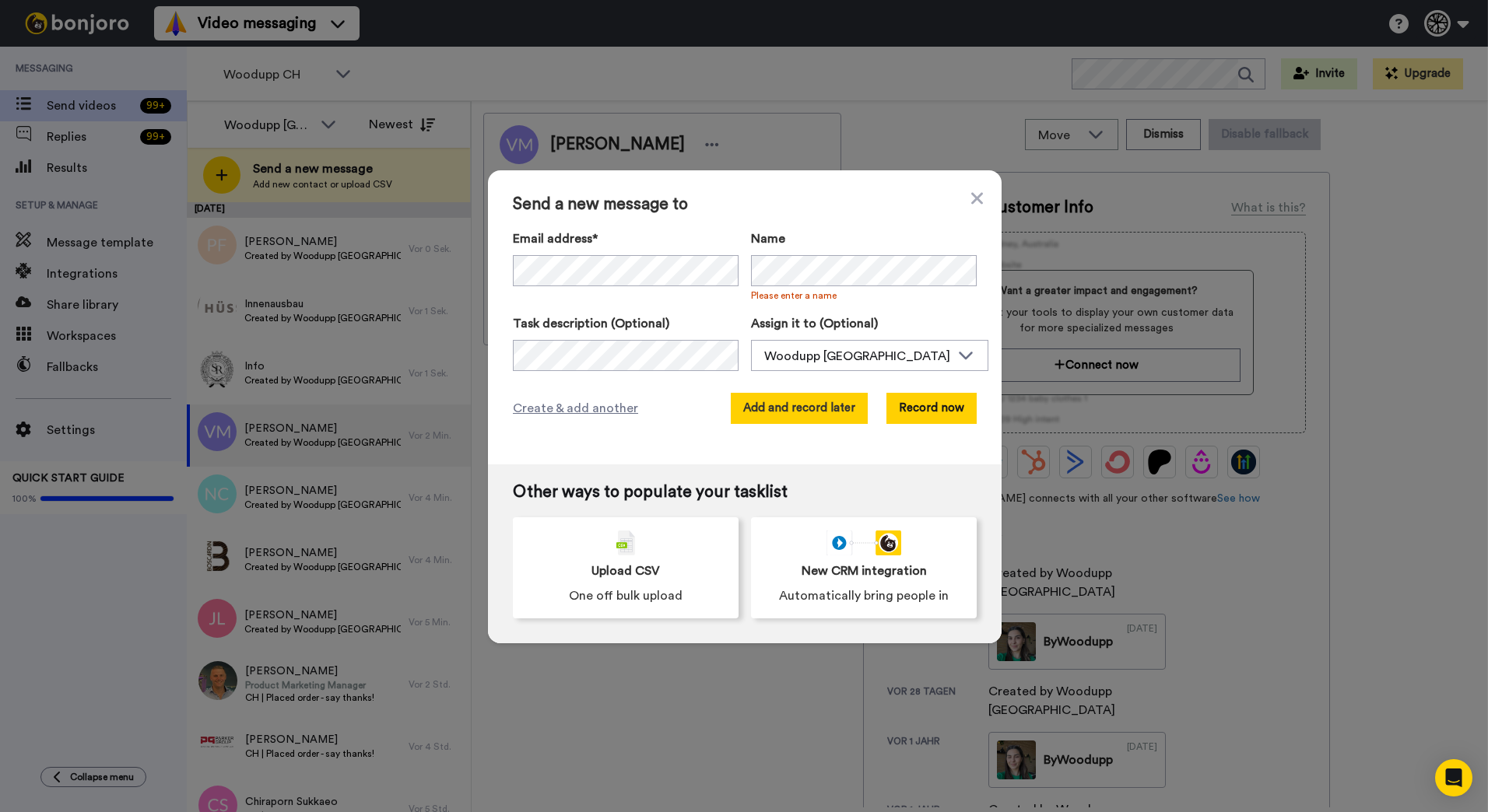
click at [816, 411] on button "Add and record later" at bounding box center [799, 409] width 137 height 31
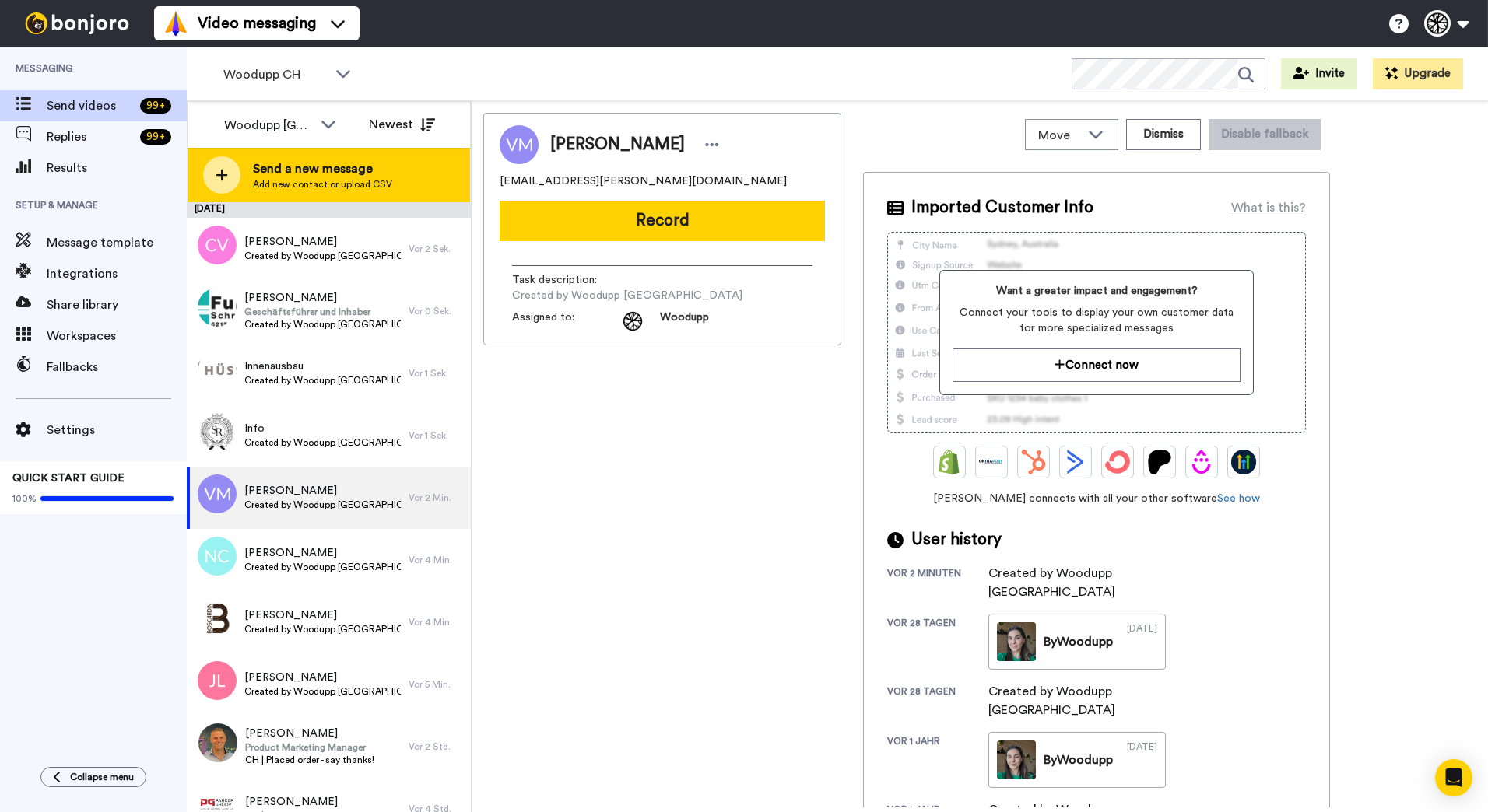
click at [299, 164] on span "Send a new message" at bounding box center [322, 168] width 139 height 19
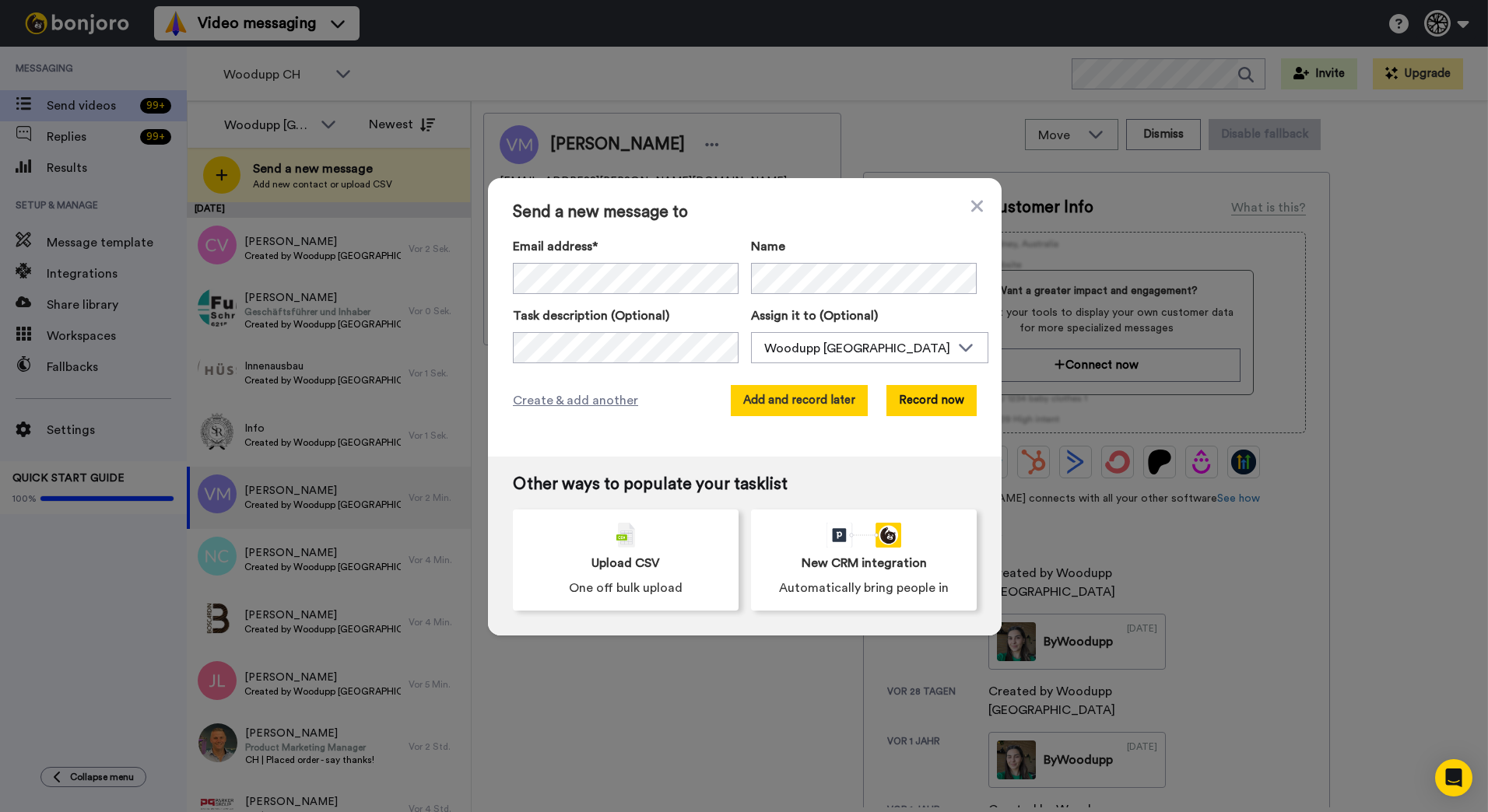
click at [768, 404] on button "Add and record later" at bounding box center [799, 401] width 137 height 31
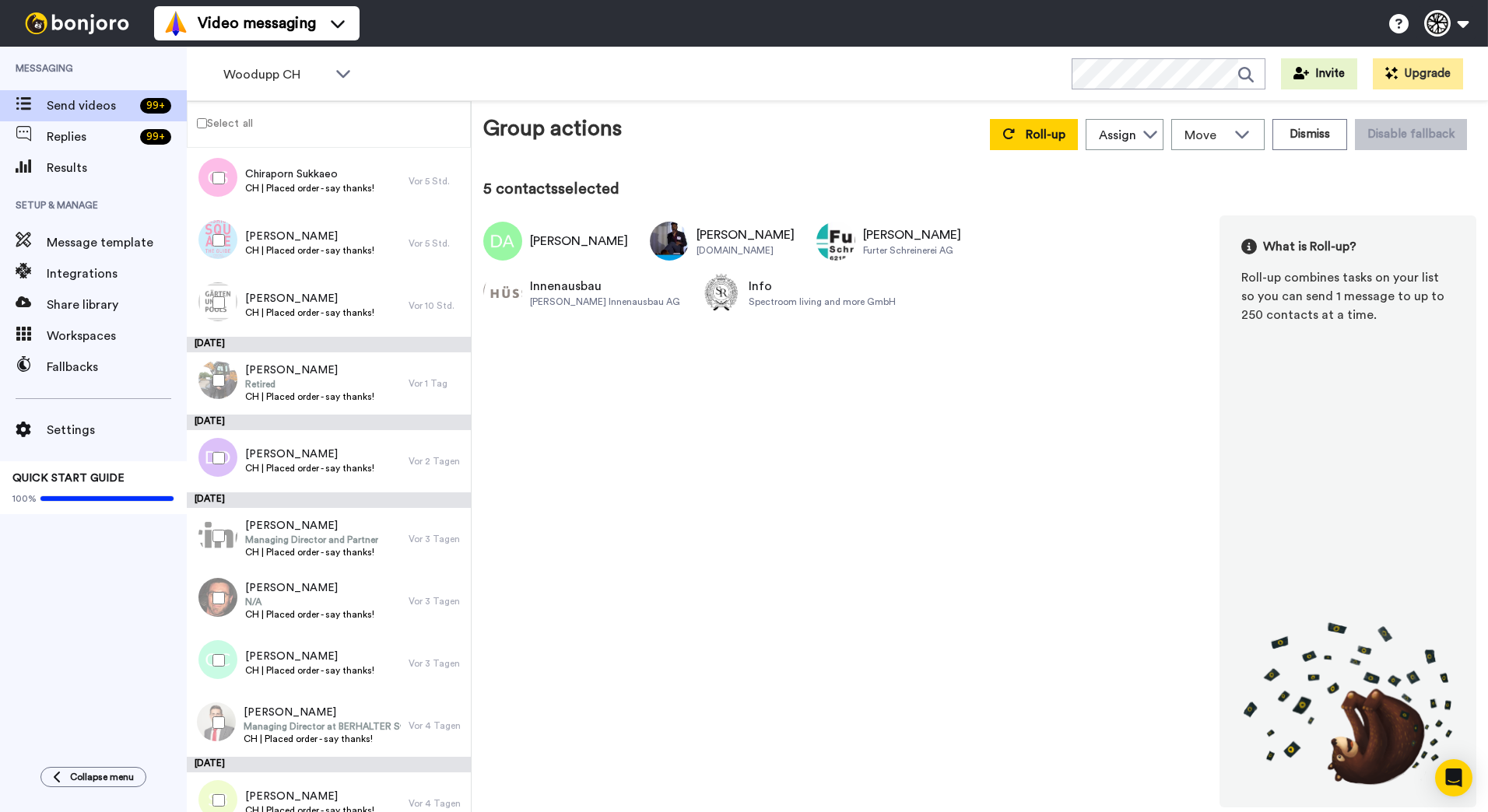
scroll to position [698, 0]
click at [1004, 134] on button "Roll-up" at bounding box center [1034, 135] width 88 height 31
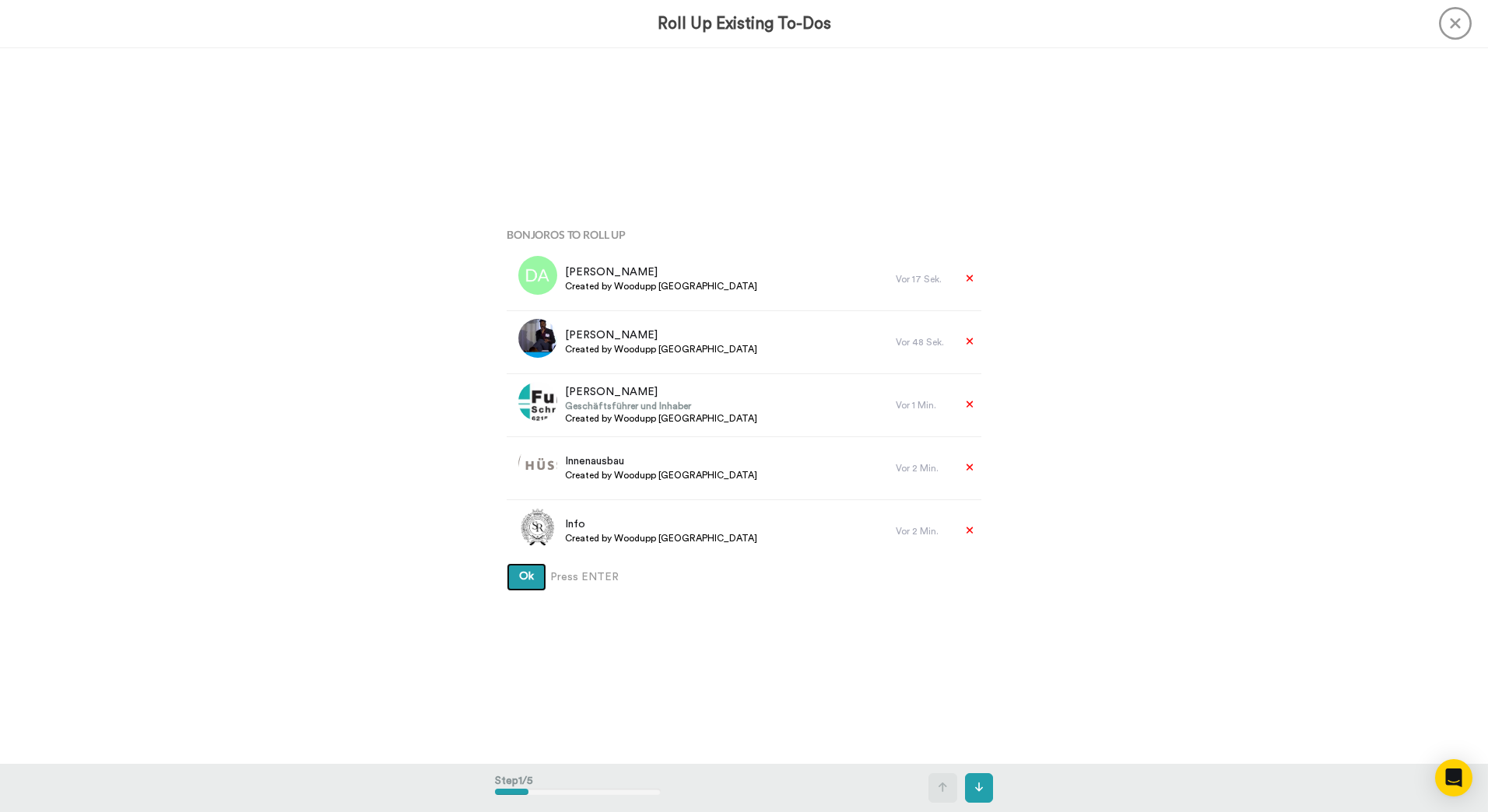
click at [506, 563] on button "Ok" at bounding box center [526, 577] width 40 height 28
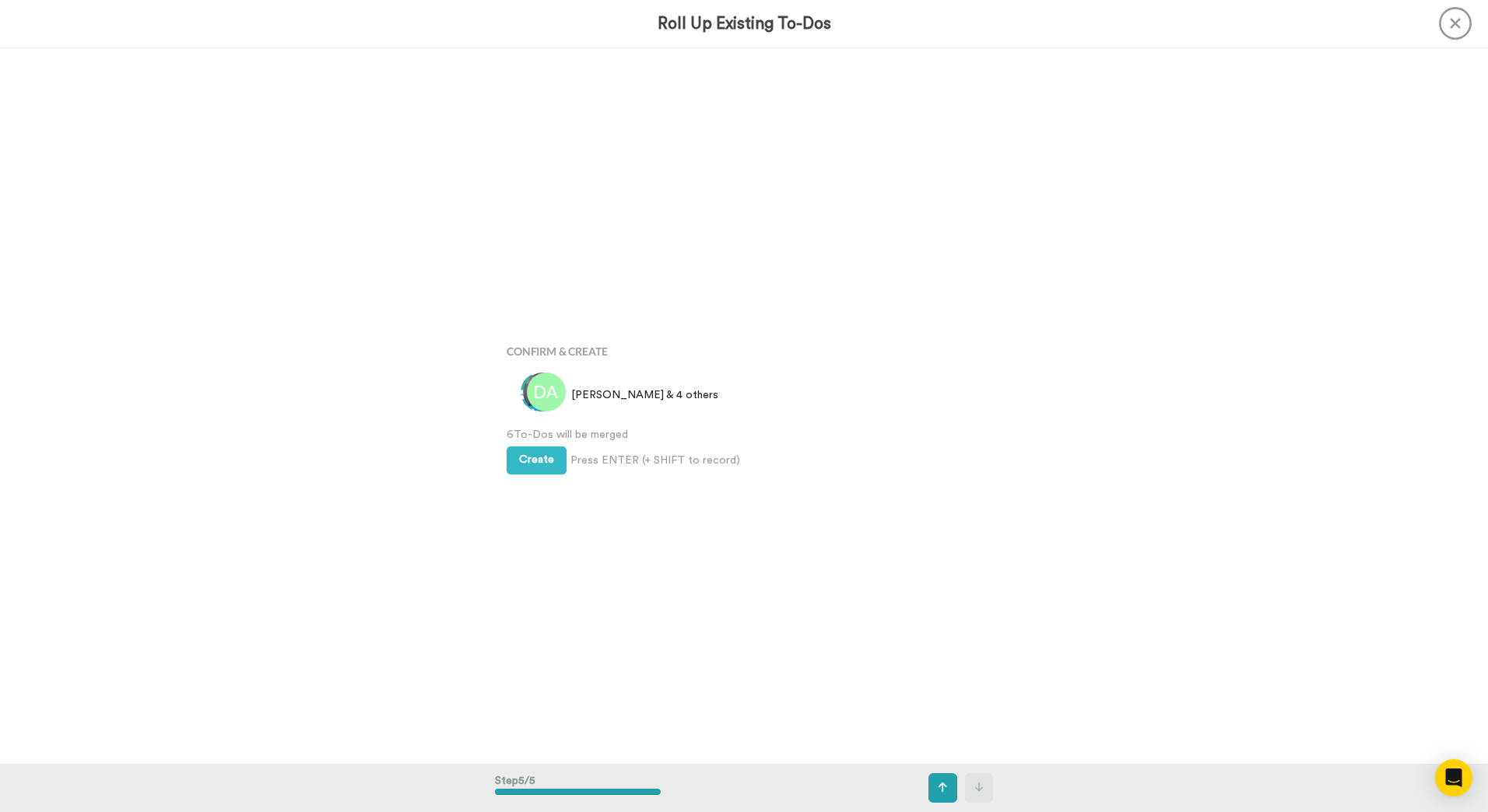
scroll to position [2865, 0]
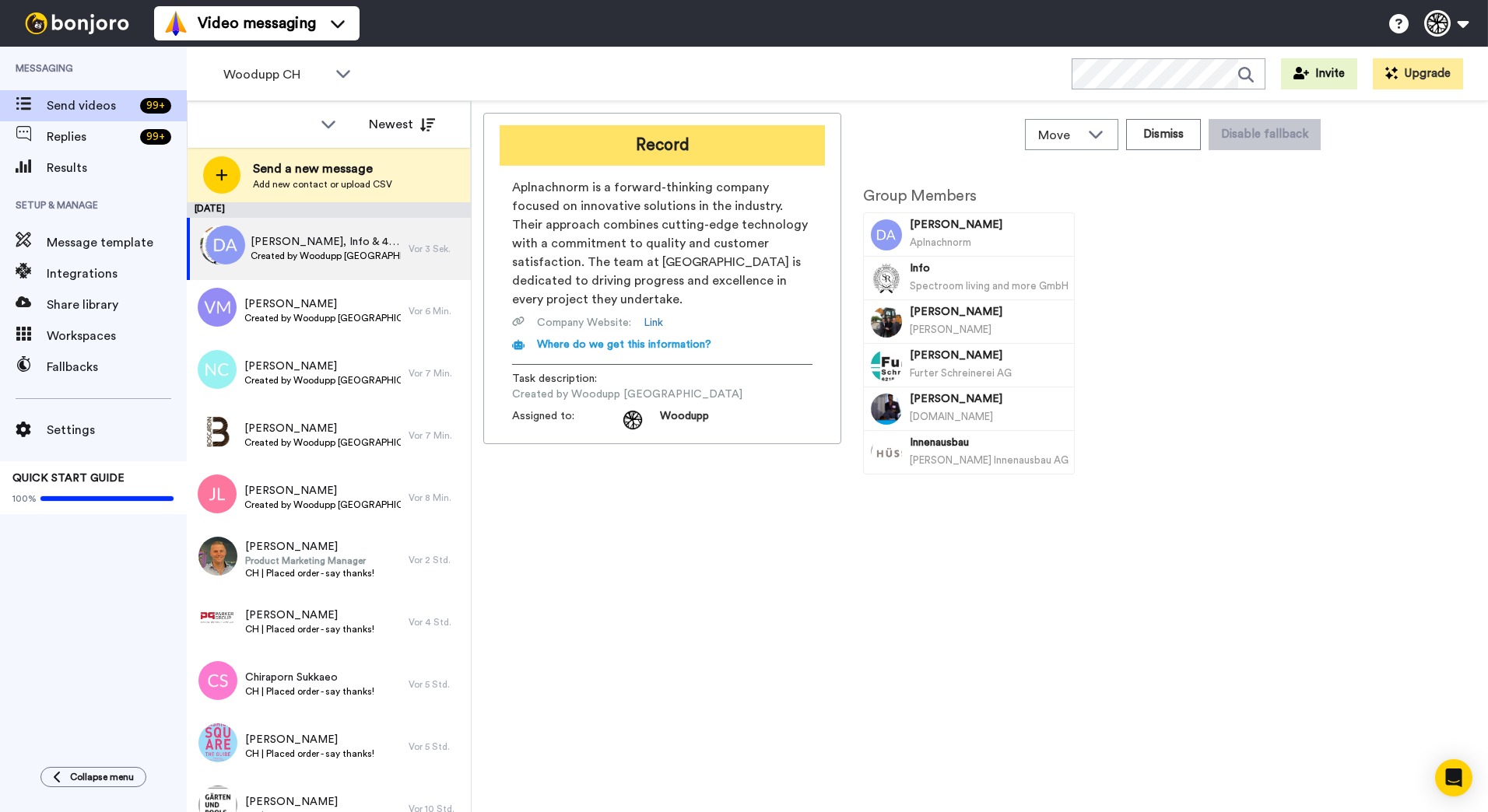
click at [597, 144] on button "Record" at bounding box center [662, 146] width 325 height 40
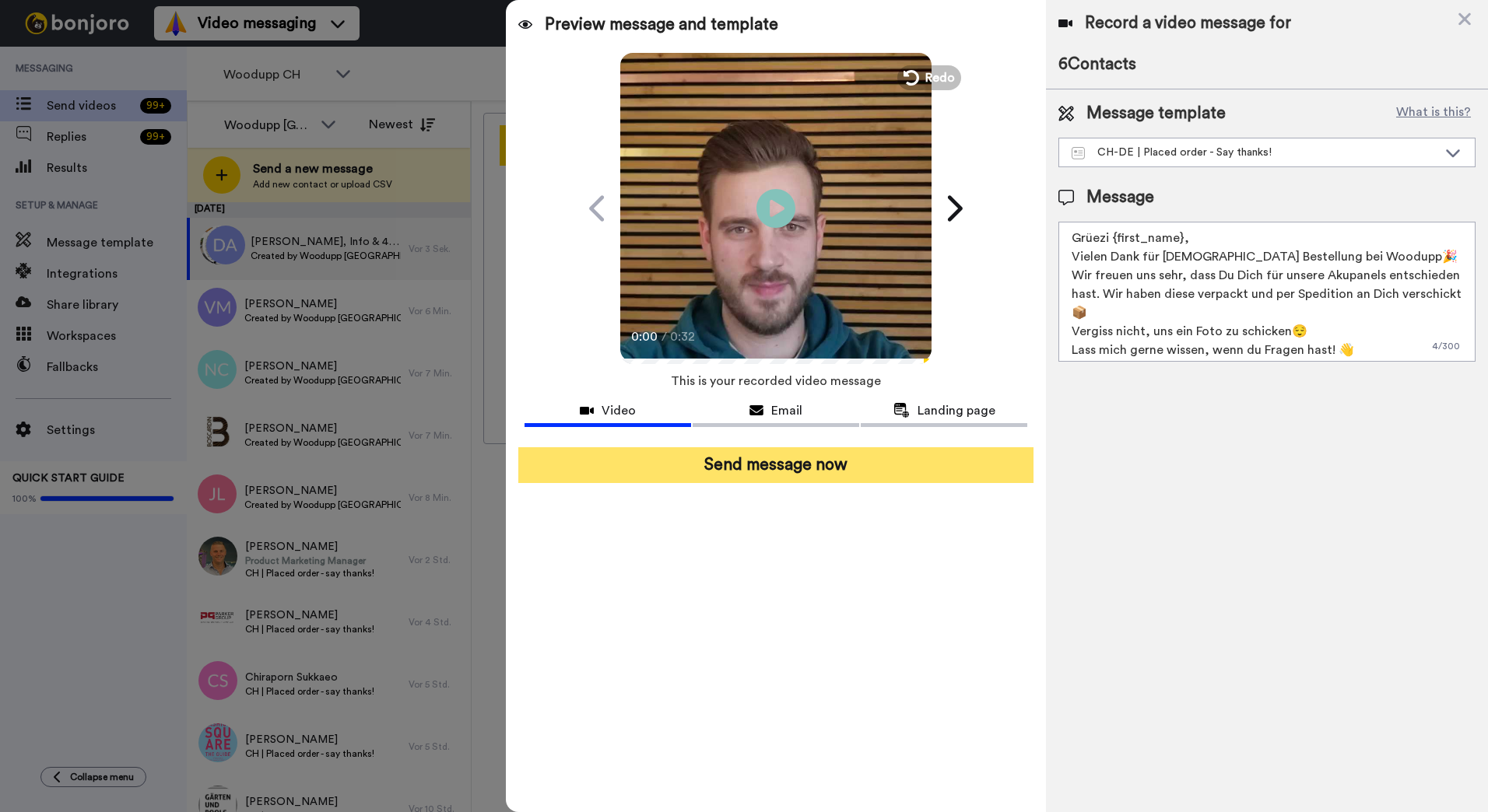
click at [819, 464] on button "Send message now" at bounding box center [776, 464] width 515 height 36
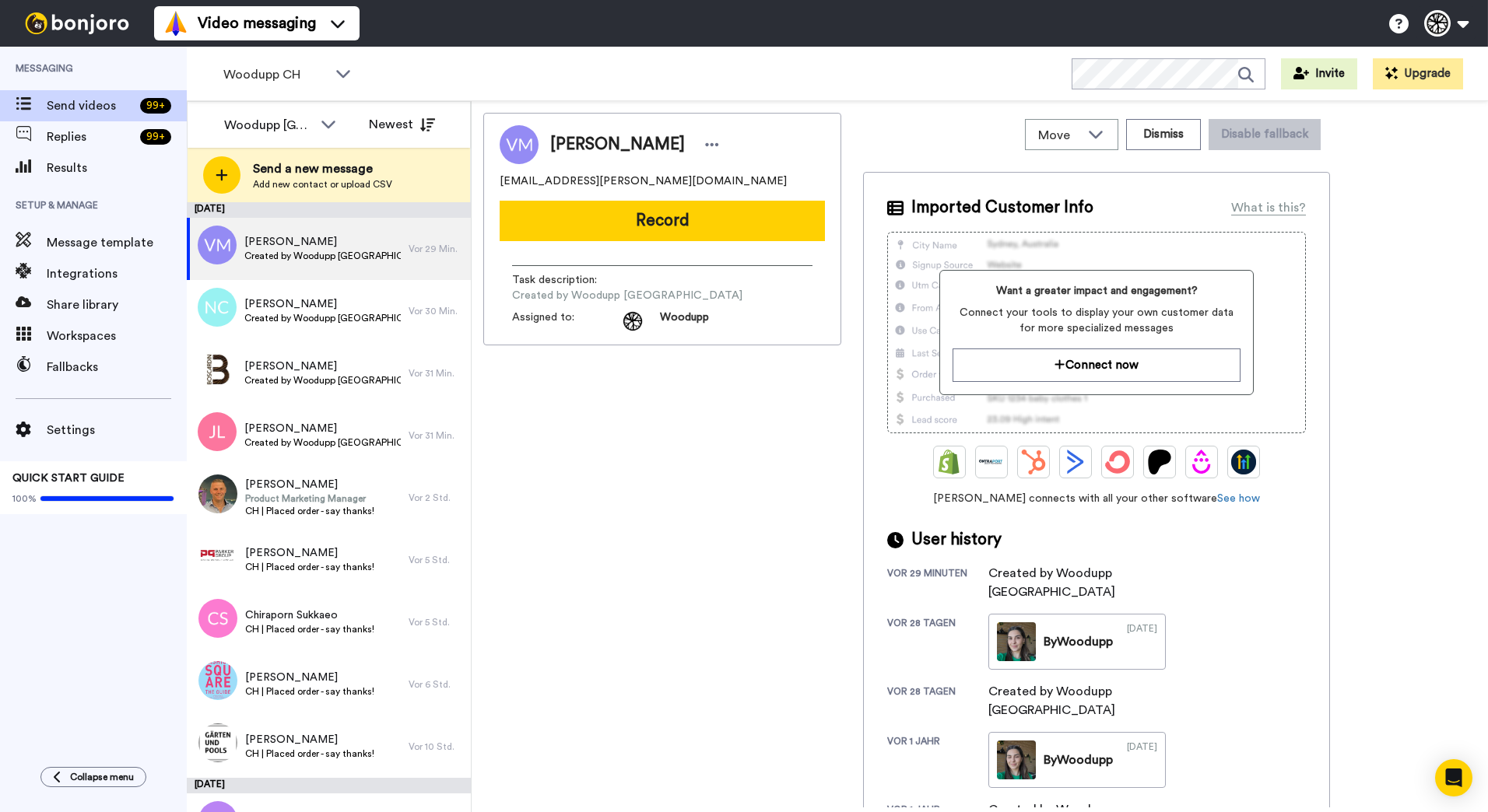
click at [571, 618] on div "Vincent Maury [EMAIL_ADDRESS][PERSON_NAME][DOMAIN_NAME] Record Task description…" at bounding box center [662, 460] width 358 height 695
